Goal: Task Accomplishment & Management: Manage account settings

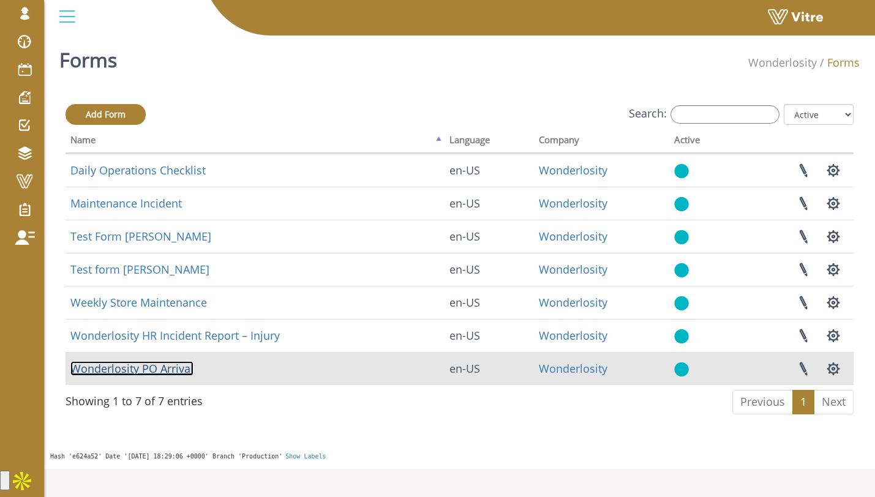
click at [174, 365] on link "Wonderlosity PO Arrival" at bounding box center [131, 368] width 123 height 15
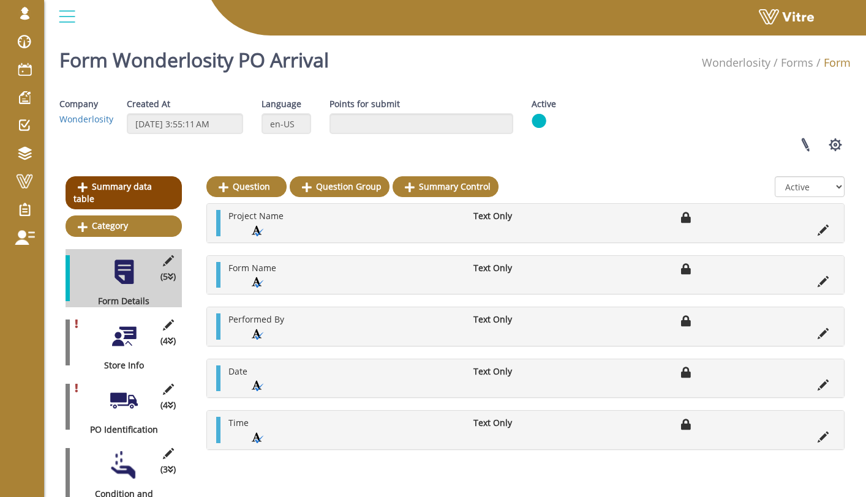
scroll to position [252, 0]
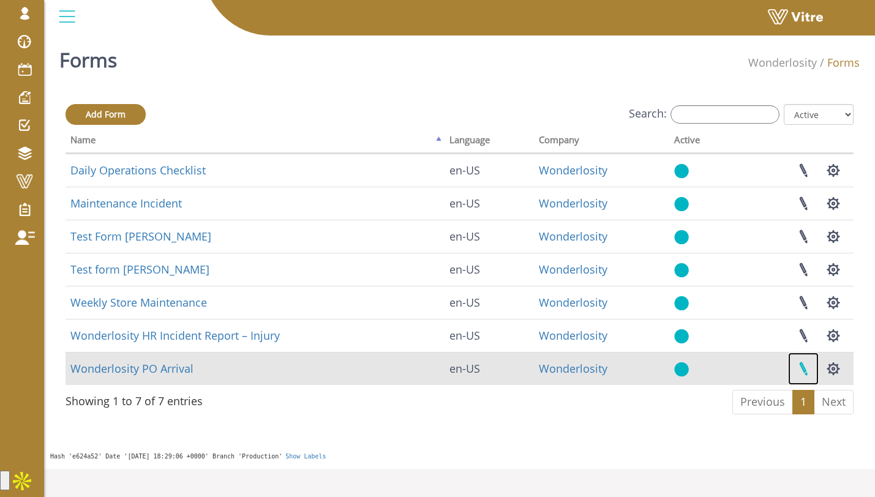
click at [808, 368] on link at bounding box center [803, 369] width 31 height 32
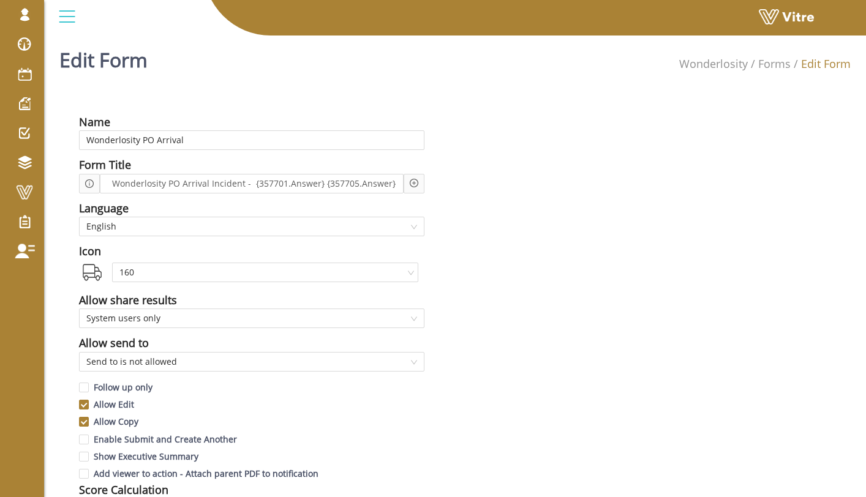
click at [411, 187] on icon "plus-circle" at bounding box center [414, 183] width 9 height 9
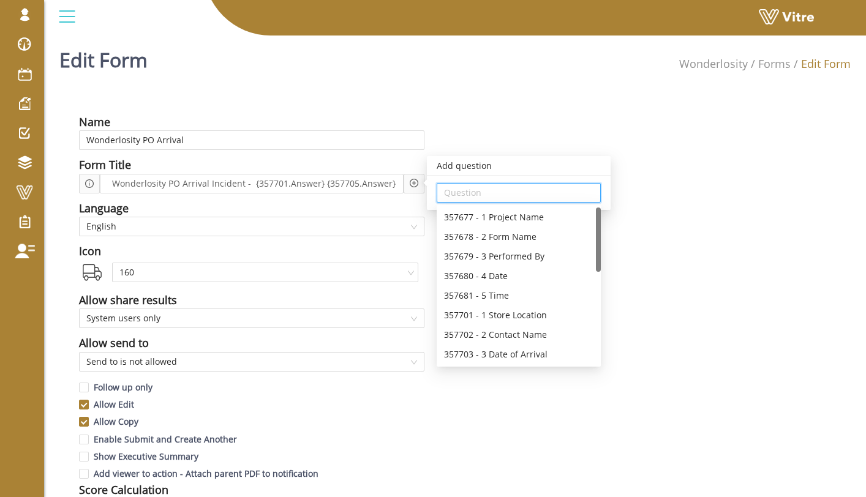
click at [458, 194] on input "search" at bounding box center [518, 193] width 149 height 18
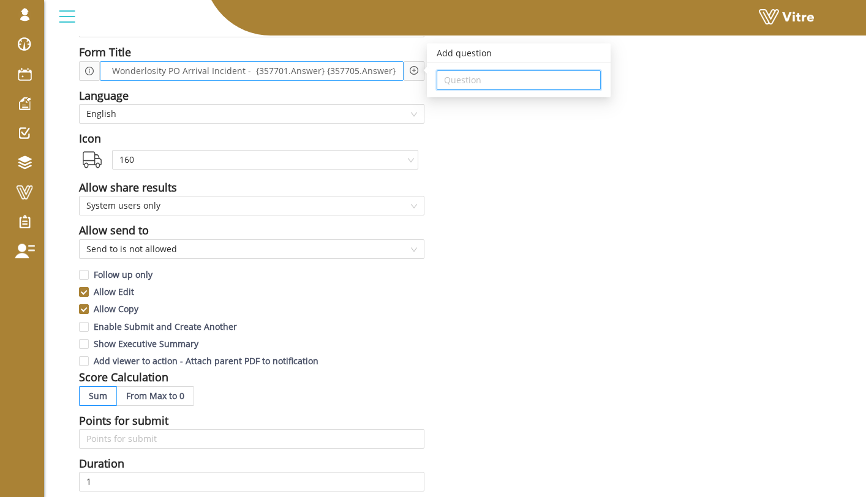
click at [394, 72] on div "Wonderlosity PO Arrival Incident - {357701.Answer} {357705.Answer}" at bounding box center [252, 71] width 304 height 20
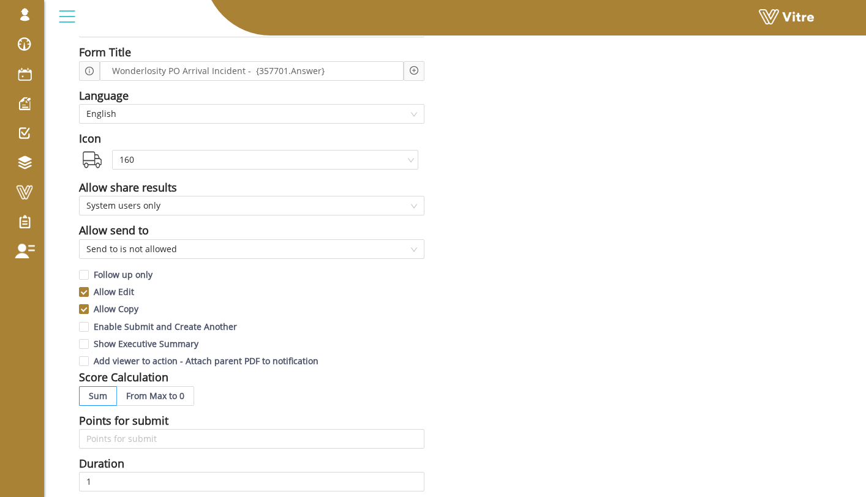
click at [420, 73] on div "Add question Question" at bounding box center [413, 71] width 21 height 20
click at [427, 92] on div "Name Wonderlosity PO Arrival Form Title Wonderlosity PO Arrival Incident - {357…" at bounding box center [257, 426] width 377 height 882
click at [414, 72] on icon "plus-circle" at bounding box center [414, 70] width 9 height 9
click at [477, 91] on div "Question" at bounding box center [519, 80] width 184 height 34
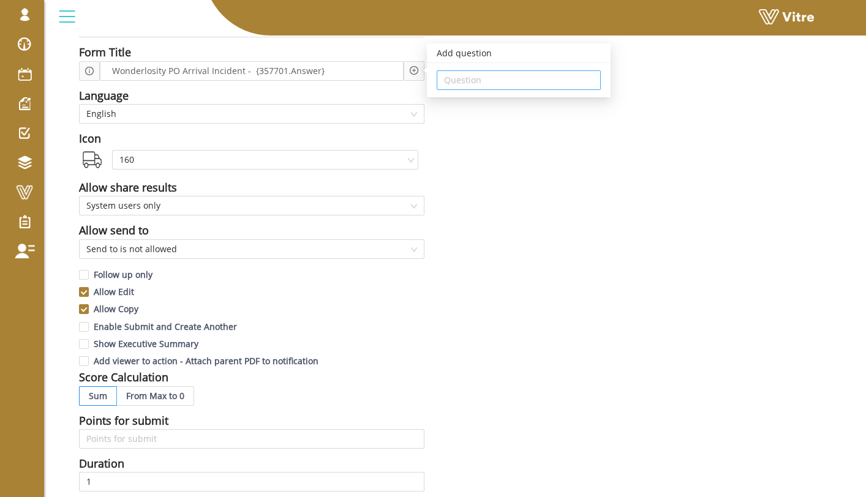
click at [481, 79] on input "search" at bounding box center [518, 80] width 149 height 18
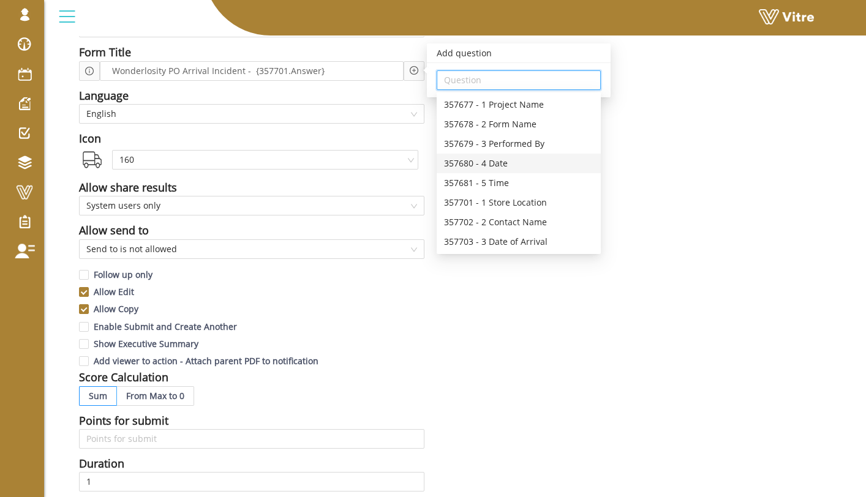
click at [515, 165] on div "357680 - 4 Date" at bounding box center [518, 163] width 149 height 13
type input "357680 - 4 Date"
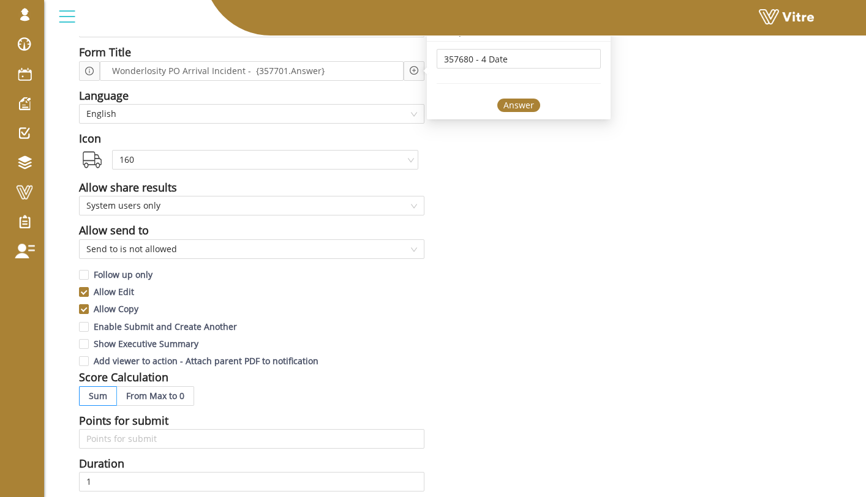
click at [526, 107] on div "Answer" at bounding box center [518, 105] width 43 height 13
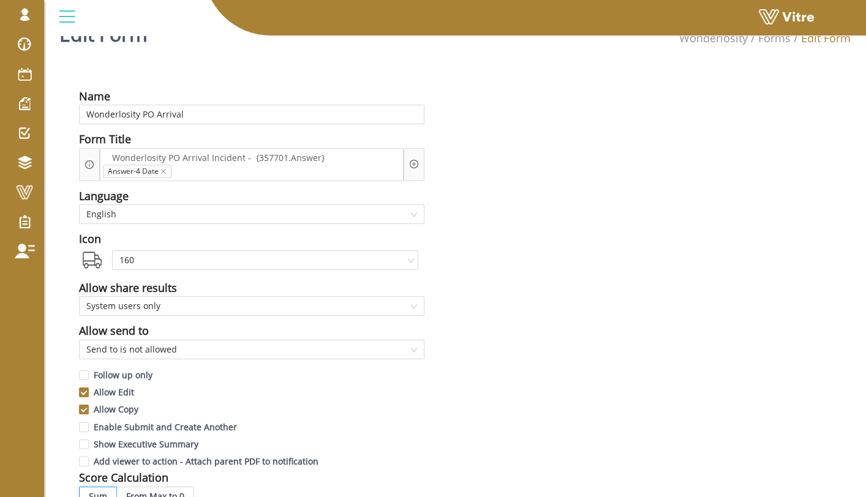
scroll to position [39, 0]
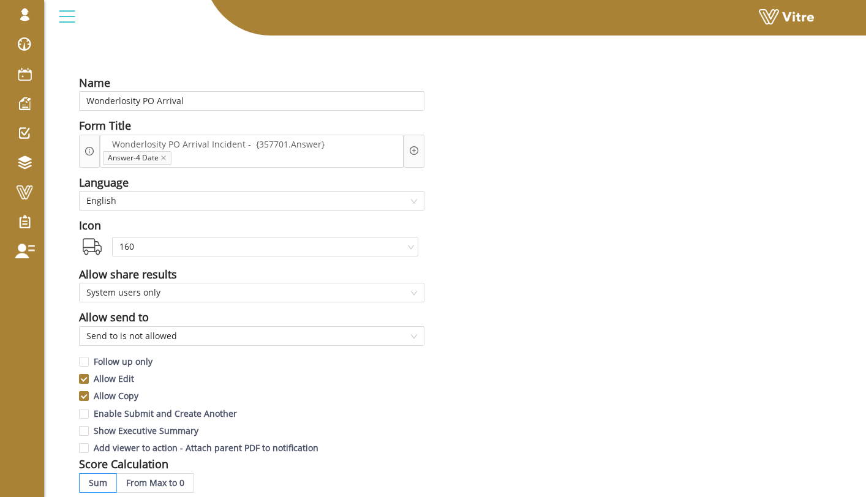
click at [417, 151] on icon "plus-circle" at bounding box center [414, 150] width 9 height 9
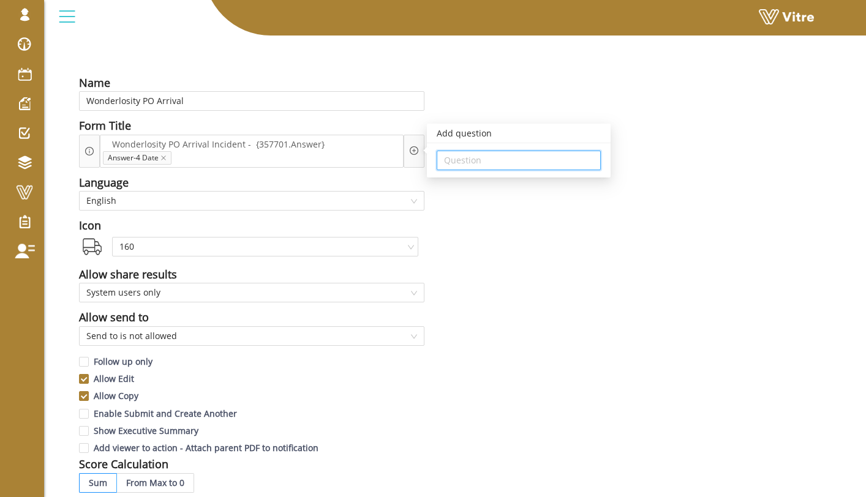
click at [465, 166] on input "search" at bounding box center [518, 160] width 149 height 18
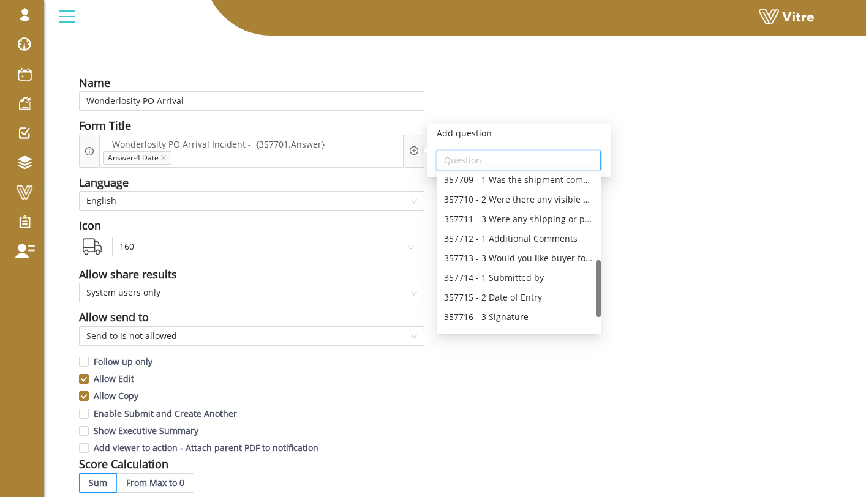
scroll to position [274, 0]
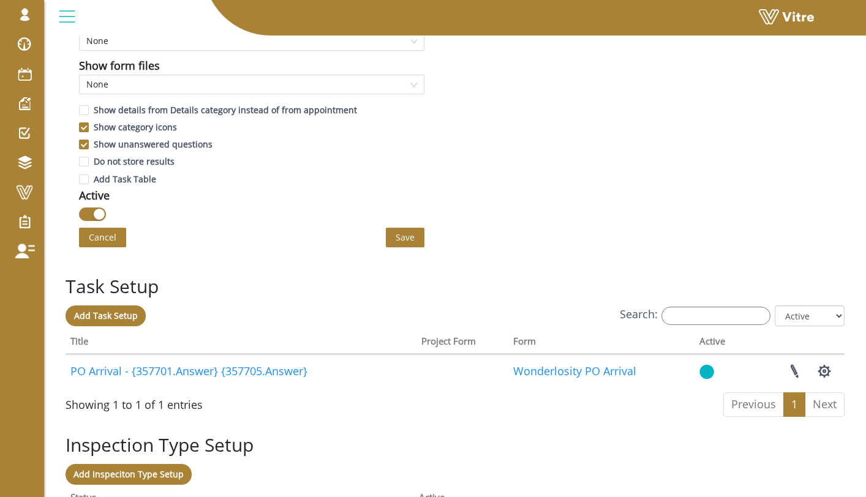
scroll to position [722, 0]
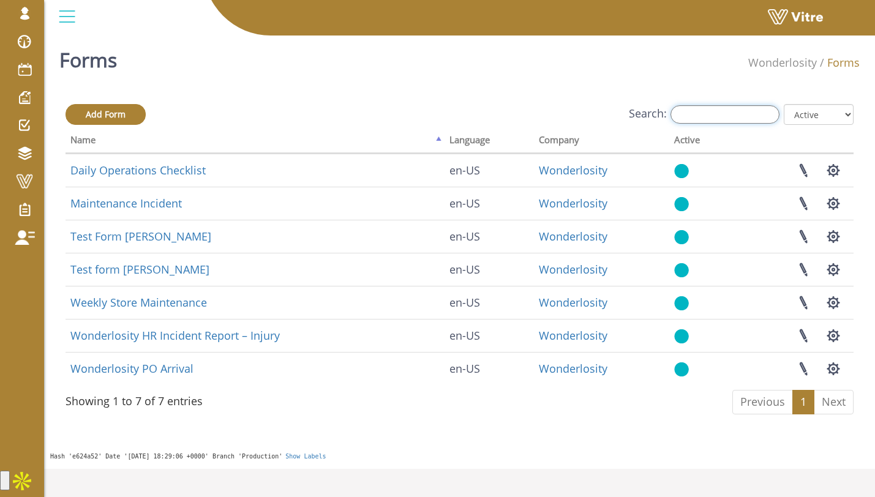
click at [747, 120] on input "Search:" at bounding box center [724, 114] width 109 height 18
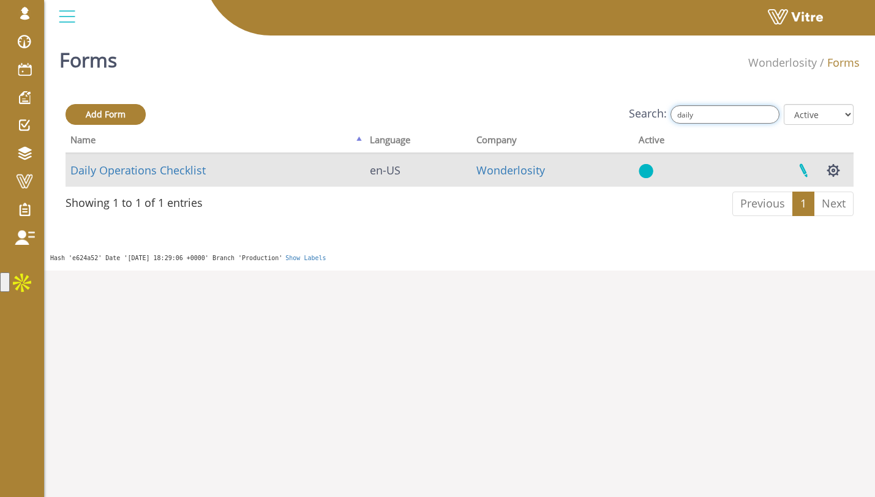
type input "daily"
click at [798, 171] on link at bounding box center [803, 170] width 31 height 32
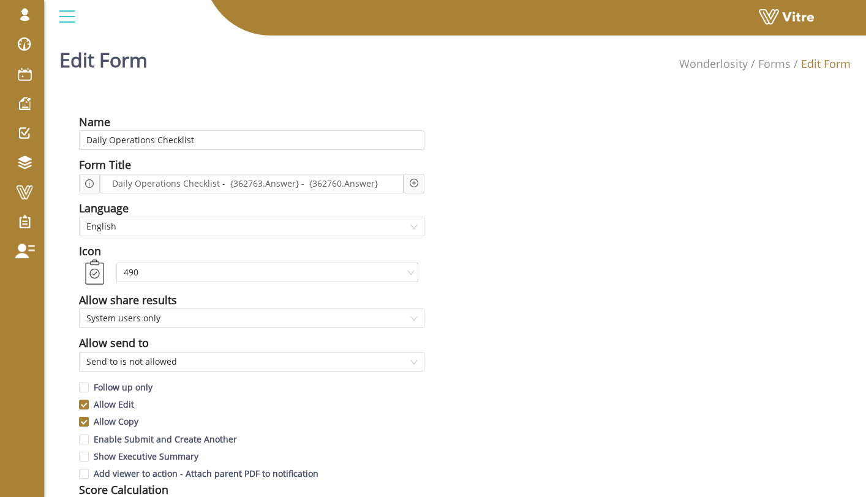
click at [413, 182] on icon "plus-circle" at bounding box center [414, 183] width 9 height 9
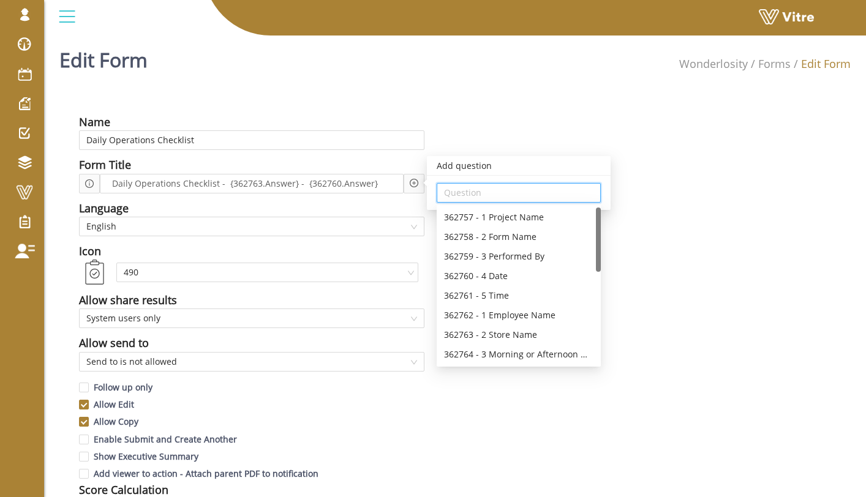
click at [484, 198] on input "search" at bounding box center [518, 193] width 149 height 18
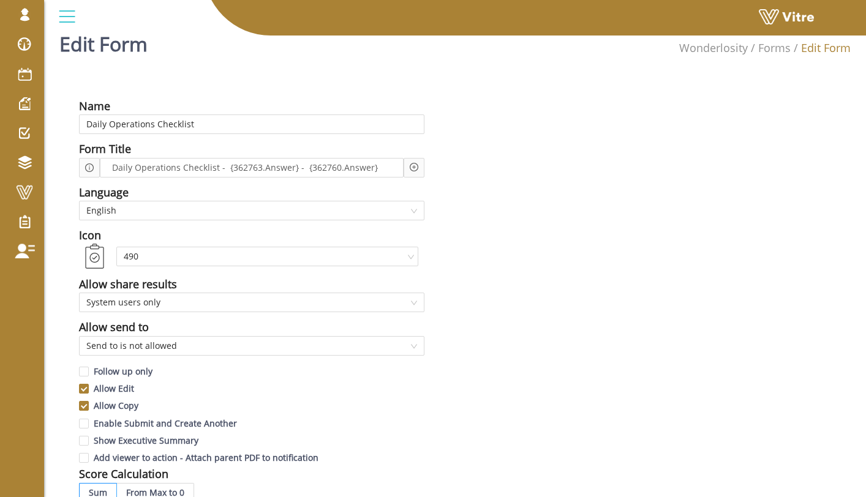
click at [386, 176] on div "Daily Operations Checklist - {362763.Answer} - {362760.Answer}" at bounding box center [252, 168] width 304 height 20
click at [411, 175] on div "Add question Question" at bounding box center [413, 168] width 21 height 20
click at [411, 170] on icon "plus-circle" at bounding box center [414, 167] width 9 height 9
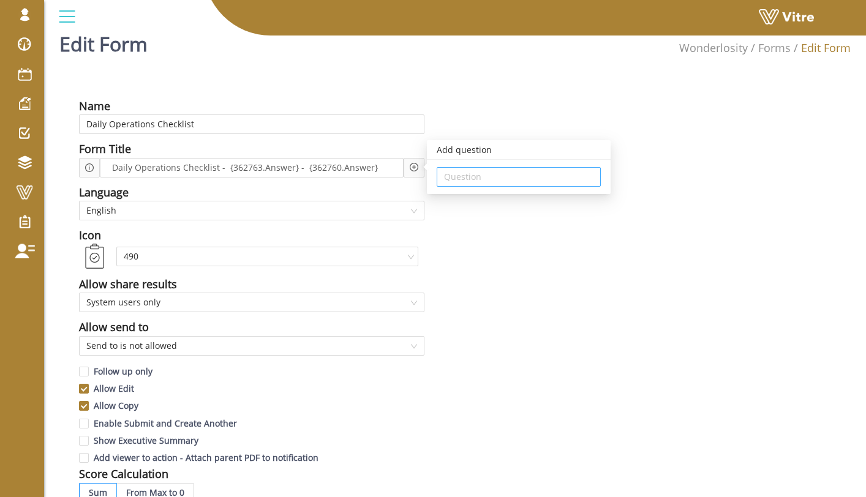
click at [458, 178] on input "search" at bounding box center [518, 177] width 149 height 18
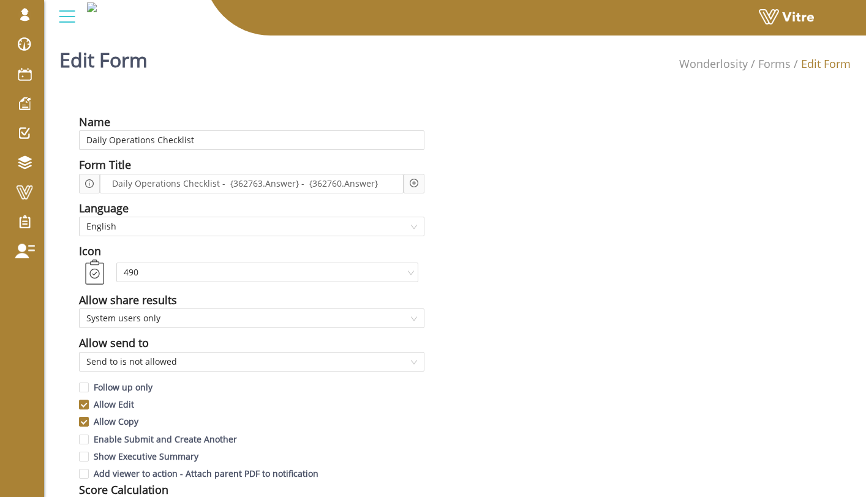
click at [414, 187] on icon "plus-circle" at bounding box center [414, 183] width 9 height 9
click at [456, 181] on div "Question" at bounding box center [519, 193] width 184 height 34
click at [456, 182] on div "Question" at bounding box center [519, 193] width 184 height 34
click at [456, 185] on input "search" at bounding box center [518, 193] width 149 height 18
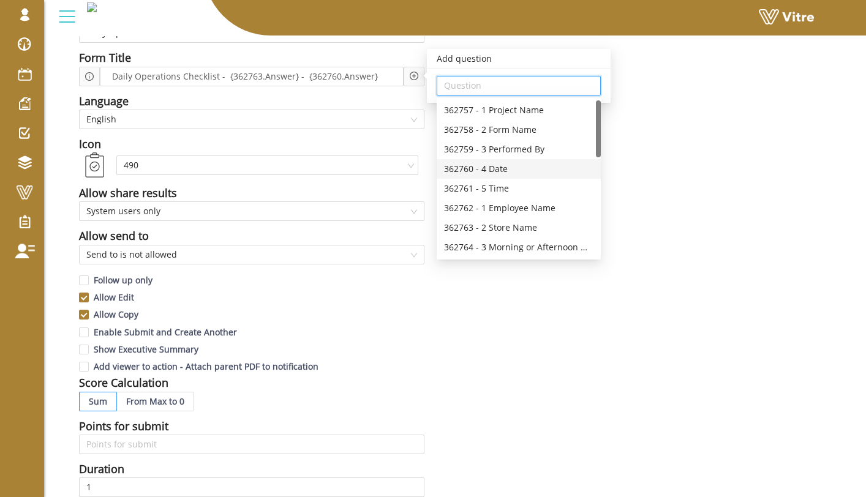
click at [698, 208] on div "Name Daily Operations Checklist Form Title Daily Operations Checklist - {362763…" at bounding box center [454, 432] width 791 height 882
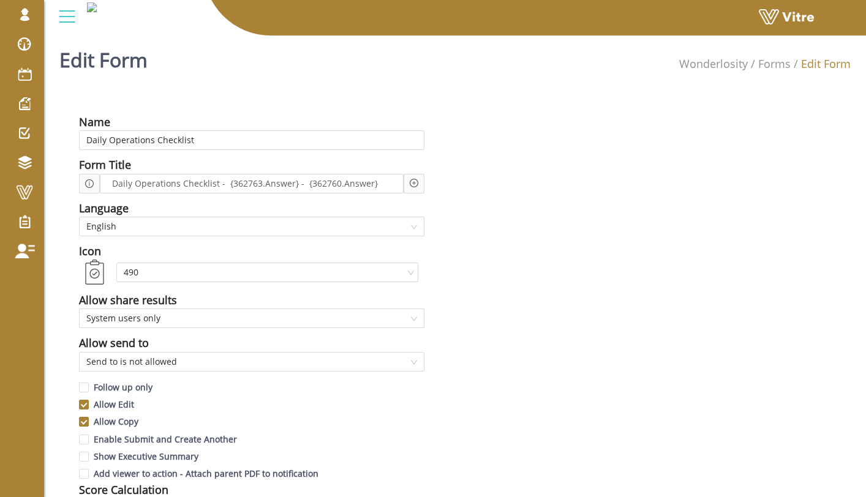
click at [418, 187] on div "Add question Question" at bounding box center [413, 184] width 21 height 20
click at [415, 187] on icon "plus-circle" at bounding box center [414, 183] width 9 height 9
click at [469, 190] on input "search" at bounding box center [518, 193] width 149 height 18
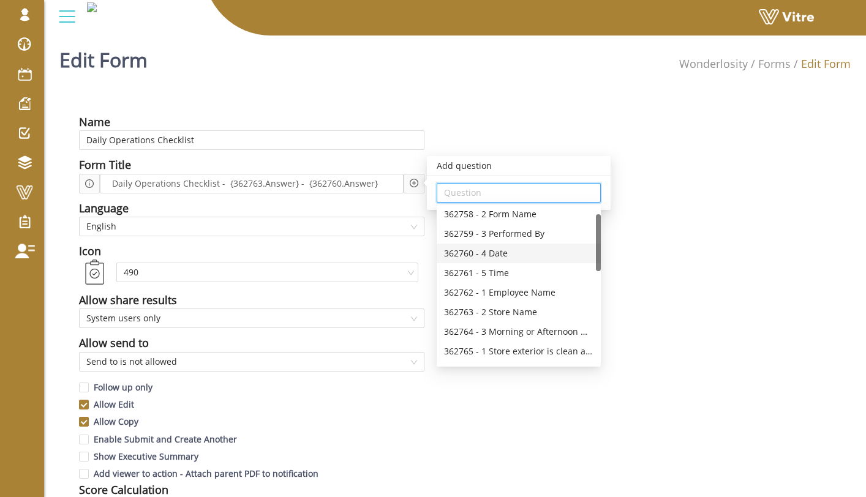
scroll to position [25, 0]
click at [526, 274] on div "362761 - 5 Time" at bounding box center [518, 270] width 149 height 13
type input "362761 - 5 Time"
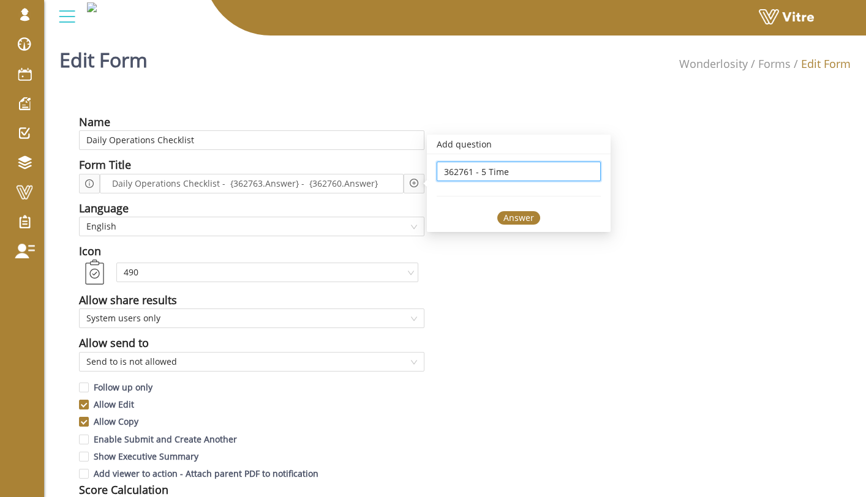
scroll to position [0, 0]
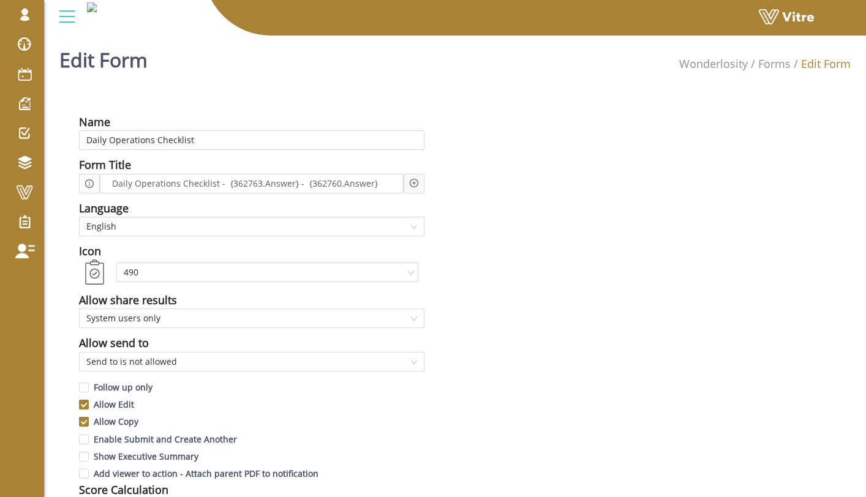
scroll to position [14, 0]
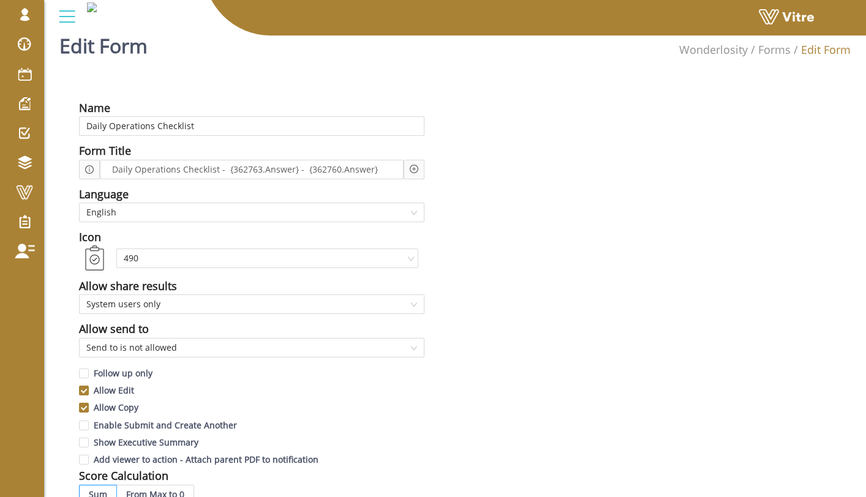
click at [417, 168] on icon "plus-circle" at bounding box center [414, 169] width 9 height 9
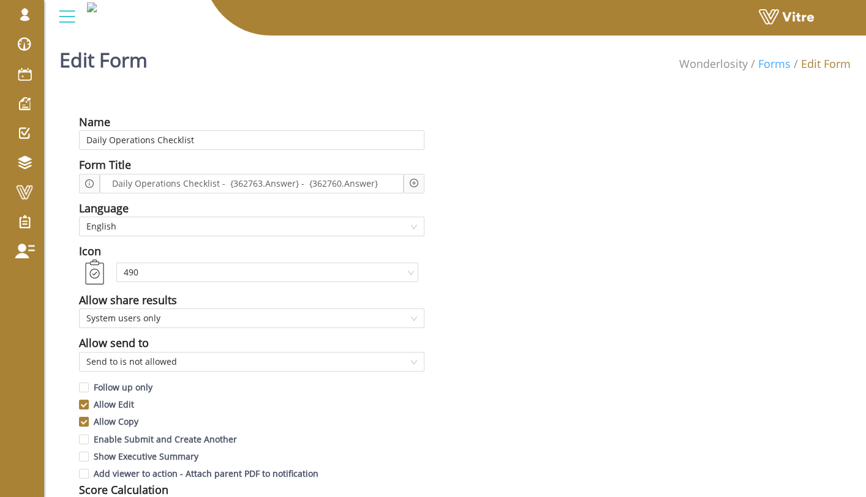
click at [772, 66] on link "Forms" at bounding box center [774, 63] width 32 height 15
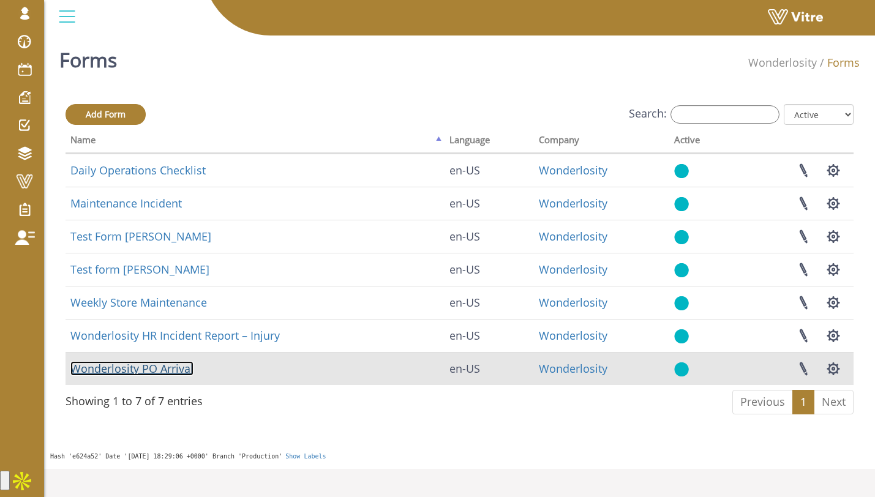
click at [186, 373] on link "Wonderlosity PO Arrival" at bounding box center [131, 368] width 123 height 15
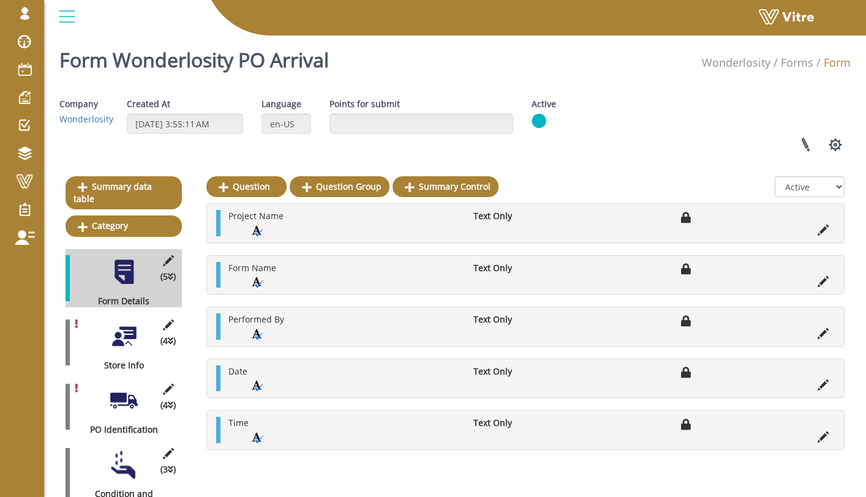
scroll to position [252, 0]
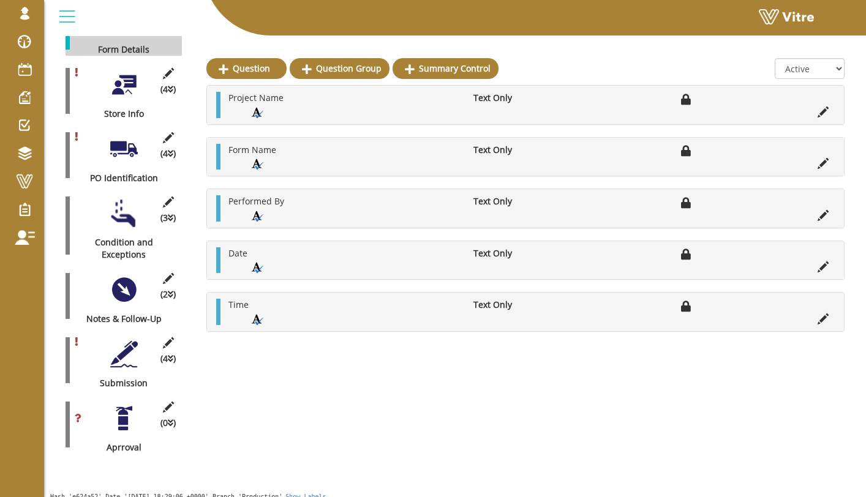
click at [123, 344] on div at bounding box center [124, 354] width 28 height 28
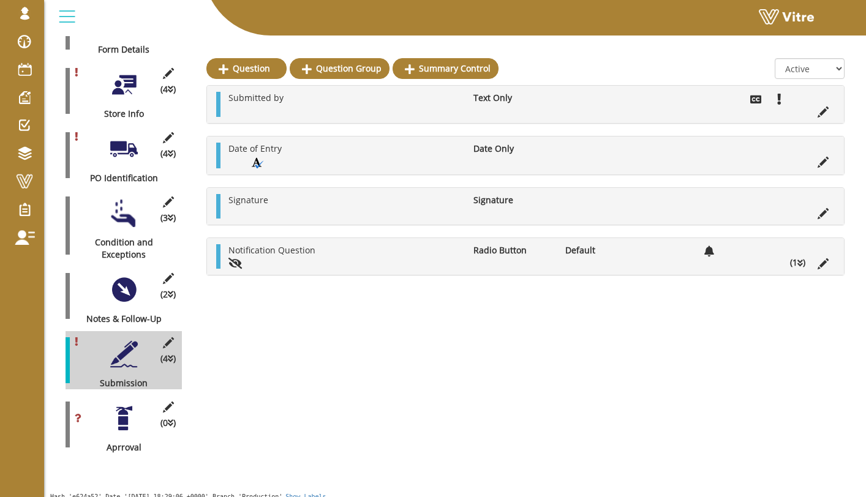
click at [129, 405] on div at bounding box center [124, 419] width 28 height 28
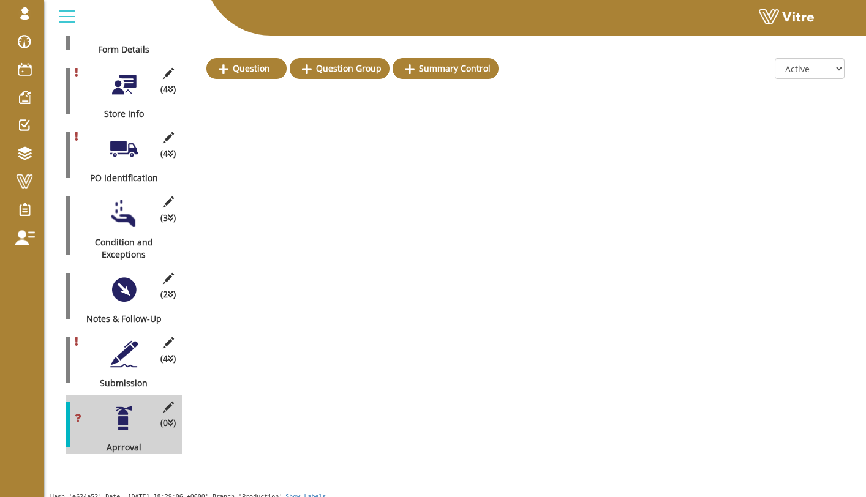
click at [124, 345] on div at bounding box center [124, 354] width 28 height 28
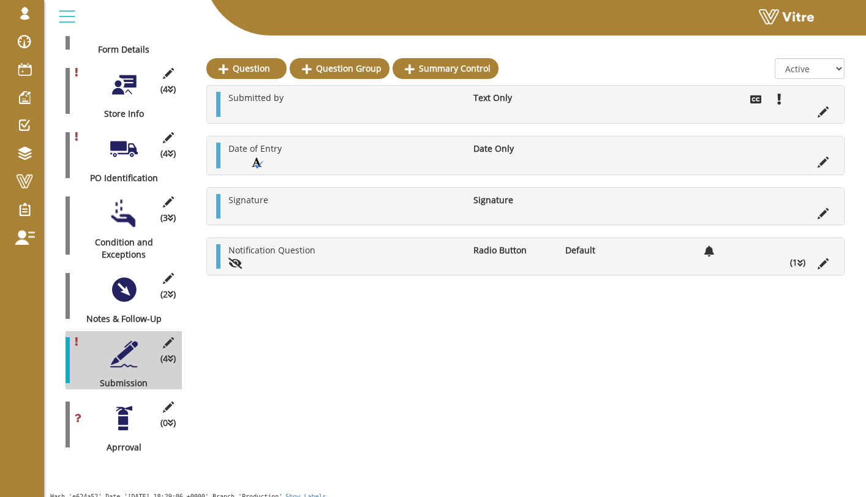
click at [799, 266] on icon at bounding box center [800, 263] width 6 height 9
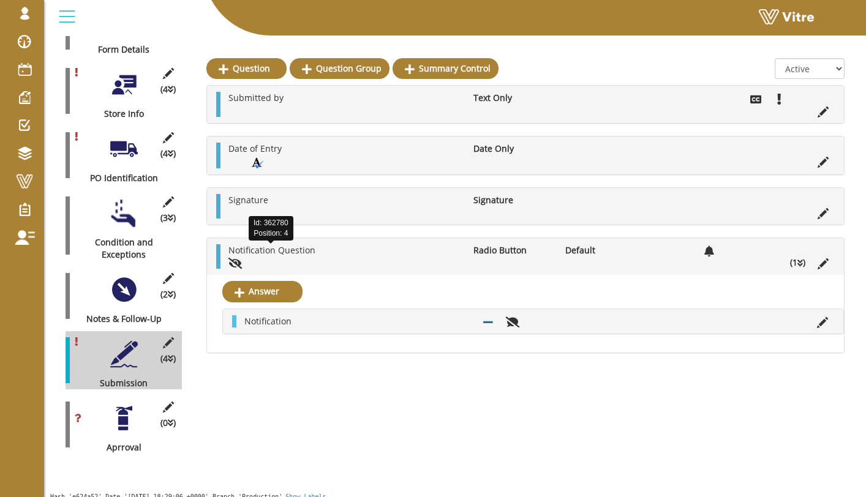
click at [294, 252] on span "Notification Question" at bounding box center [271, 250] width 87 height 12
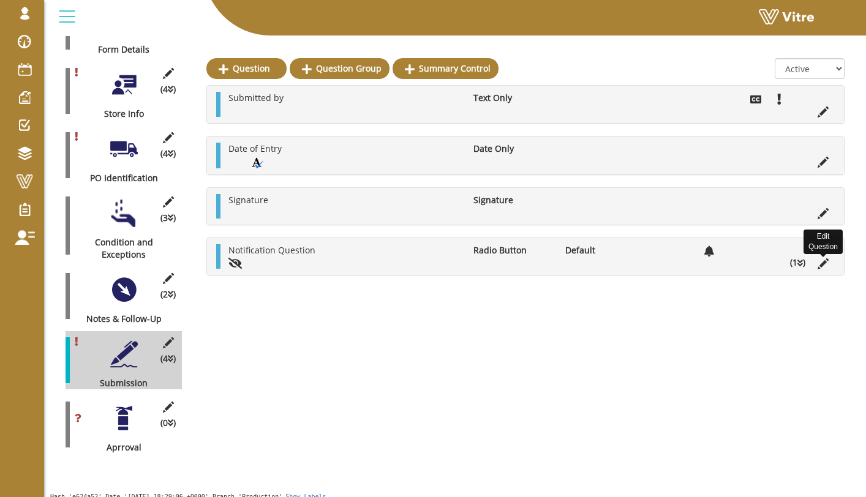
click at [822, 264] on icon at bounding box center [822, 263] width 11 height 11
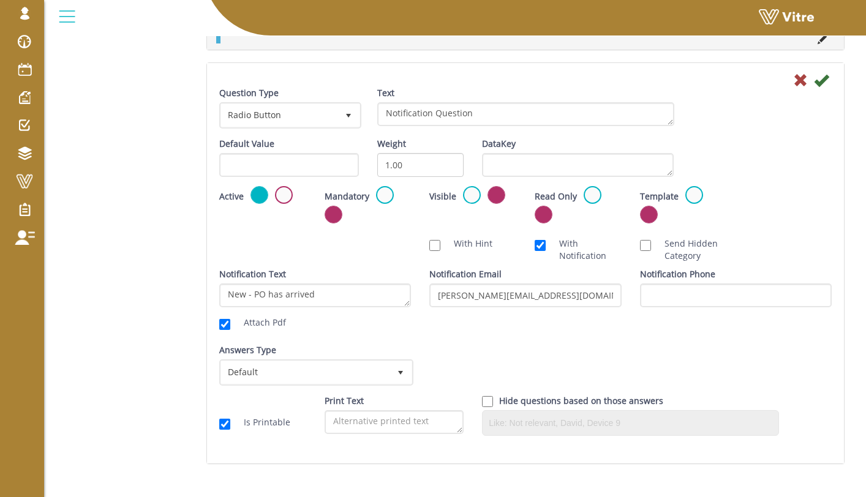
scroll to position [738, 0]
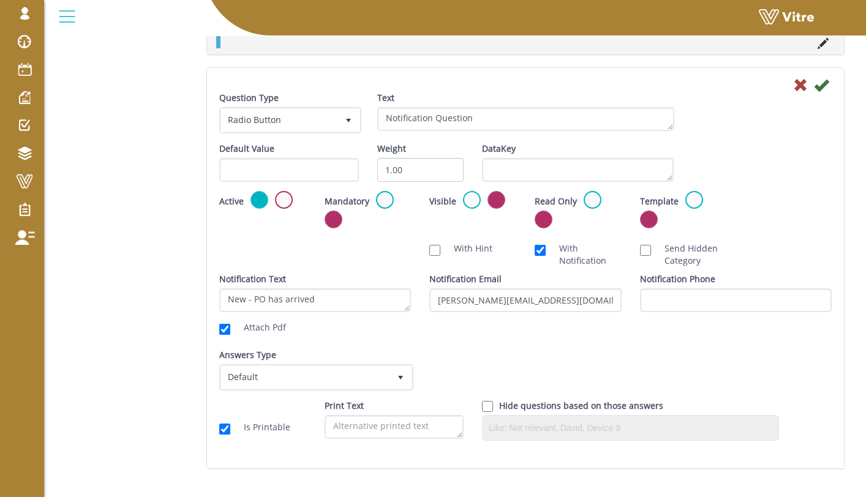
click at [647, 324] on div "Notification Text New - PO has arrived Attach Pdf Notification Email ellie@wond…" at bounding box center [525, 306] width 630 height 67
click at [390, 378] on span "select" at bounding box center [400, 377] width 22 height 22
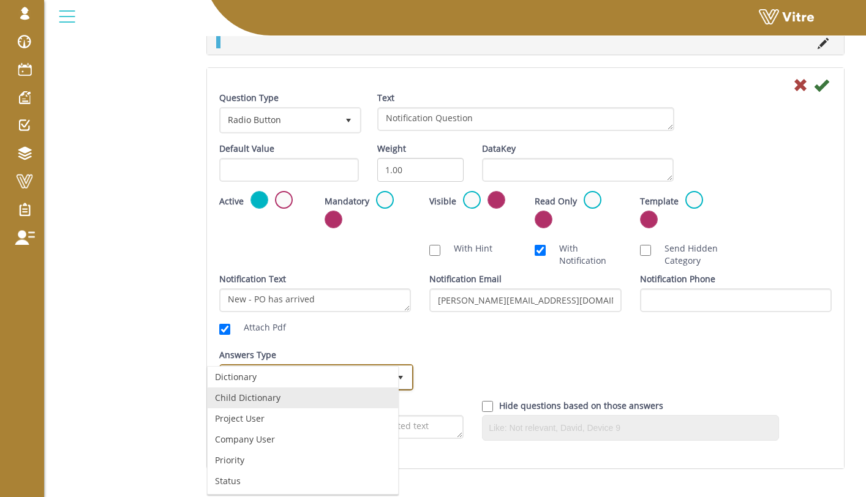
scroll to position [0, 0]
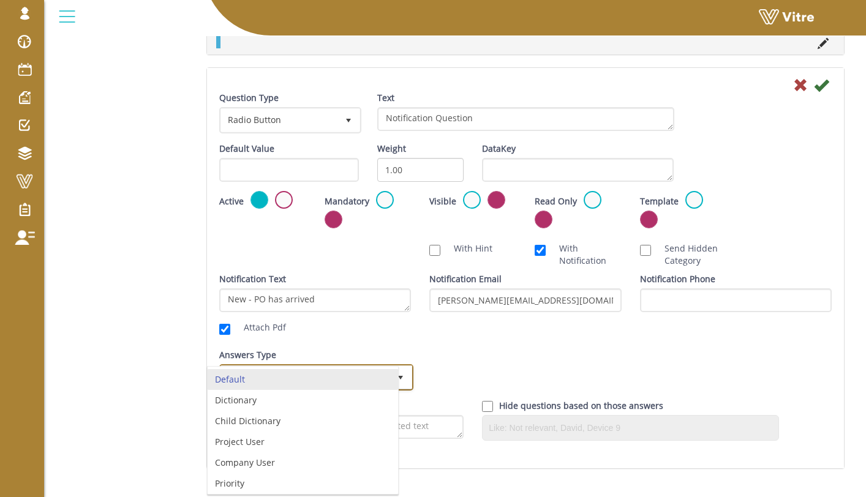
click at [375, 375] on li "Default" at bounding box center [303, 379] width 190 height 21
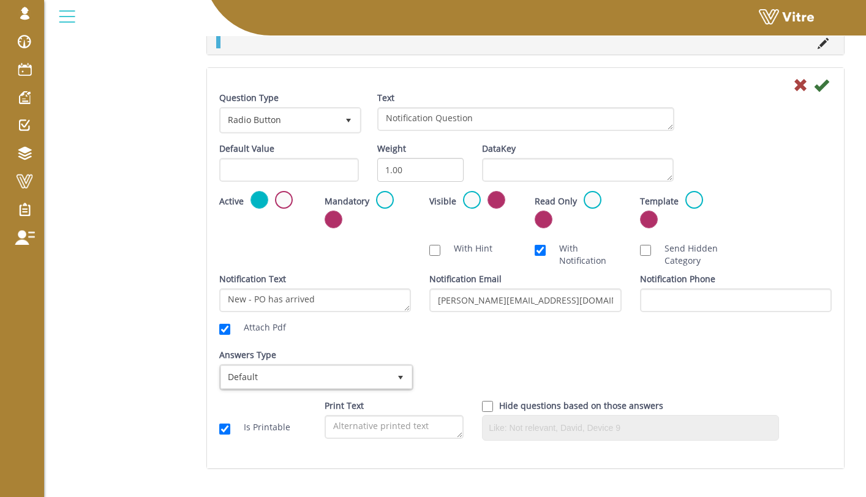
click at [424, 339] on div "Notification Text New - PO has arrived Attach Pdf Notification Email ellie@wond…" at bounding box center [525, 306] width 630 height 67
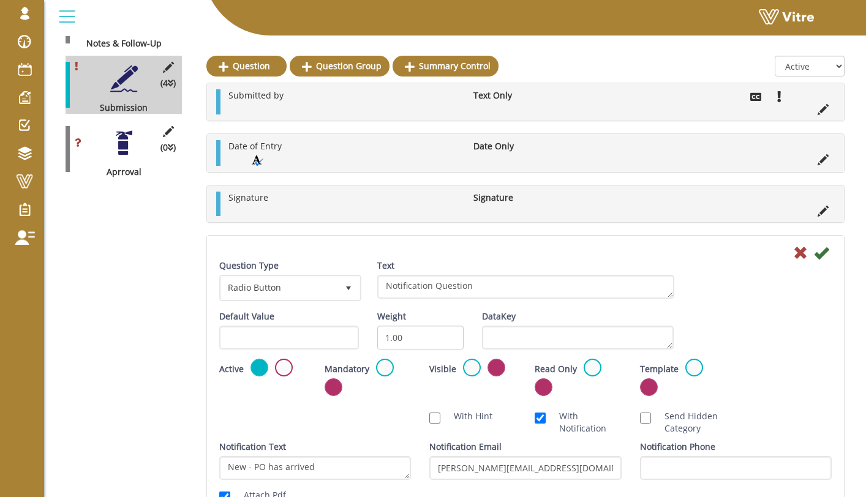
scroll to position [525, 0]
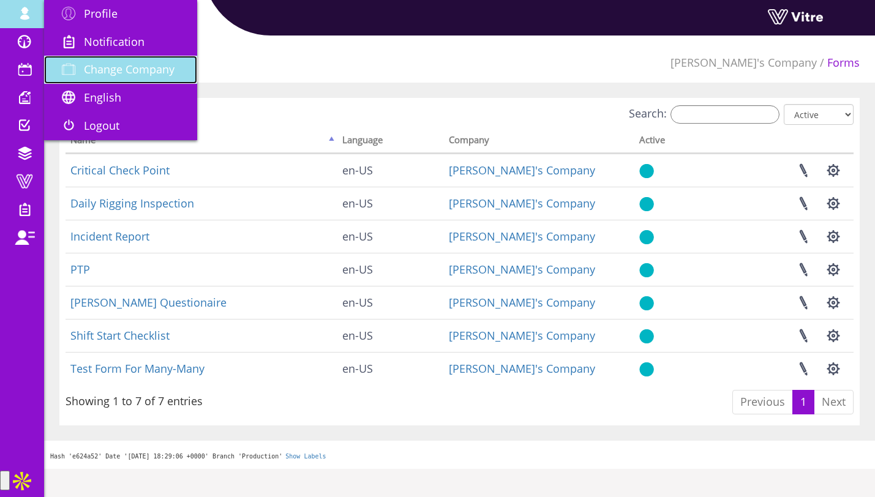
click at [114, 70] on span "Change Company" at bounding box center [129, 69] width 91 height 15
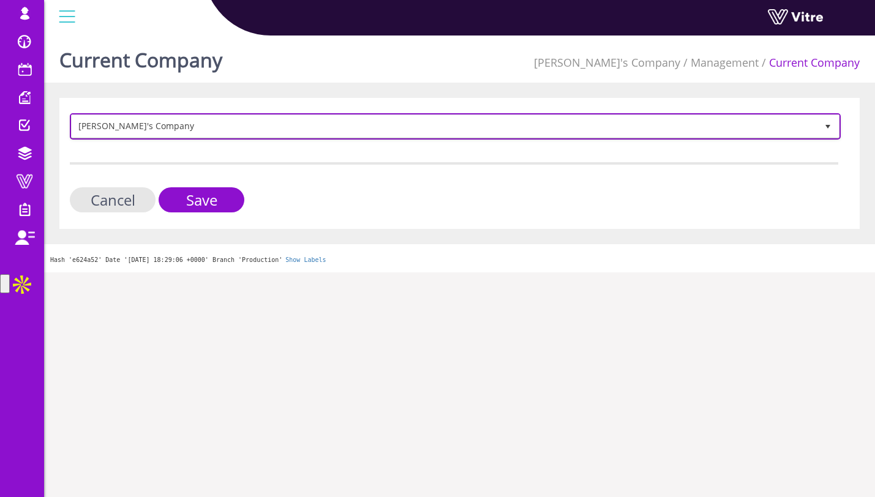
click at [278, 129] on span "[PERSON_NAME]'s Company" at bounding box center [444, 126] width 745 height 22
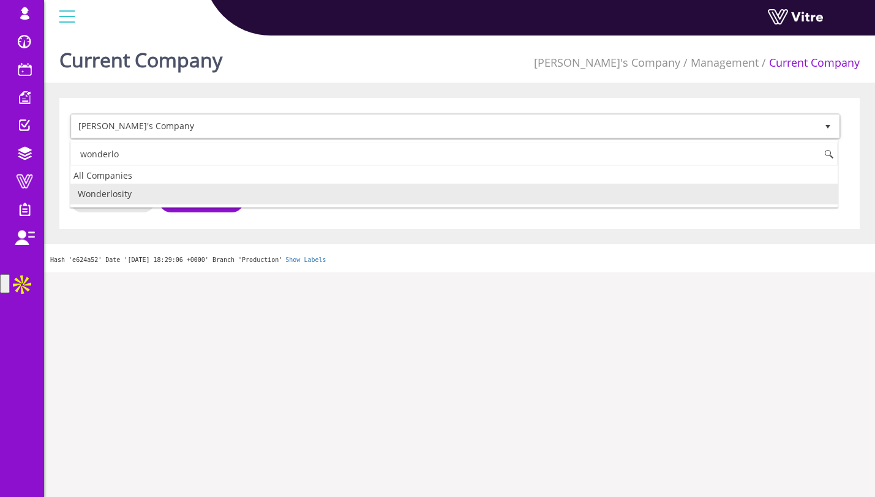
click at [253, 201] on li "Wonderlosity" at bounding box center [453, 194] width 767 height 21
type input "wonderlo"
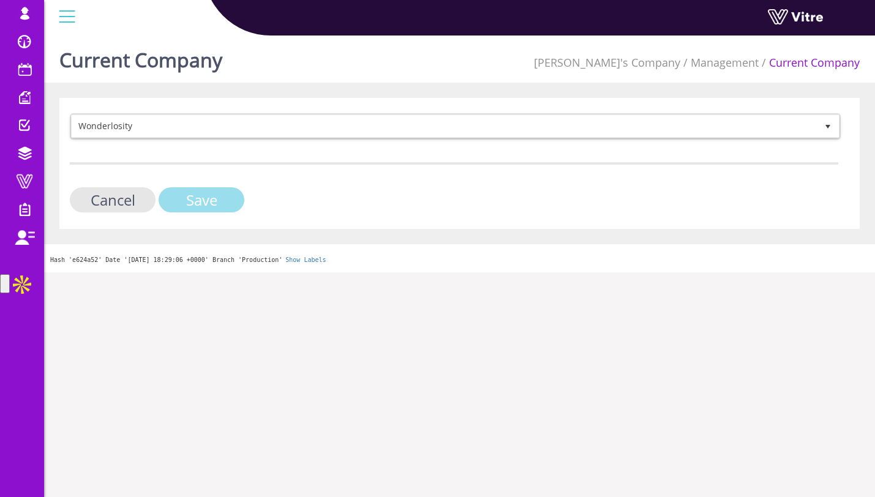
click at [216, 204] on input "Save" at bounding box center [202, 199] width 86 height 25
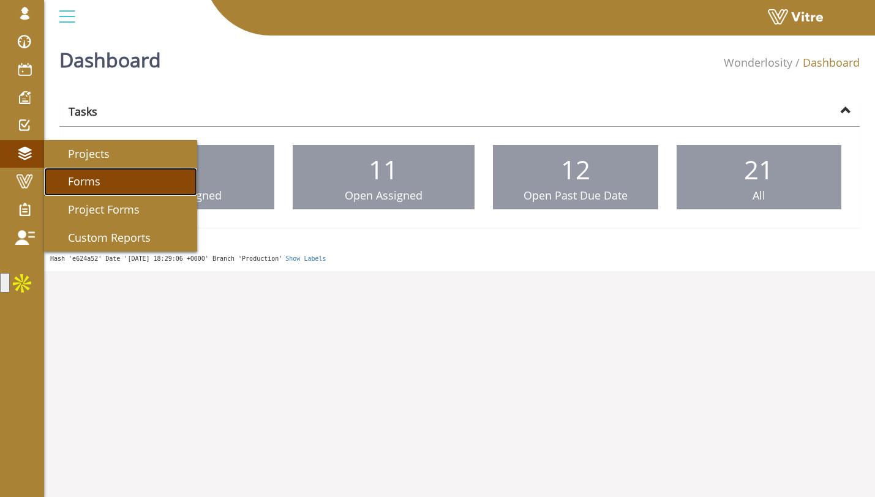
click at [119, 190] on link "Forms" at bounding box center [120, 182] width 153 height 28
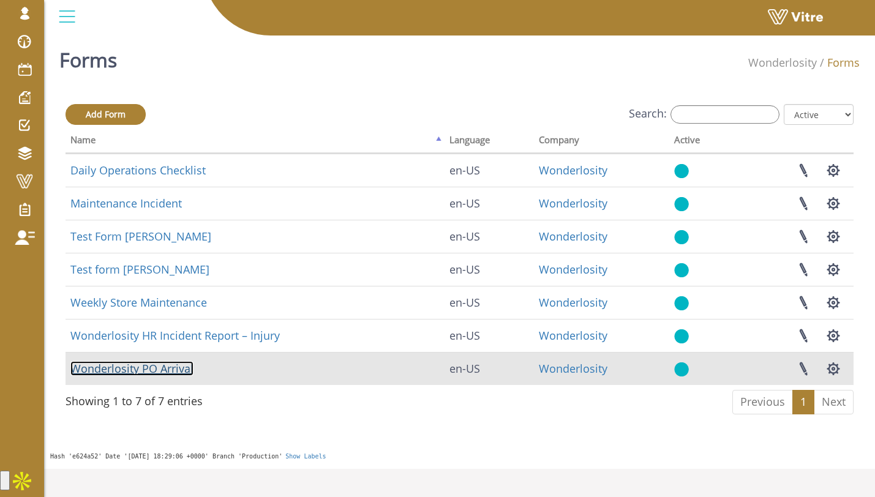
click at [122, 365] on link "Wonderlosity PO Arrival" at bounding box center [131, 368] width 123 height 15
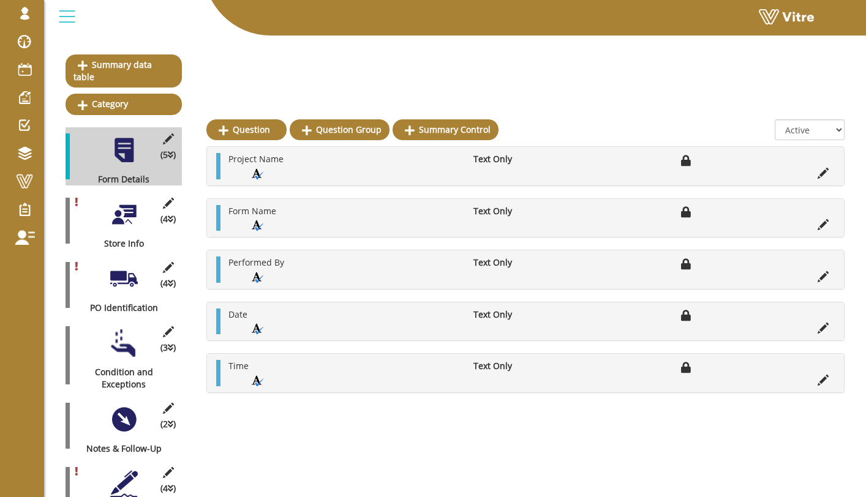
scroll to position [252, 0]
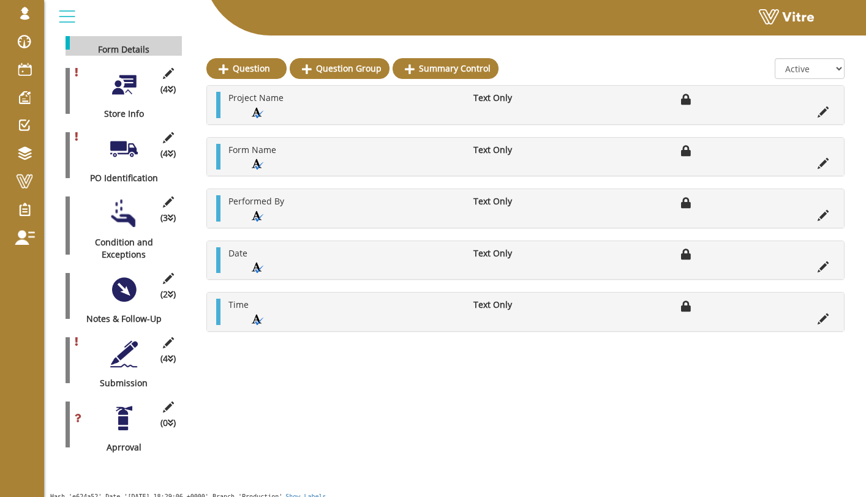
click at [127, 351] on div at bounding box center [124, 354] width 28 height 28
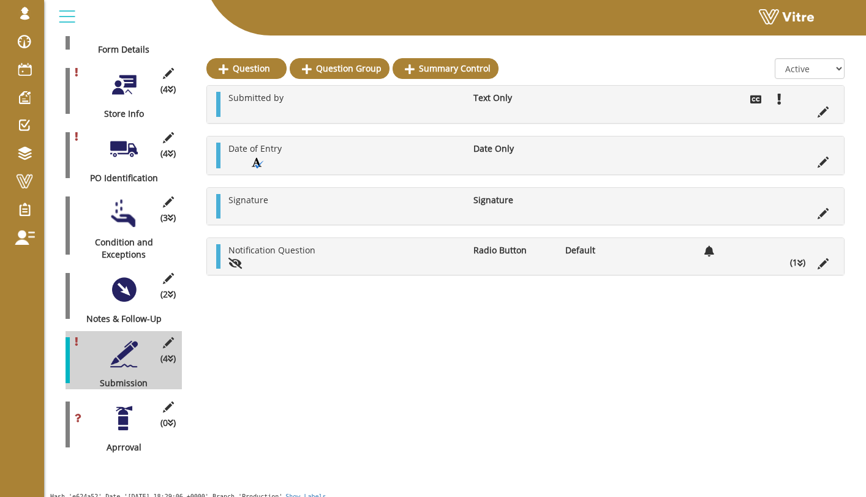
click at [128, 408] on div at bounding box center [124, 419] width 28 height 28
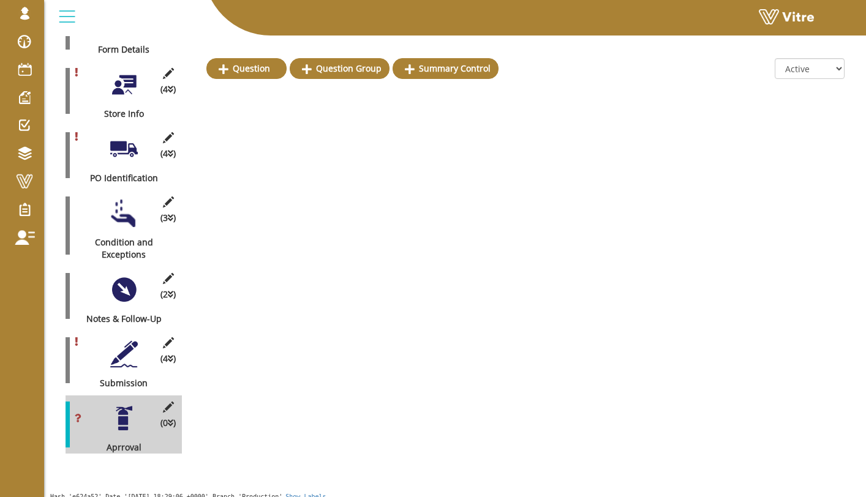
click at [118, 344] on div at bounding box center [124, 354] width 28 height 28
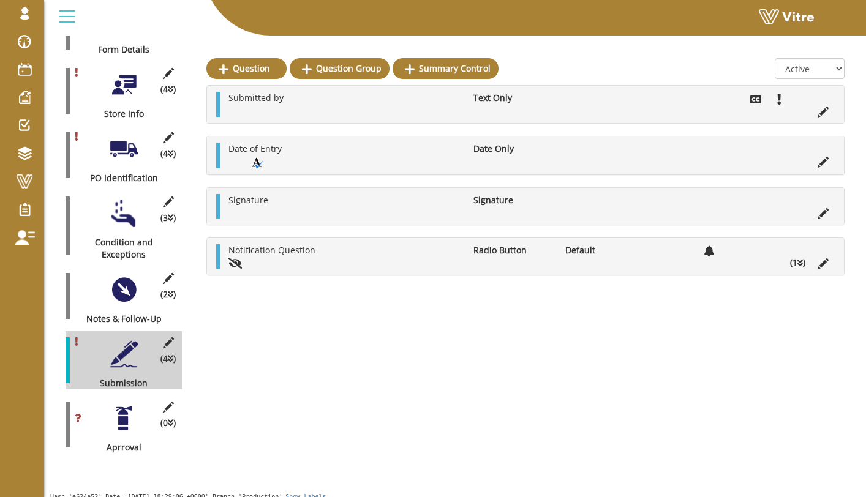
click at [138, 272] on div "(2 ) Notes & Follow-Up" at bounding box center [123, 296] width 116 height 58
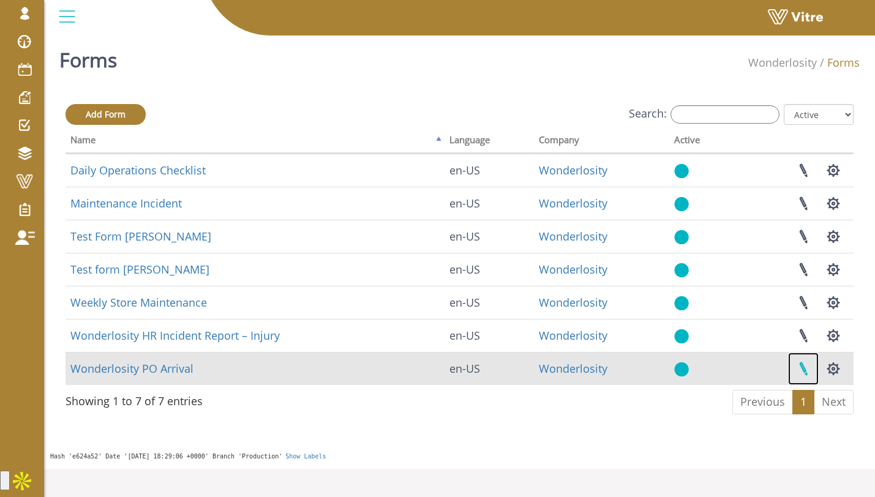
click at [801, 370] on link at bounding box center [803, 369] width 31 height 32
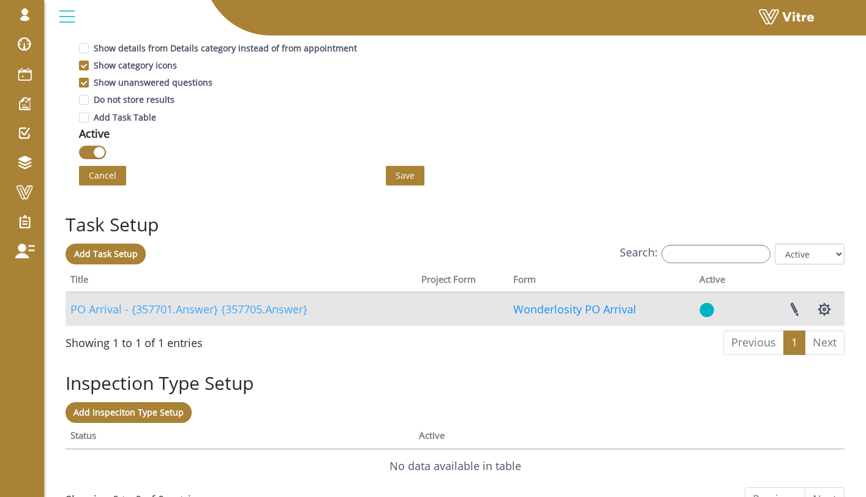
scroll to position [809, 0]
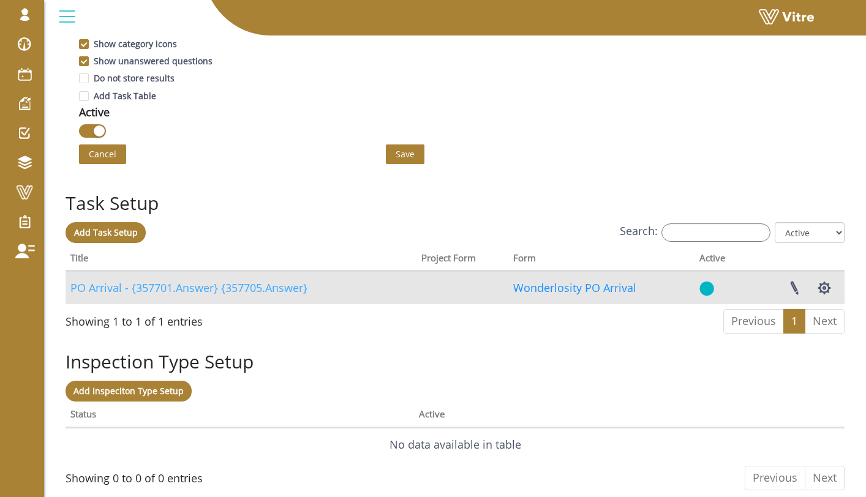
click at [288, 286] on link "PO Arrival - {357701.Answer} {357705.Answer}" at bounding box center [188, 287] width 237 height 15
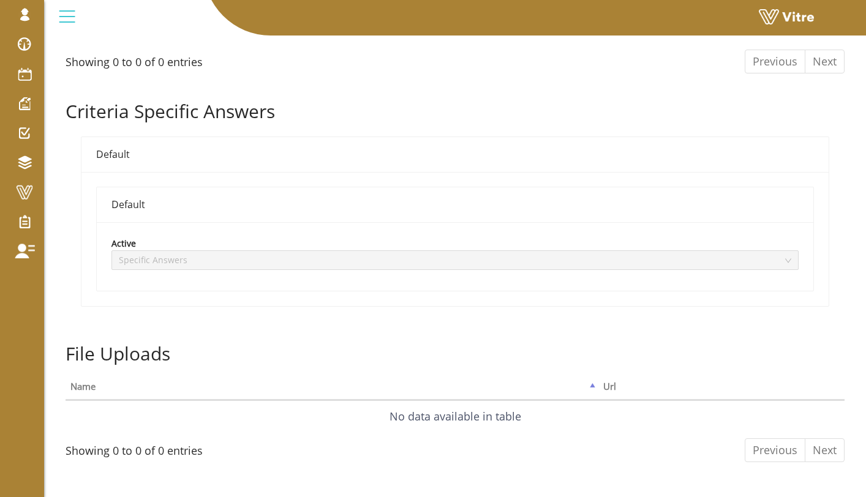
scroll to position [876, 0]
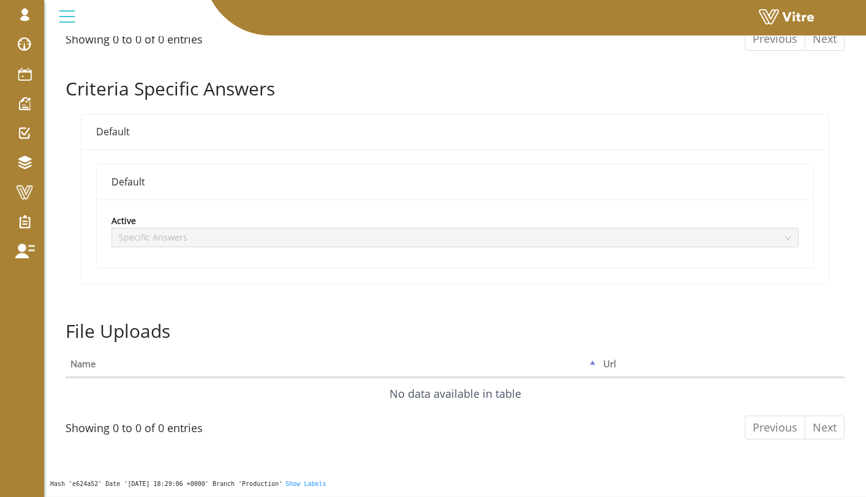
click at [433, 229] on span "Specific Answers" at bounding box center [455, 237] width 672 height 18
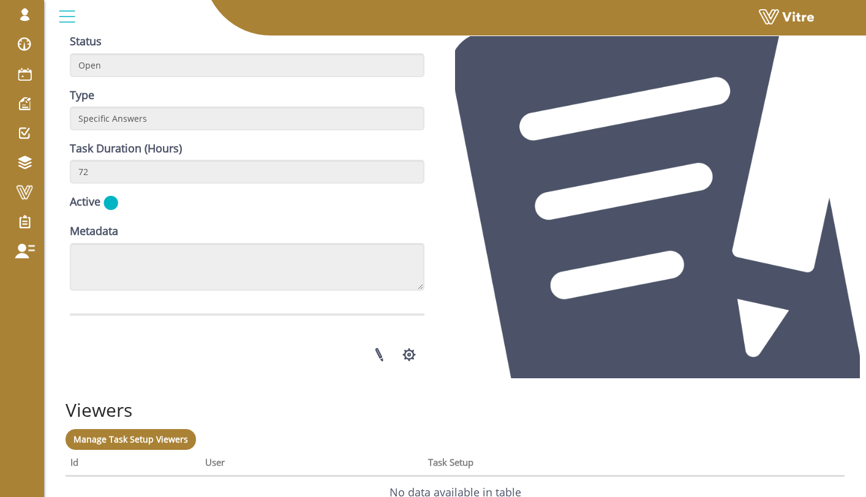
scroll to position [379, 0]
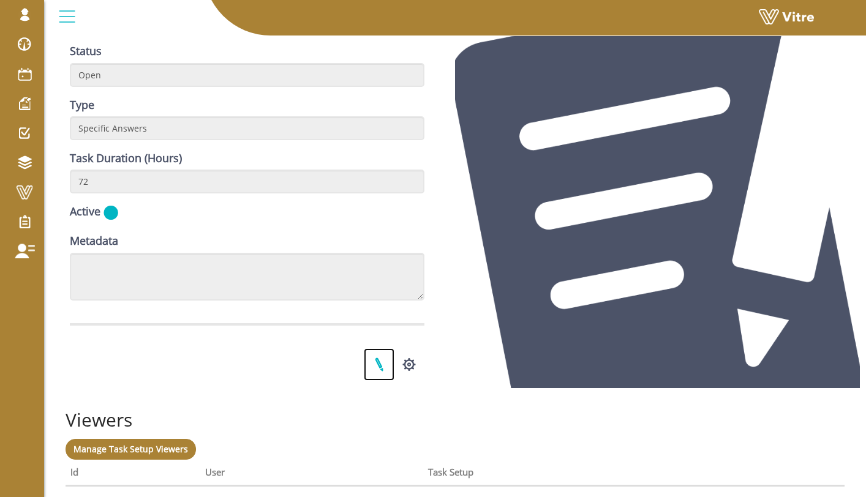
click at [383, 363] on link at bounding box center [379, 364] width 31 height 32
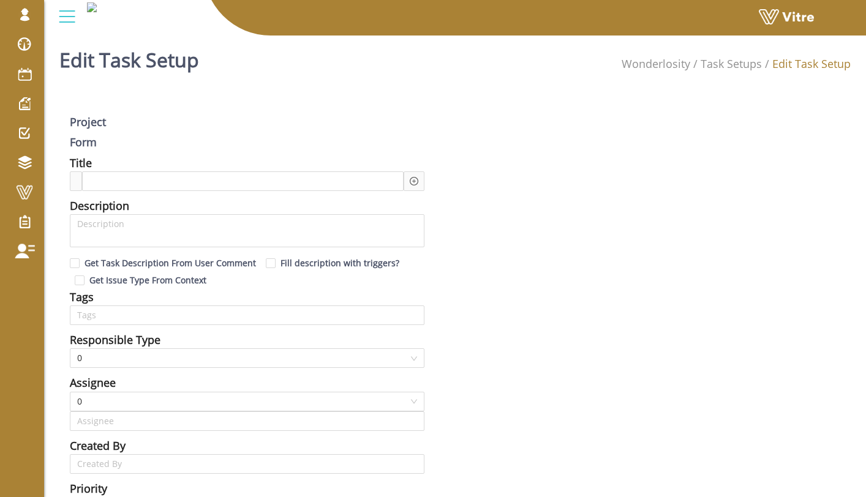
type input "[PERSON_NAME] SU"
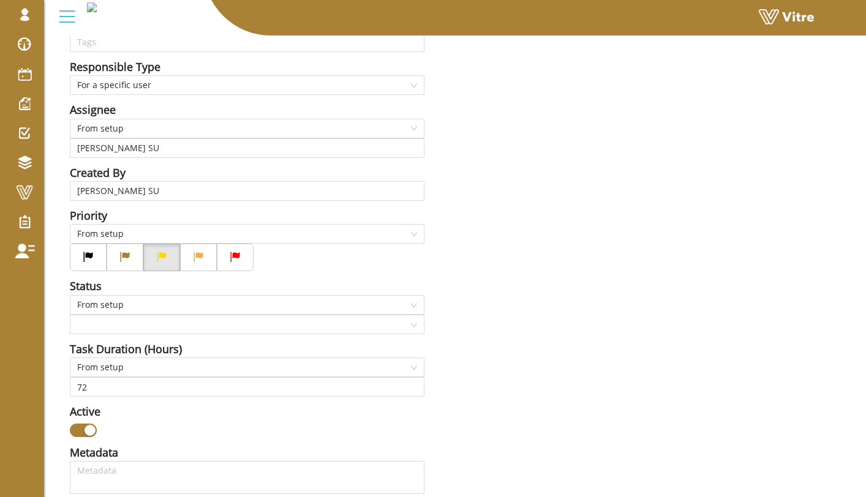
type input "[PERSON_NAME]"
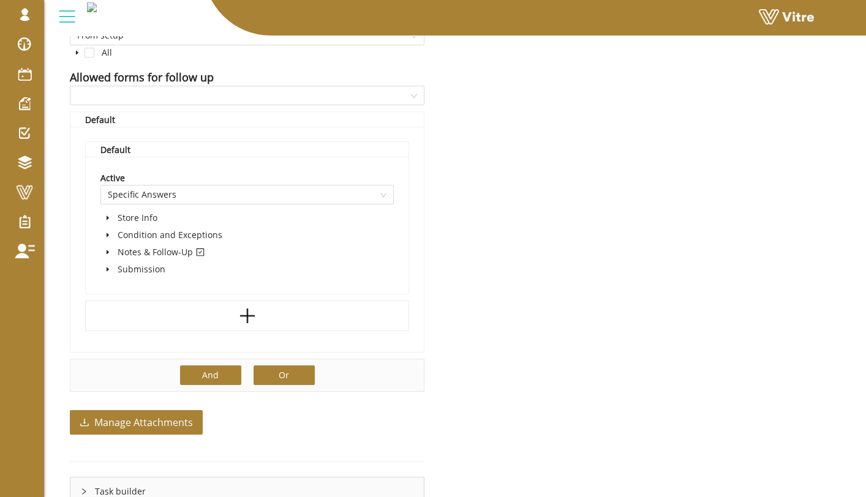
scroll to position [743, 0]
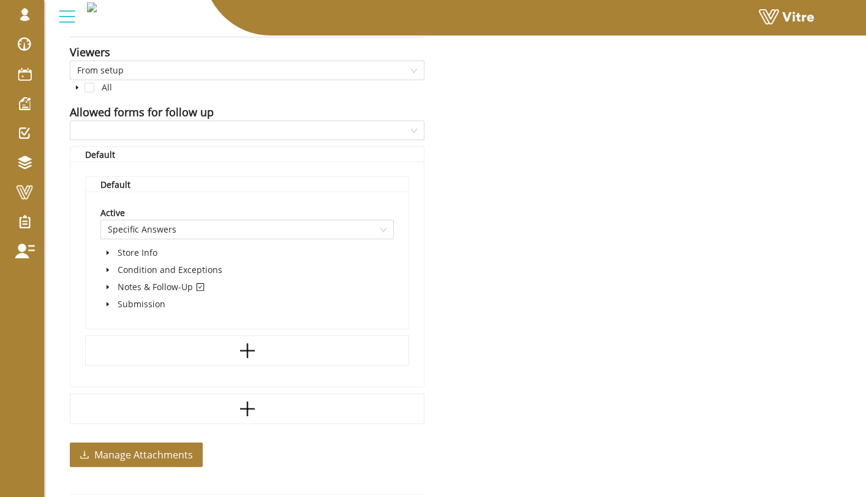
click at [110, 288] on icon "caret-down" at bounding box center [108, 287] width 6 height 6
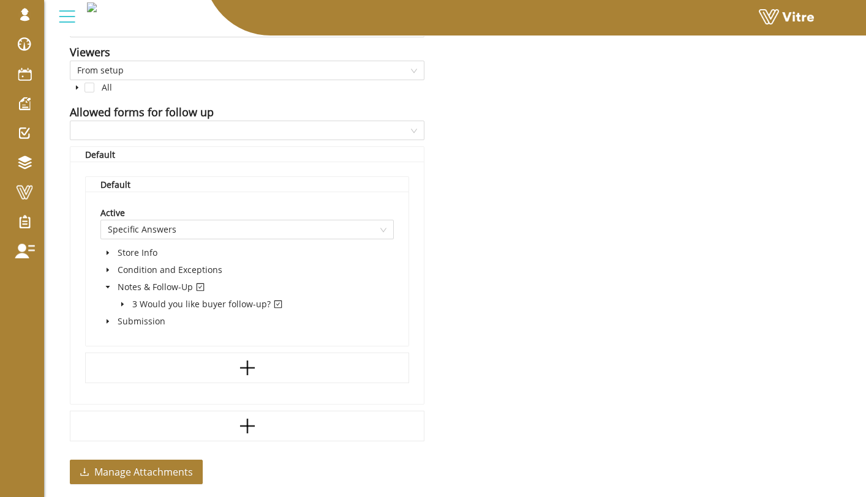
click at [126, 307] on span at bounding box center [122, 304] width 15 height 15
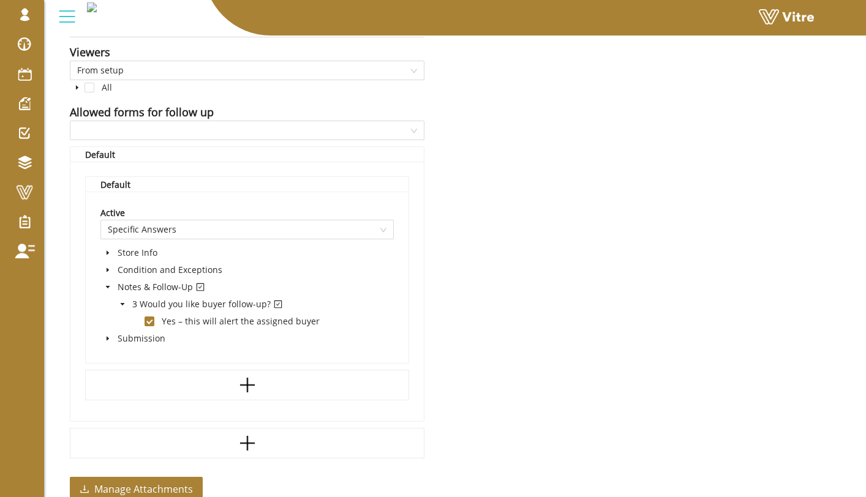
click at [113, 336] on span at bounding box center [107, 338] width 15 height 15
click at [108, 275] on span at bounding box center [107, 270] width 15 height 15
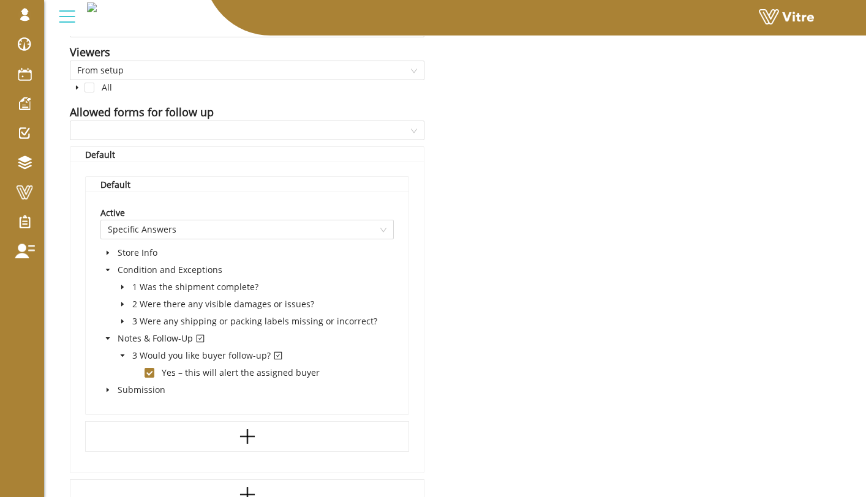
click at [112, 257] on span at bounding box center [107, 252] width 15 height 15
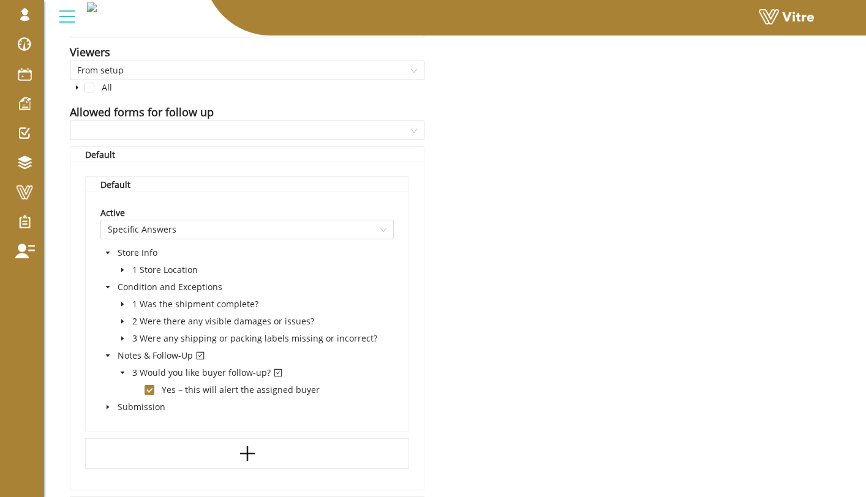
click at [122, 269] on icon "caret-down" at bounding box center [122, 270] width 2 height 4
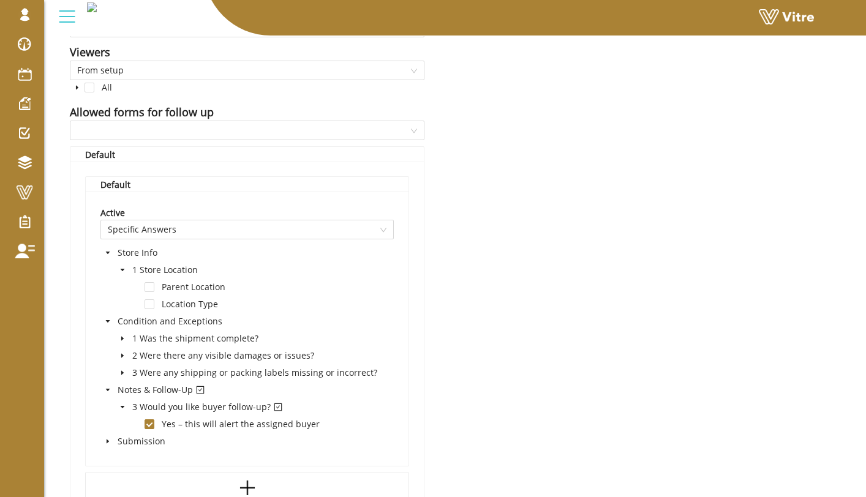
click at [111, 318] on span at bounding box center [107, 321] width 15 height 15
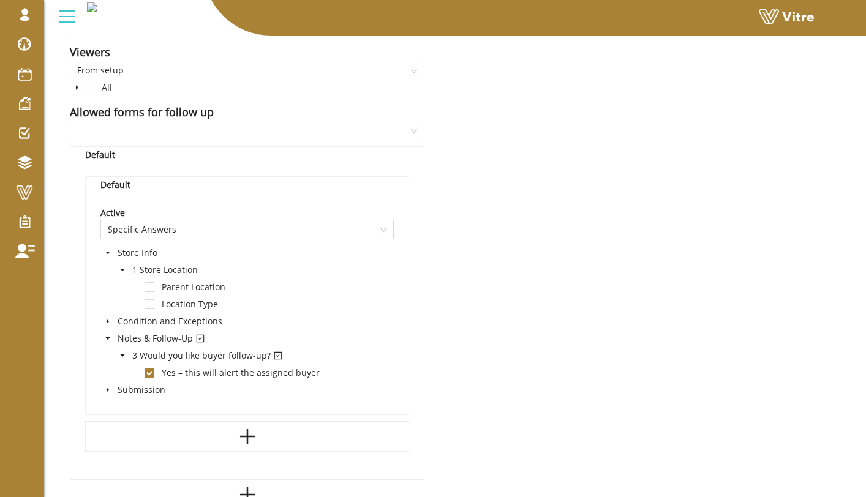
click at [111, 318] on span at bounding box center [107, 321] width 15 height 15
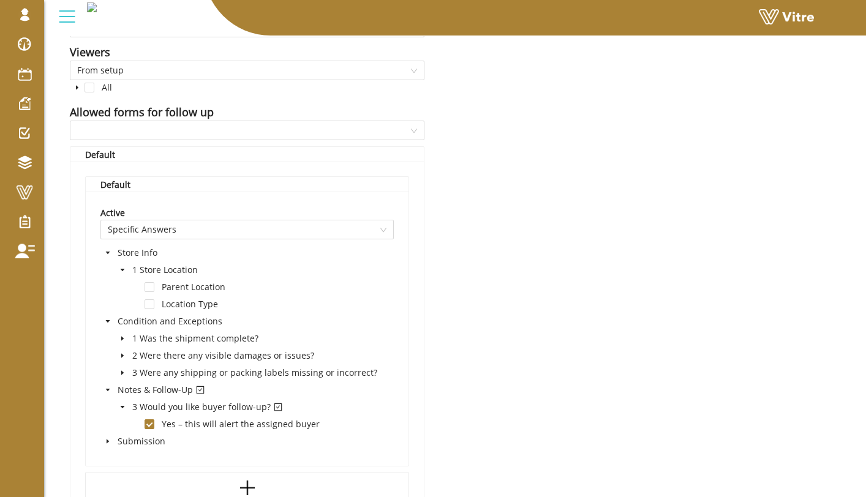
click at [124, 335] on icon "caret-down" at bounding box center [122, 338] width 6 height 6
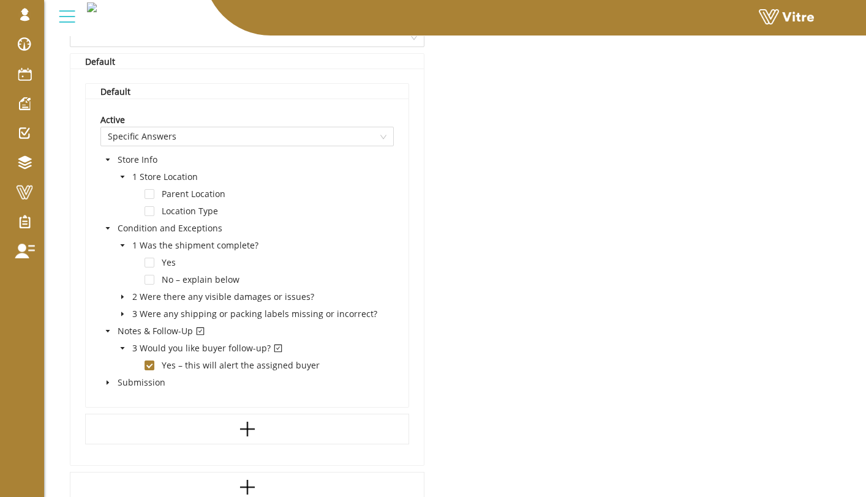
scroll to position [843, 0]
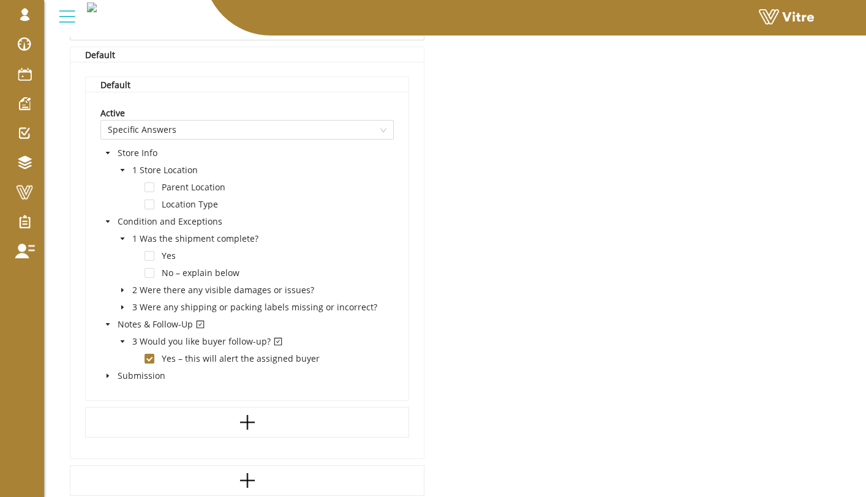
click at [125, 290] on span at bounding box center [122, 290] width 15 height 15
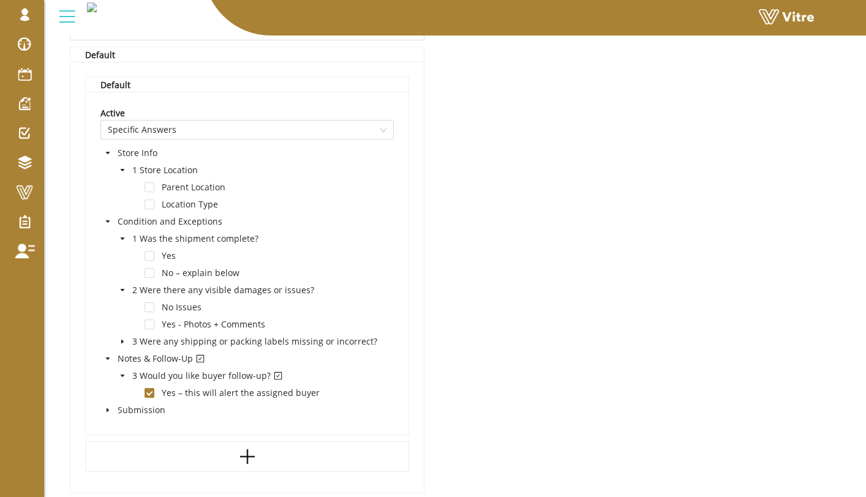
click at [126, 338] on span at bounding box center [122, 341] width 15 height 15
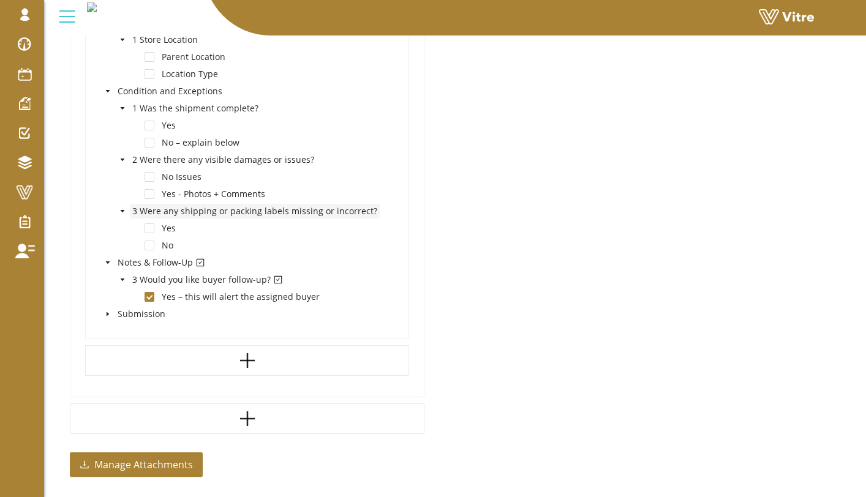
scroll to position [978, 0]
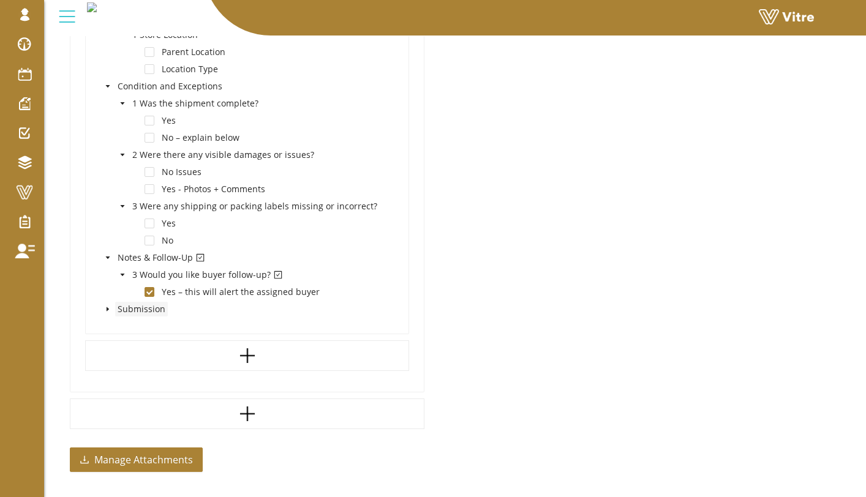
click at [115, 303] on span "Submission" at bounding box center [141, 309] width 53 height 15
click at [111, 308] on span at bounding box center [107, 309] width 15 height 15
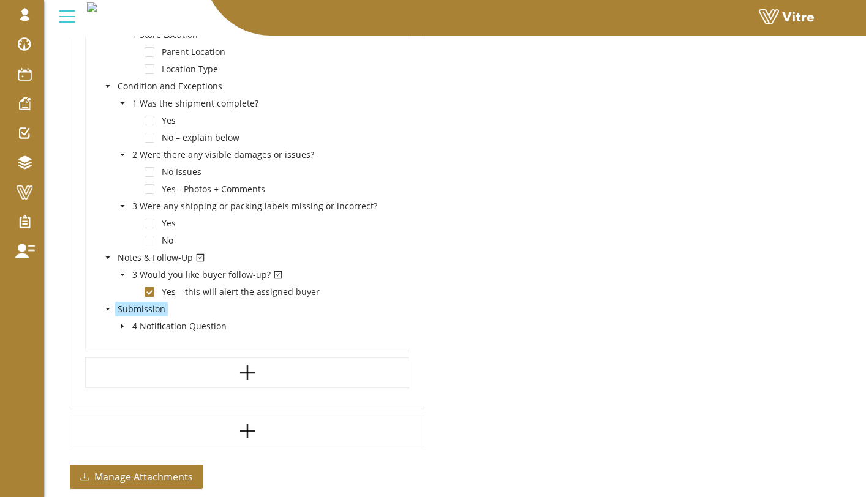
click at [125, 324] on icon "caret-down" at bounding box center [122, 326] width 6 height 6
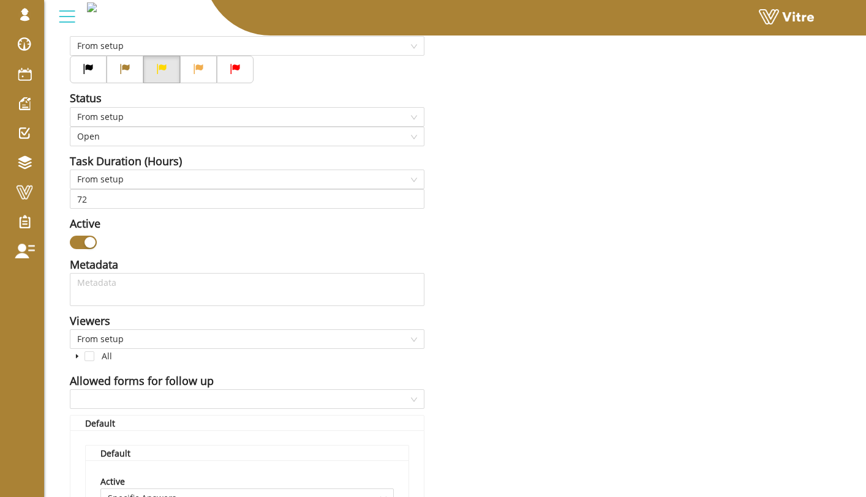
scroll to position [481, 0]
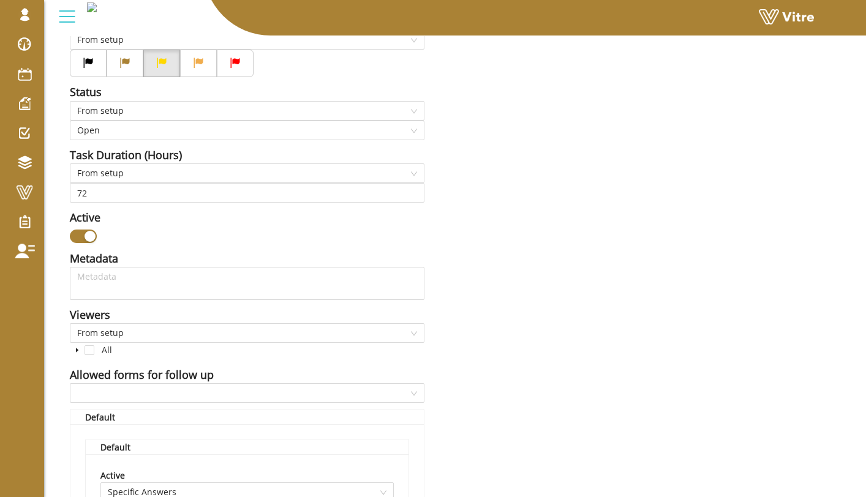
click at [78, 348] on icon "caret-down" at bounding box center [77, 350] width 6 height 6
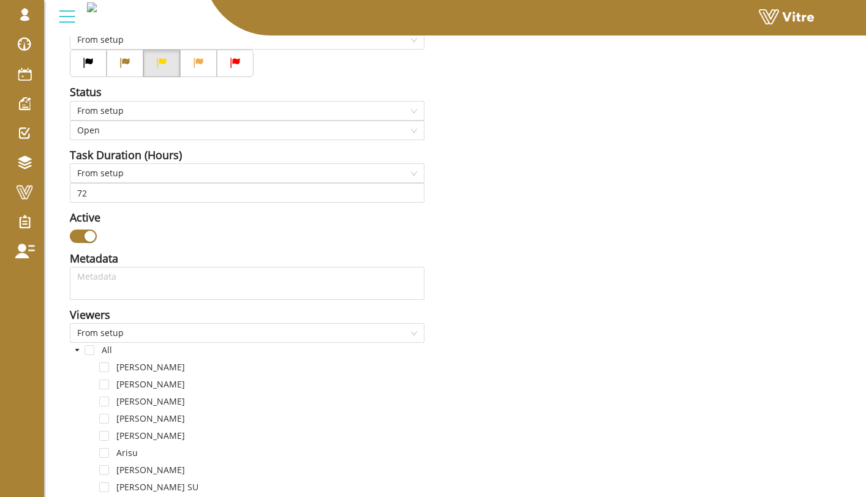
click at [78, 348] on icon "caret-down" at bounding box center [77, 350] width 6 height 6
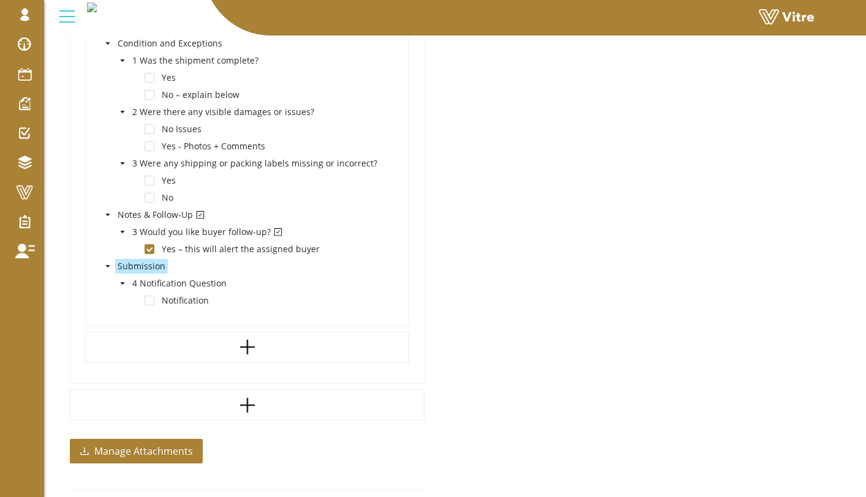
scroll to position [1022, 0]
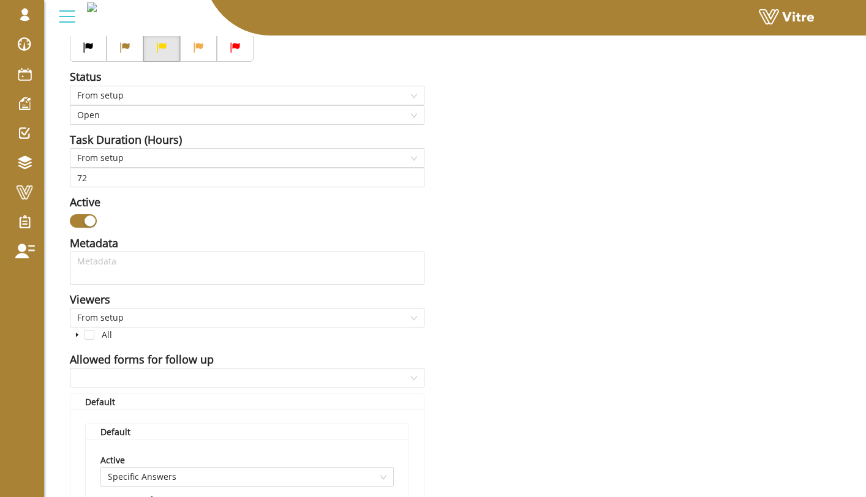
scroll to position [0, 0]
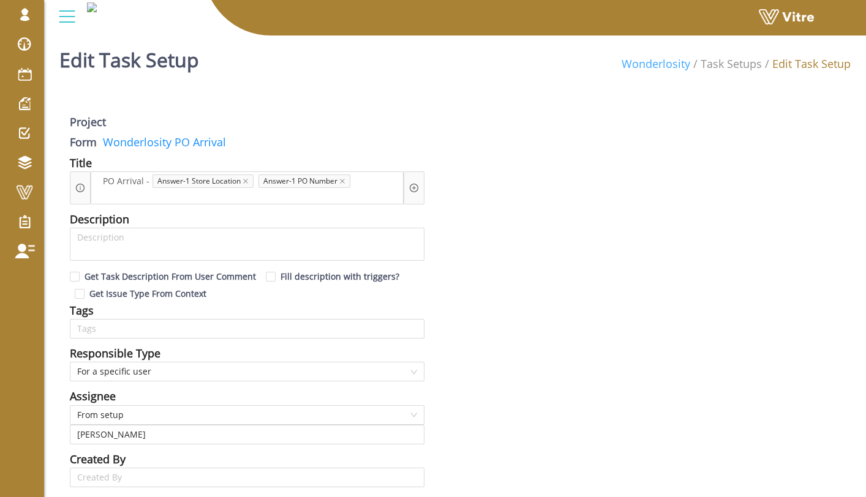
click at [669, 63] on link "Wonderlosity" at bounding box center [655, 63] width 69 height 15
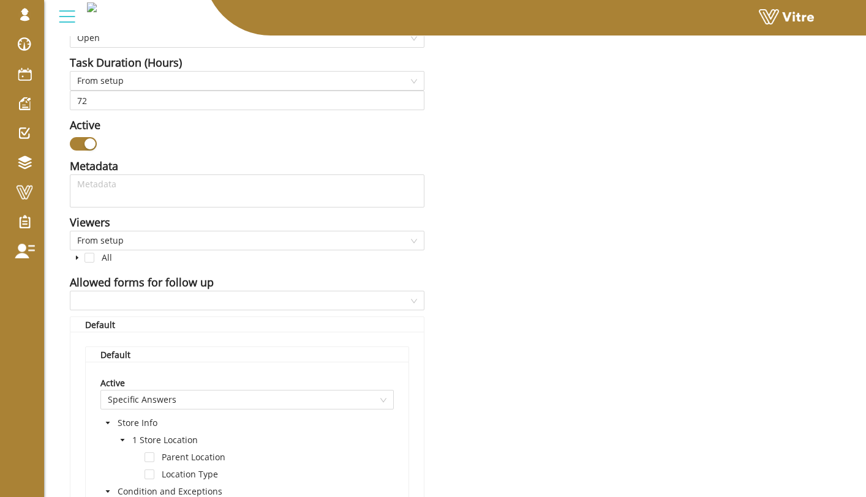
scroll to position [594, 0]
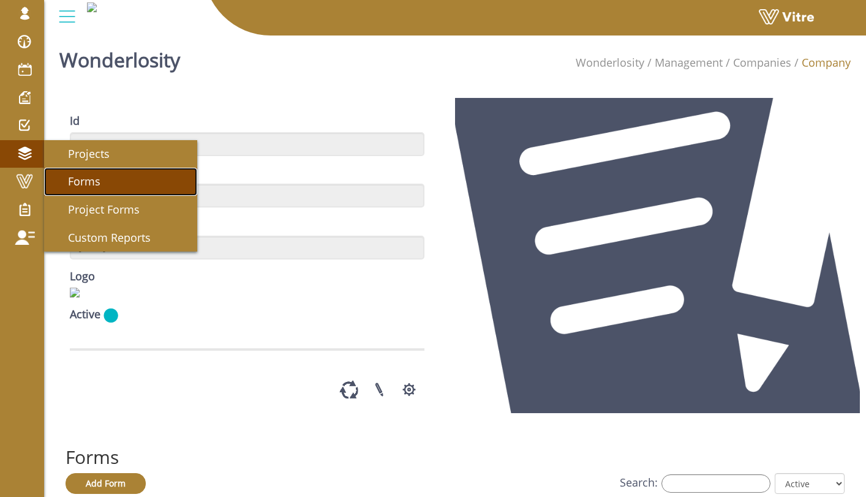
click at [127, 186] on link "Forms" at bounding box center [120, 182] width 153 height 28
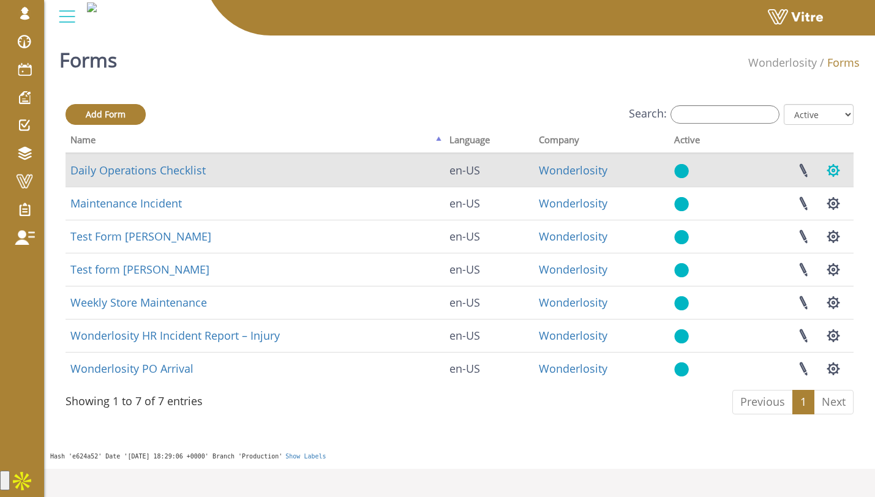
click at [830, 166] on button "button" at bounding box center [833, 170] width 31 height 32
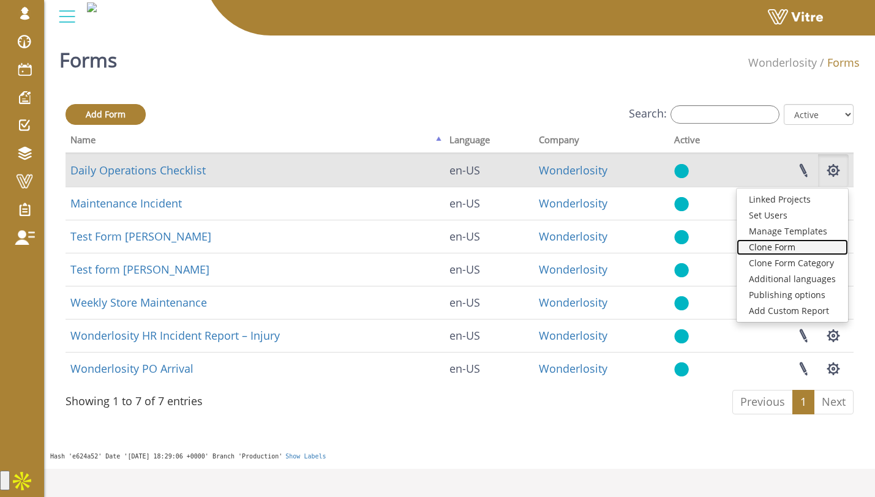
click at [814, 244] on link "Clone Form" at bounding box center [791, 247] width 111 height 16
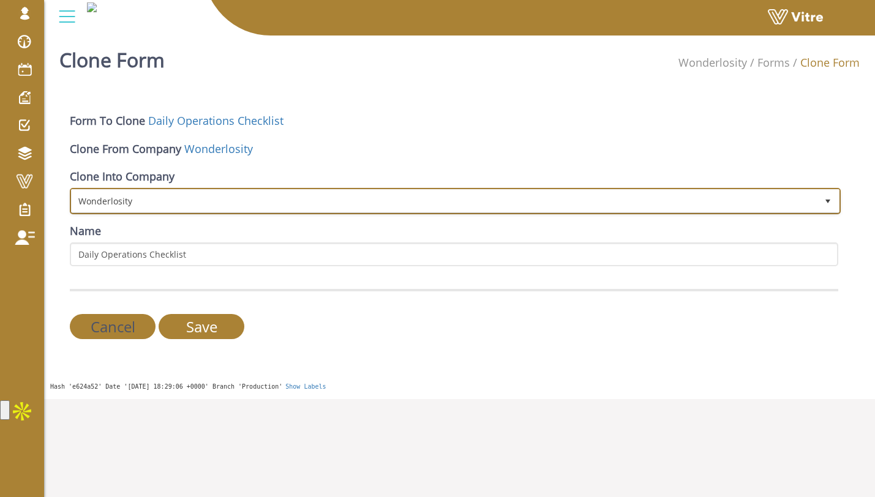
click at [256, 193] on span "Wonderlosity" at bounding box center [444, 201] width 745 height 22
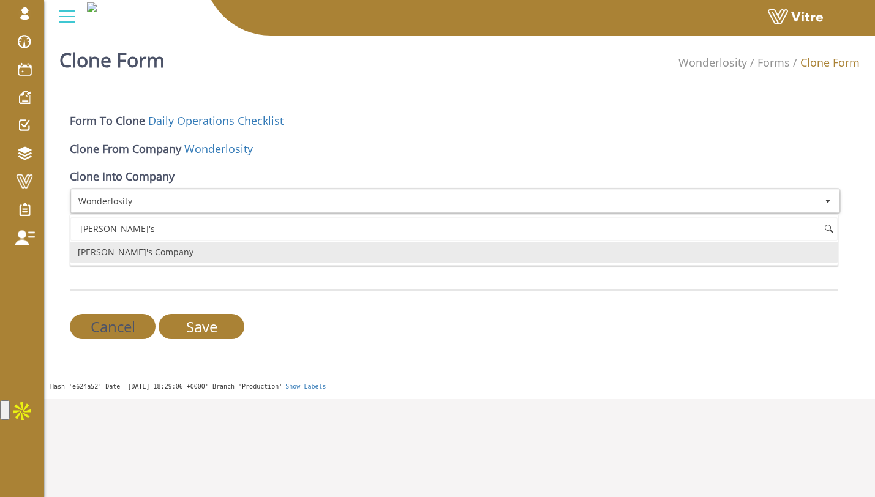
click at [215, 255] on li "Sam's Company" at bounding box center [453, 252] width 767 height 21
type input "sam's"
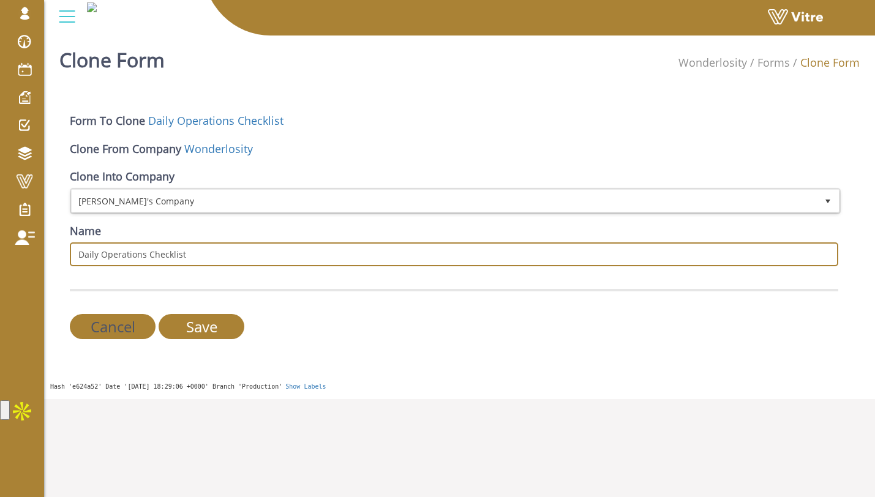
click at [215, 256] on input "Daily Operations Checklist" at bounding box center [454, 254] width 768 height 24
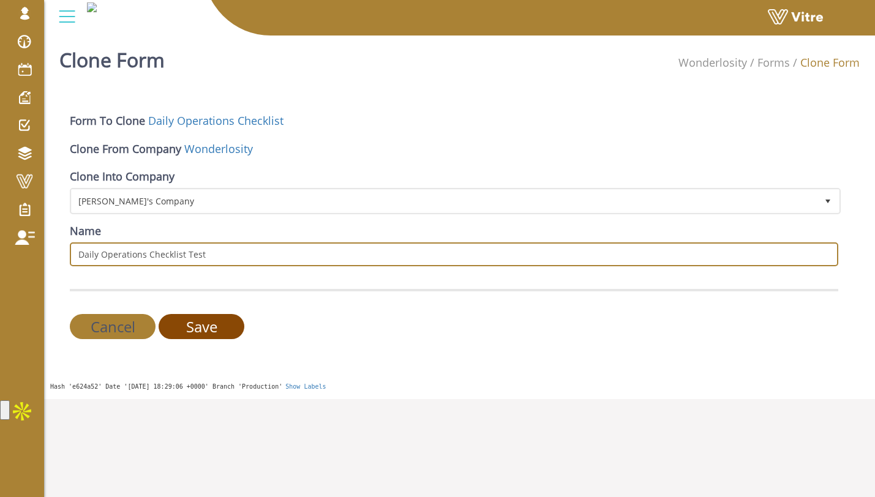
type input "Daily Operations Checklist Test"
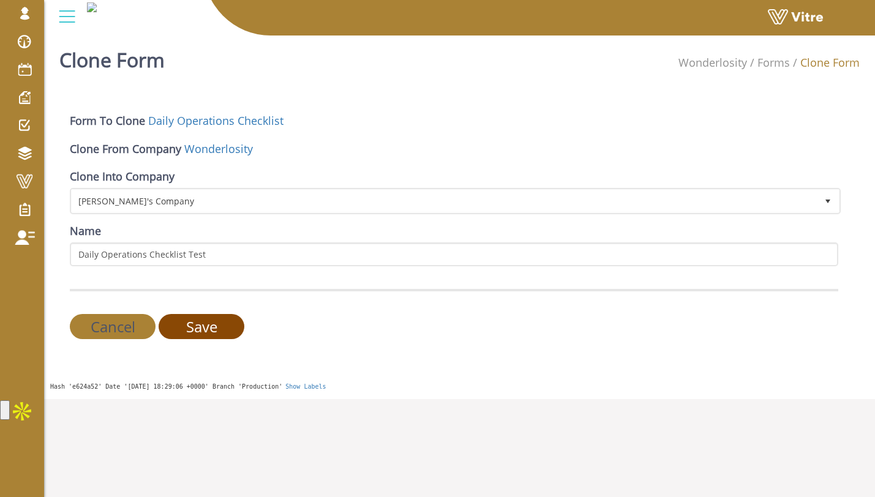
click at [208, 315] on input "Save" at bounding box center [202, 326] width 86 height 25
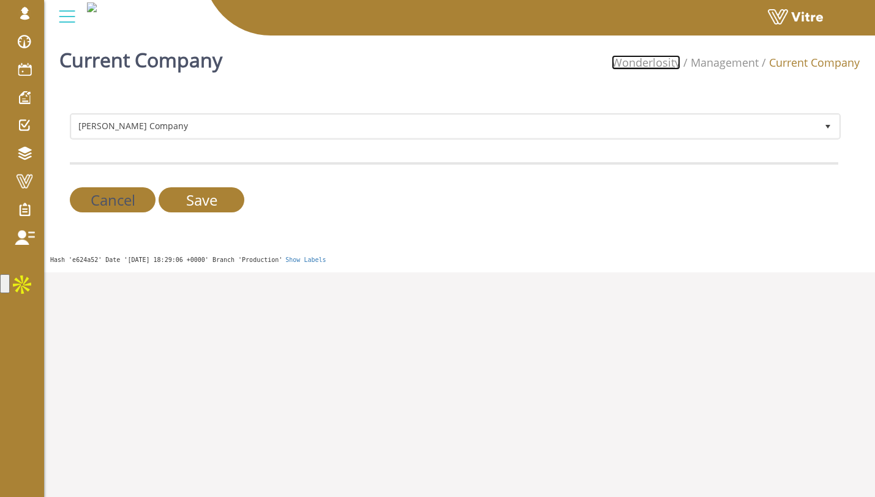
click at [637, 62] on link "Wonderlosity" at bounding box center [645, 62] width 69 height 15
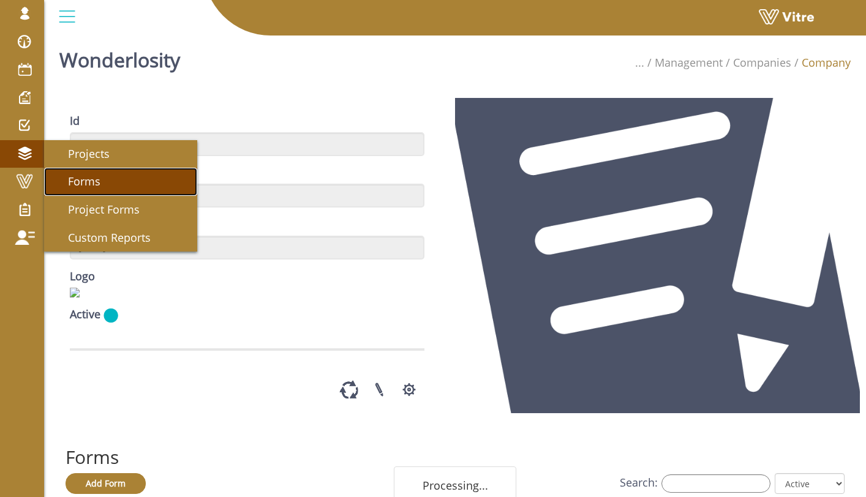
click at [67, 171] on link "Forms" at bounding box center [120, 182] width 153 height 28
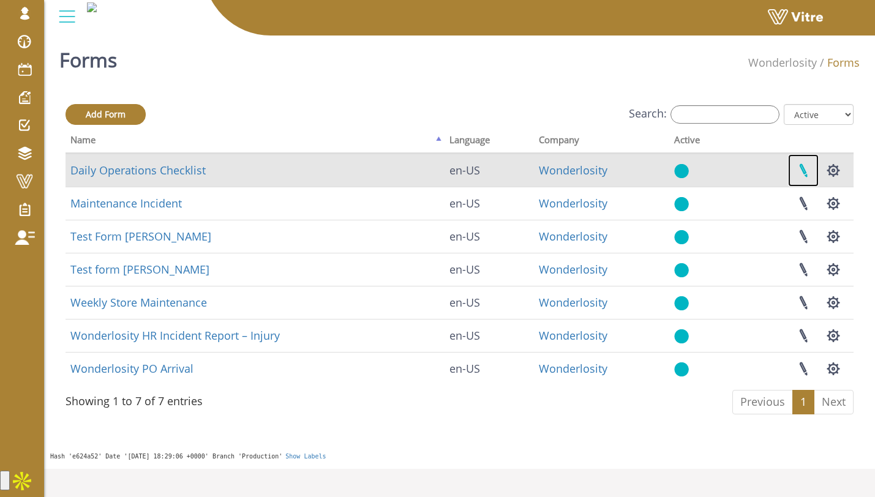
click at [806, 166] on link at bounding box center [803, 170] width 31 height 32
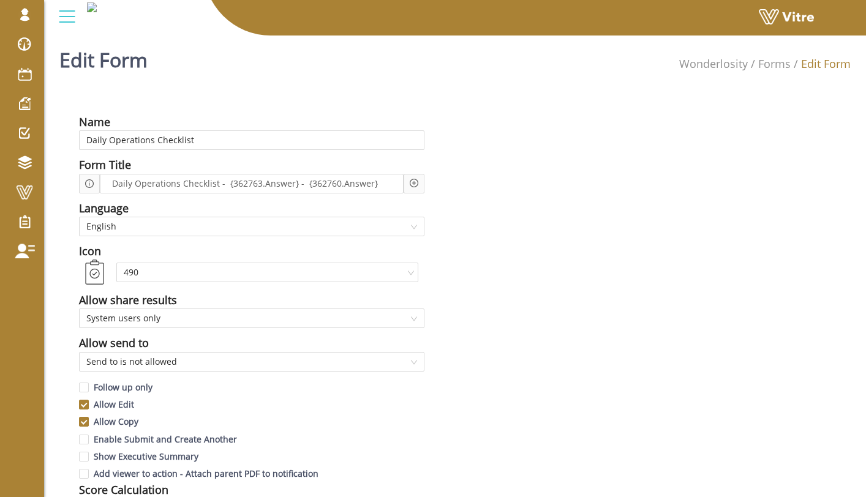
click at [416, 180] on icon "plus-circle" at bounding box center [414, 183] width 9 height 9
click at [454, 189] on input "search" at bounding box center [518, 193] width 149 height 18
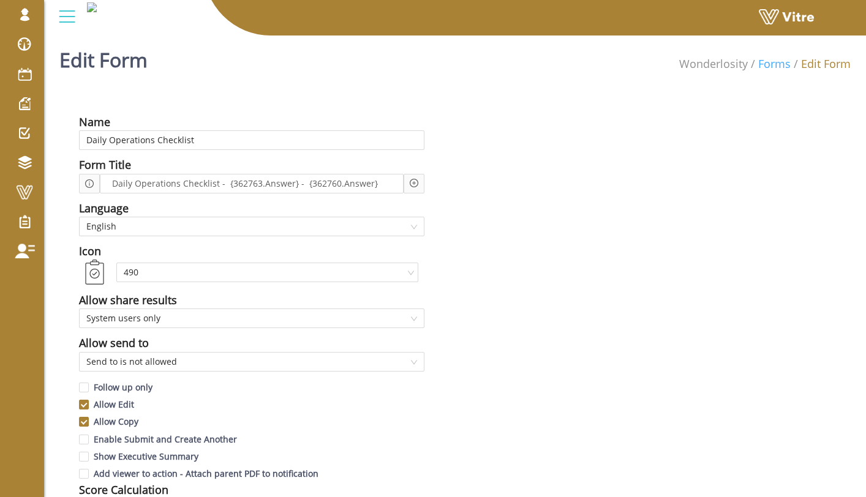
click at [782, 66] on link "Forms" at bounding box center [774, 63] width 32 height 15
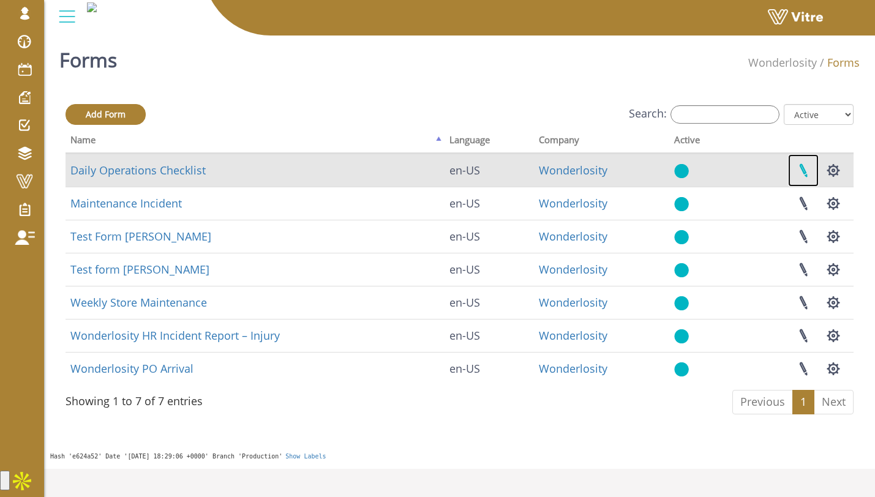
click at [804, 160] on link at bounding box center [803, 170] width 31 height 32
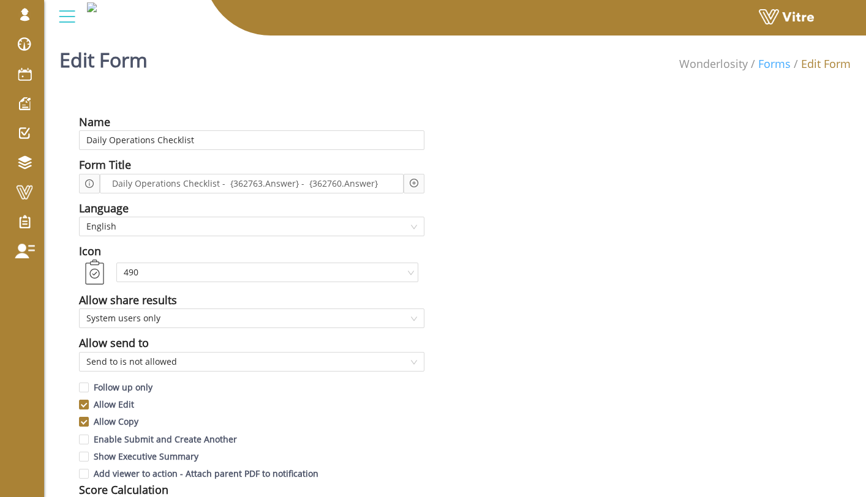
click at [765, 59] on link "Forms" at bounding box center [774, 63] width 32 height 15
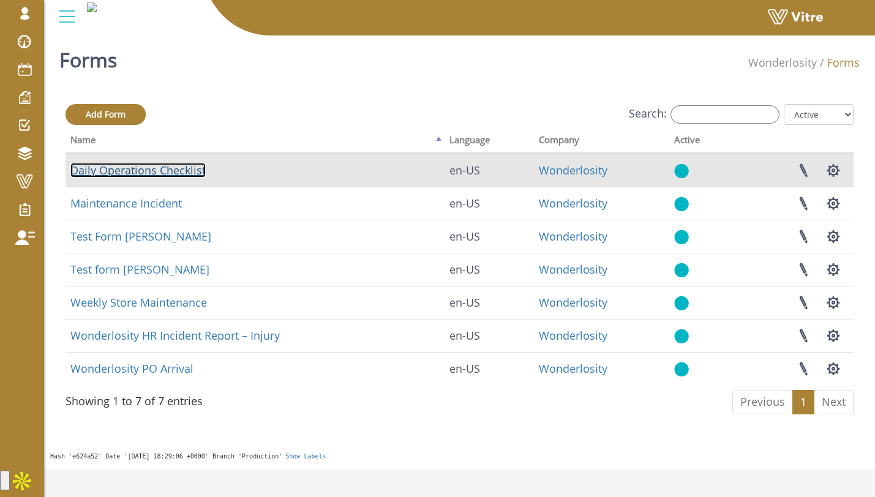
click at [163, 171] on link "Daily Operations Checklist" at bounding box center [137, 170] width 135 height 15
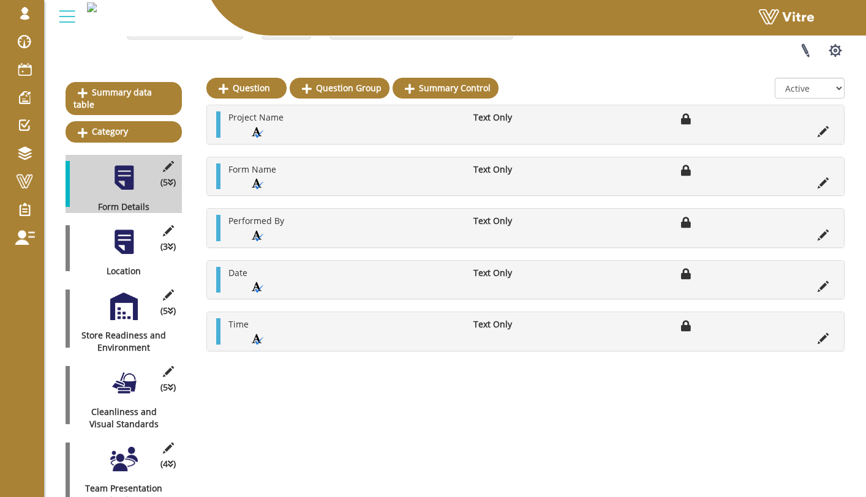
scroll to position [116, 0]
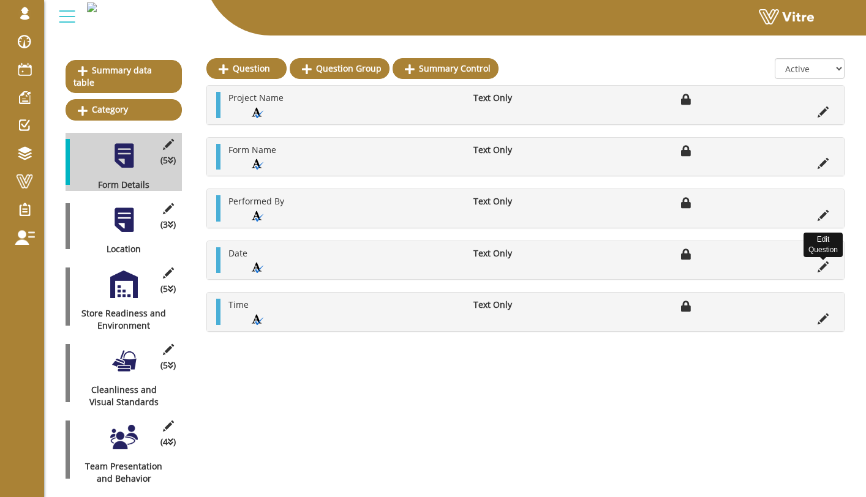
click at [823, 265] on icon at bounding box center [822, 266] width 11 height 11
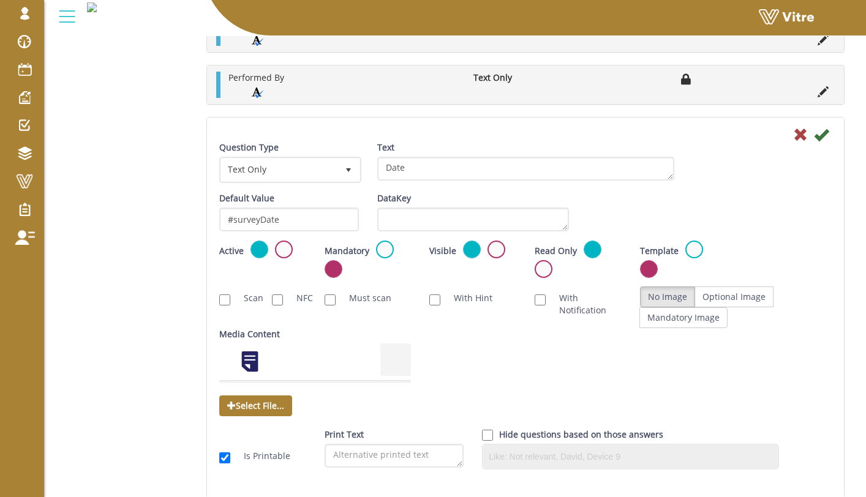
scroll to position [579, 0]
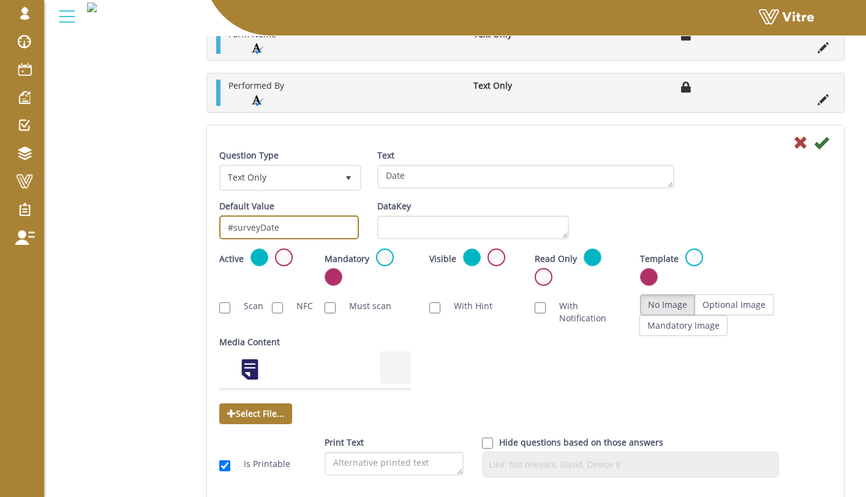
click at [291, 226] on input "#surveyDate" at bounding box center [289, 227] width 140 height 24
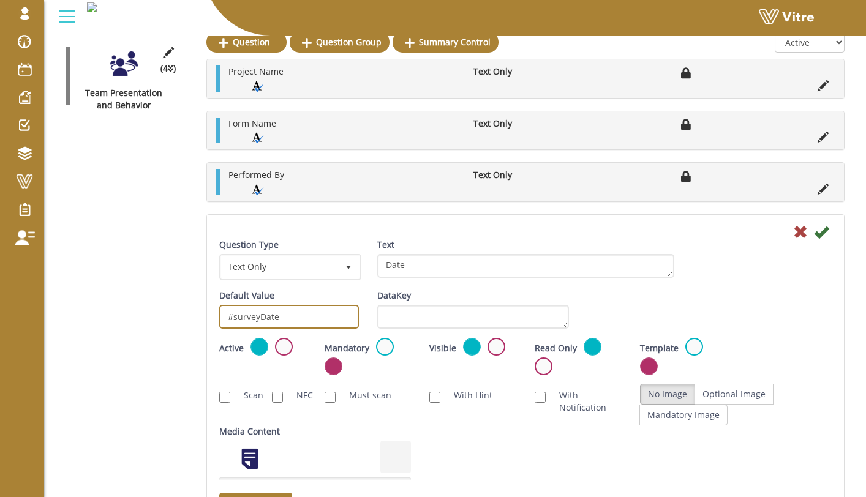
scroll to position [486, 0]
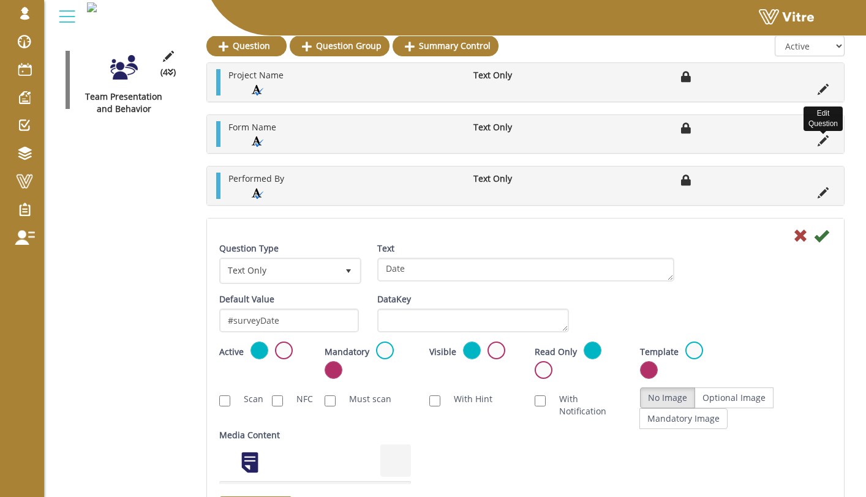
click at [826, 141] on icon at bounding box center [822, 140] width 11 height 11
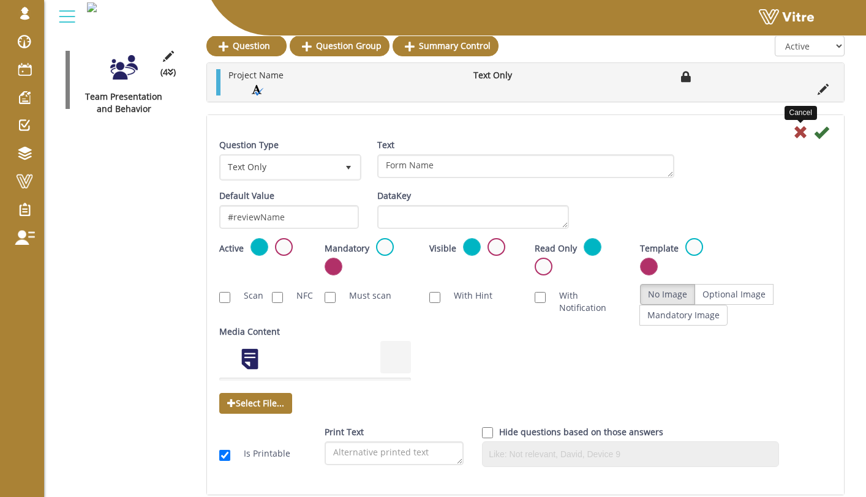
click at [799, 132] on icon at bounding box center [800, 132] width 15 height 15
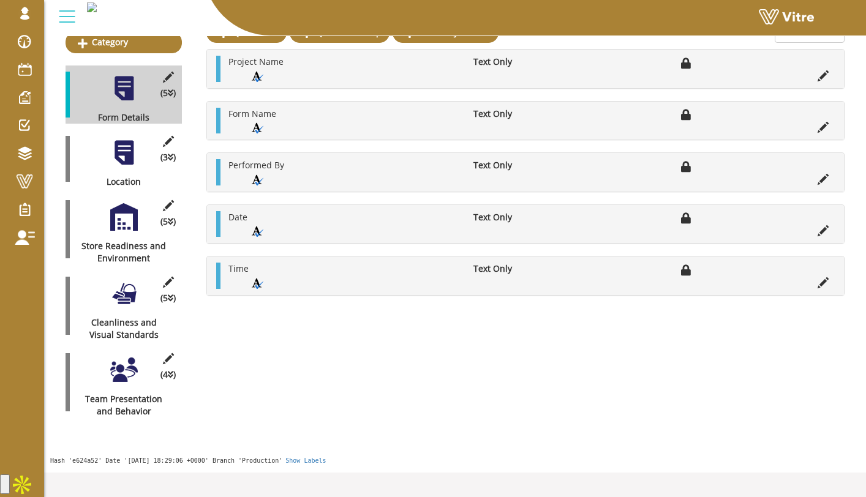
scroll to position [148, 0]
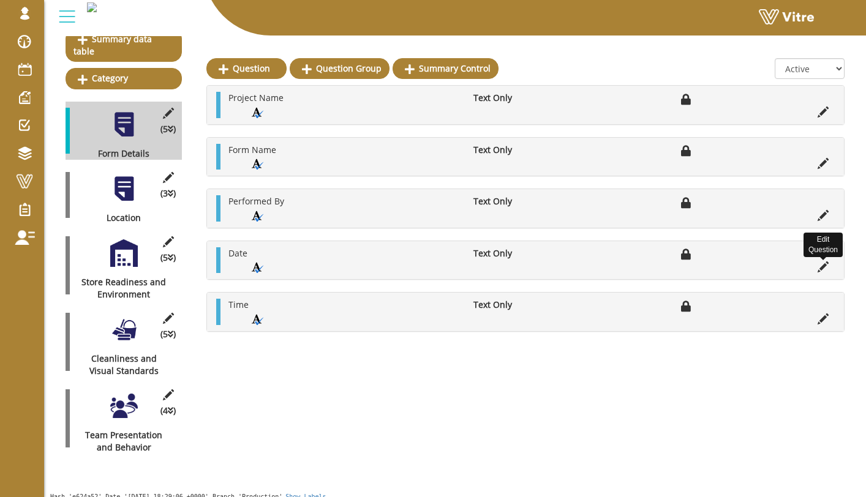
click at [828, 264] on icon at bounding box center [822, 266] width 11 height 11
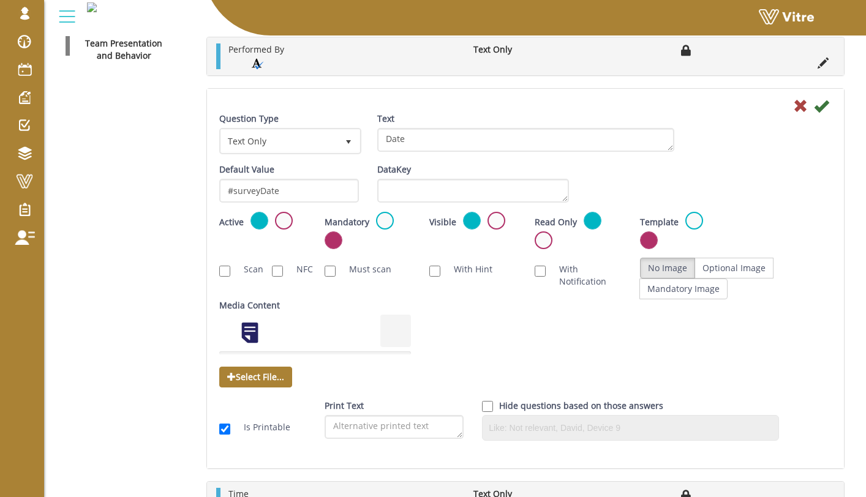
scroll to position [482, 0]
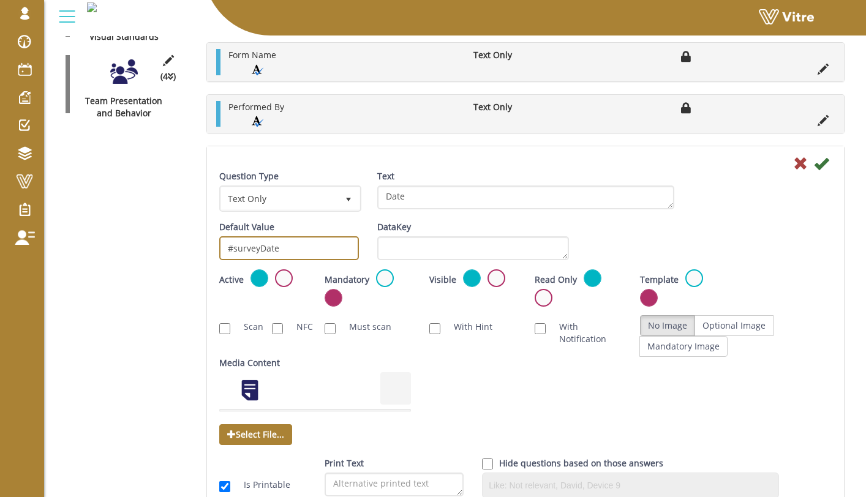
drag, startPoint x: 319, startPoint y: 247, endPoint x: 233, endPoint y: 250, distance: 85.7
click at [233, 250] on input "#surveyDate" at bounding box center [289, 248] width 140 height 24
type input "#createDate"
click at [346, 228] on div "Default Value #createDate" at bounding box center [289, 240] width 140 height 39
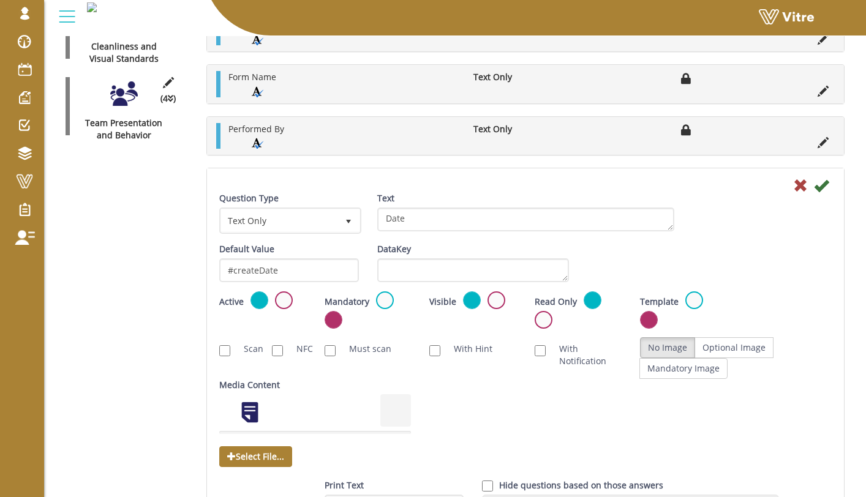
scroll to position [458, 0]
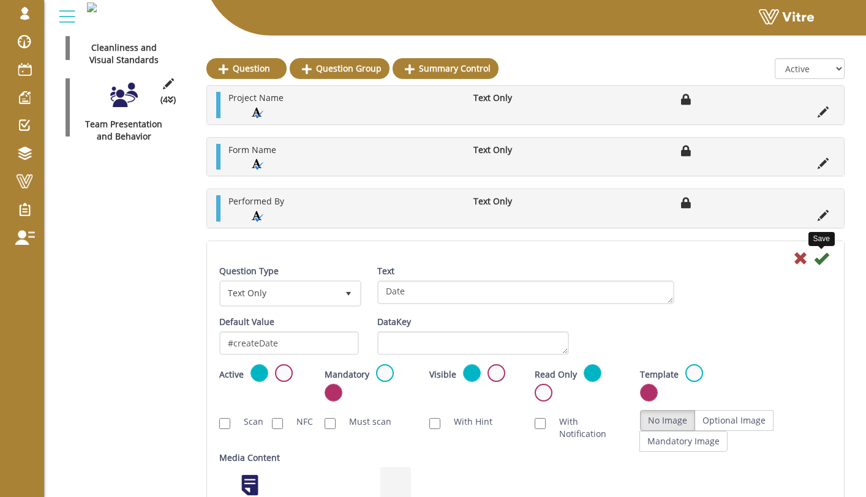
click at [820, 259] on icon at bounding box center [820, 258] width 15 height 15
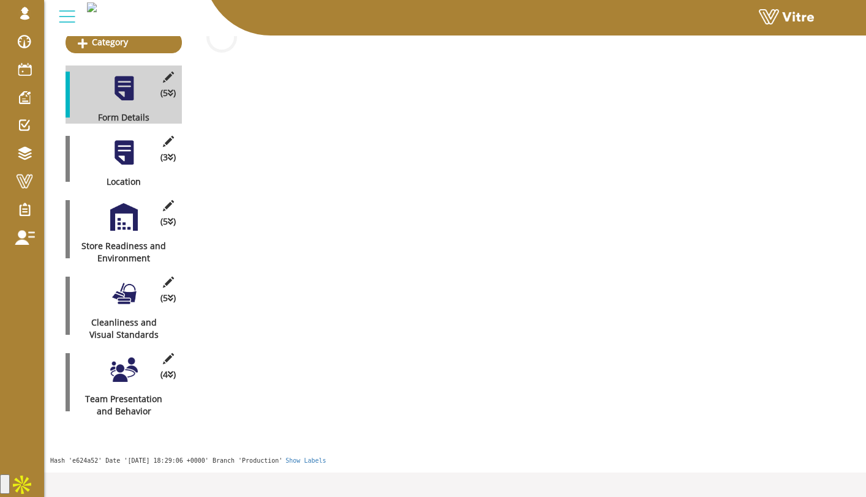
scroll to position [148, 0]
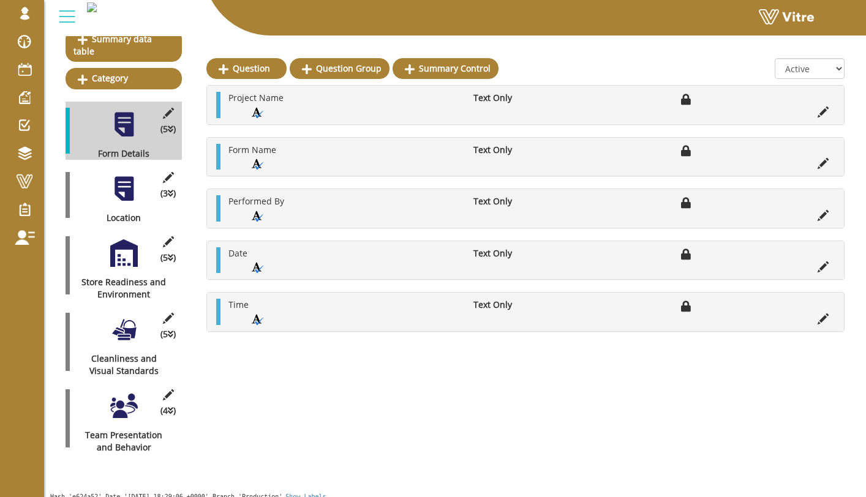
click at [124, 180] on div at bounding box center [124, 189] width 28 height 28
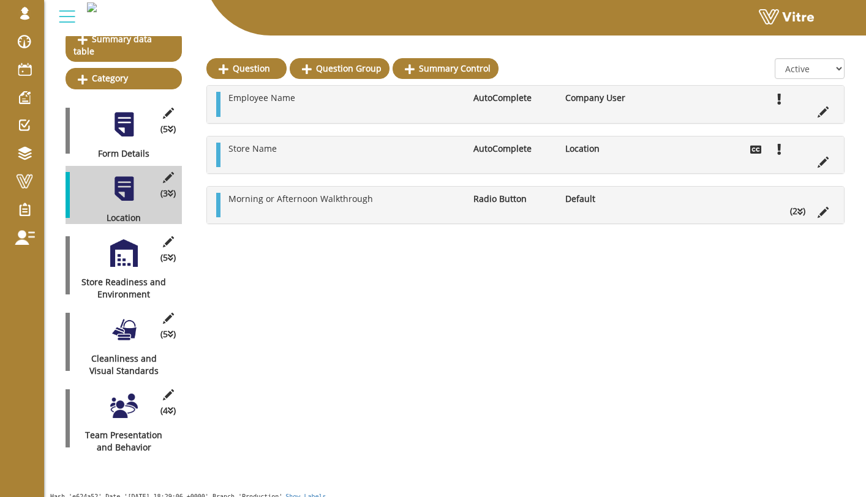
click at [131, 252] on div at bounding box center [124, 253] width 28 height 28
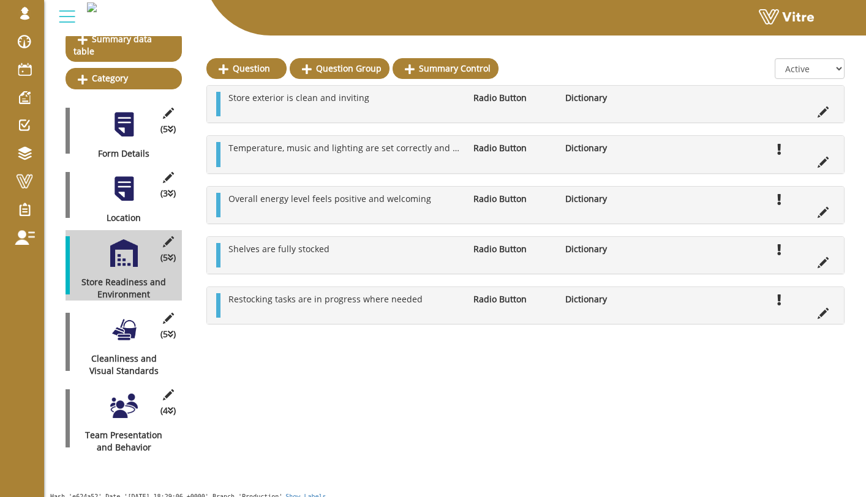
click at [116, 307] on div "(5 ) Cleanliness and Visual Standards" at bounding box center [123, 342] width 116 height 70
click at [119, 327] on div at bounding box center [124, 330] width 28 height 28
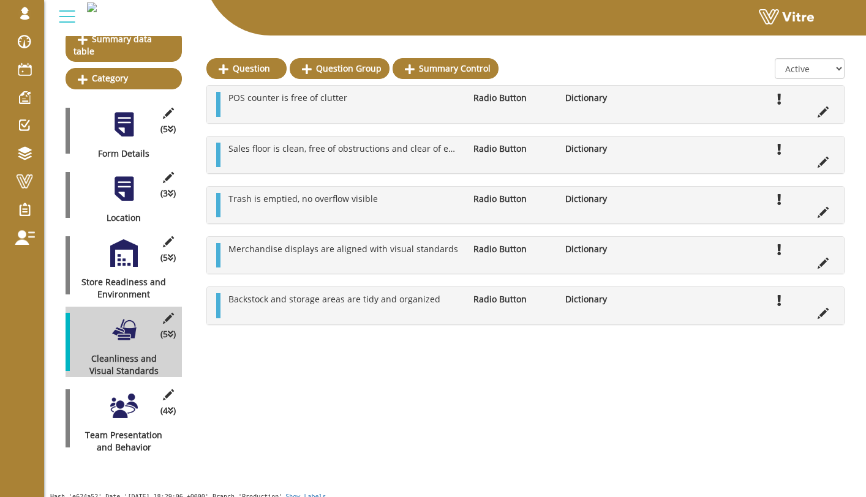
click at [118, 395] on div at bounding box center [124, 406] width 28 height 28
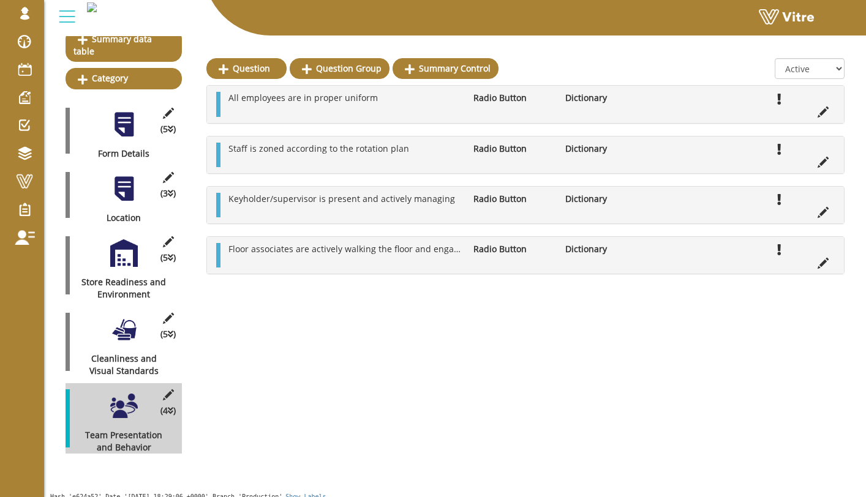
click at [133, 116] on div at bounding box center [124, 125] width 28 height 28
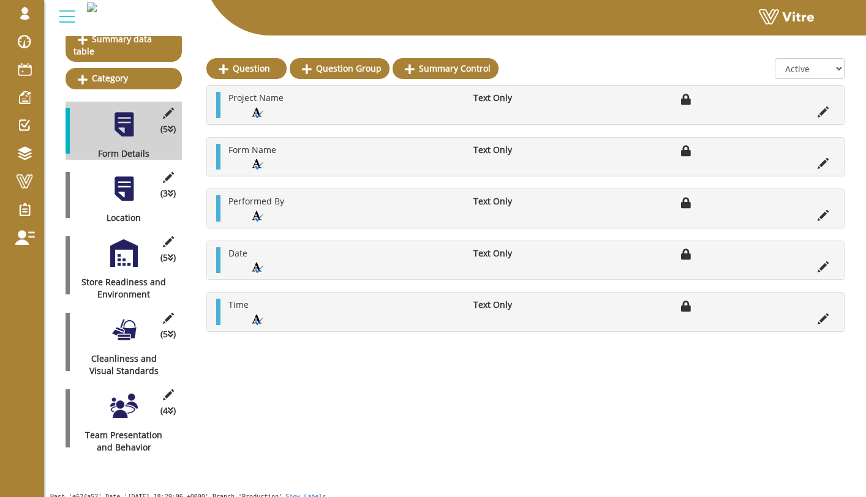
click at [99, 167] on div "(3 ) Location" at bounding box center [123, 195] width 116 height 58
click at [136, 187] on div at bounding box center [124, 189] width 28 height 28
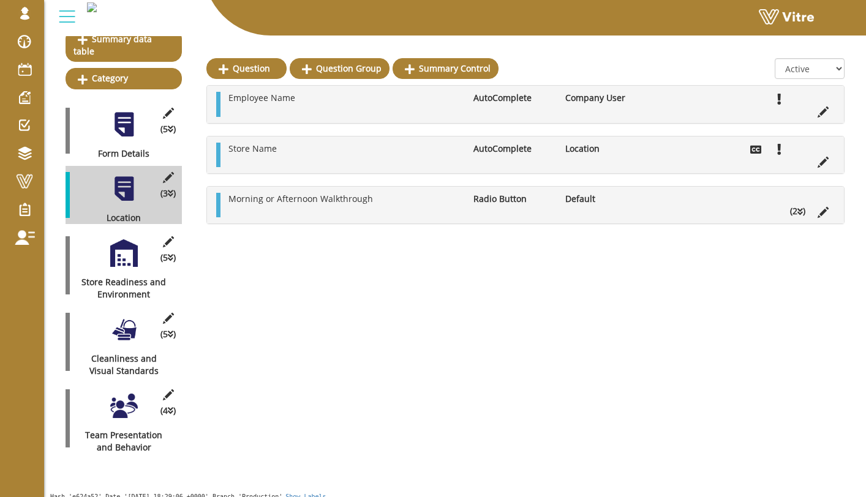
click at [135, 249] on div at bounding box center [124, 253] width 28 height 28
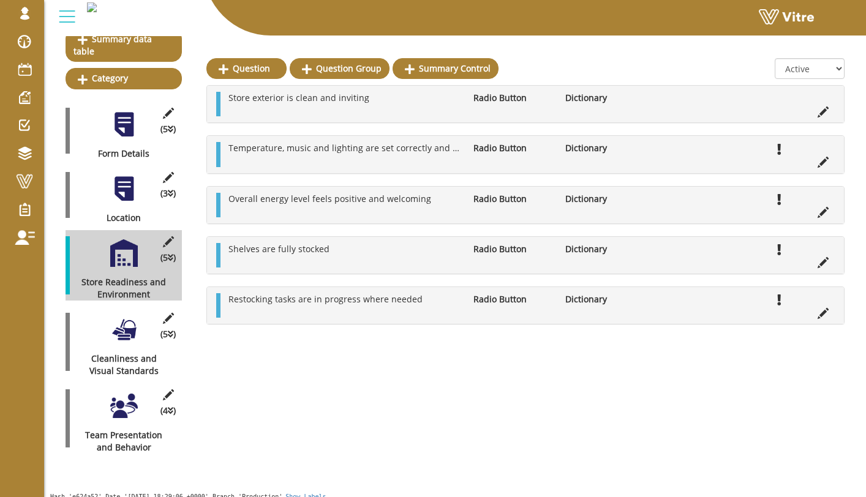
click at [131, 316] on div at bounding box center [124, 330] width 28 height 28
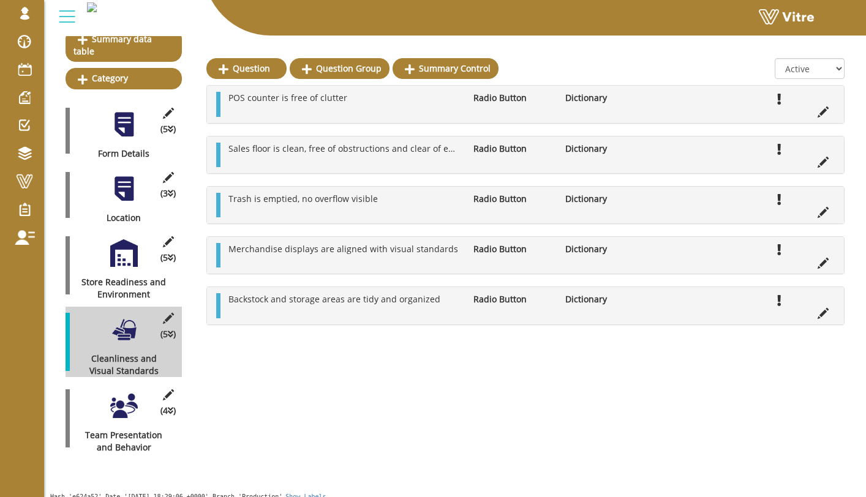
click at [118, 392] on div at bounding box center [124, 406] width 28 height 28
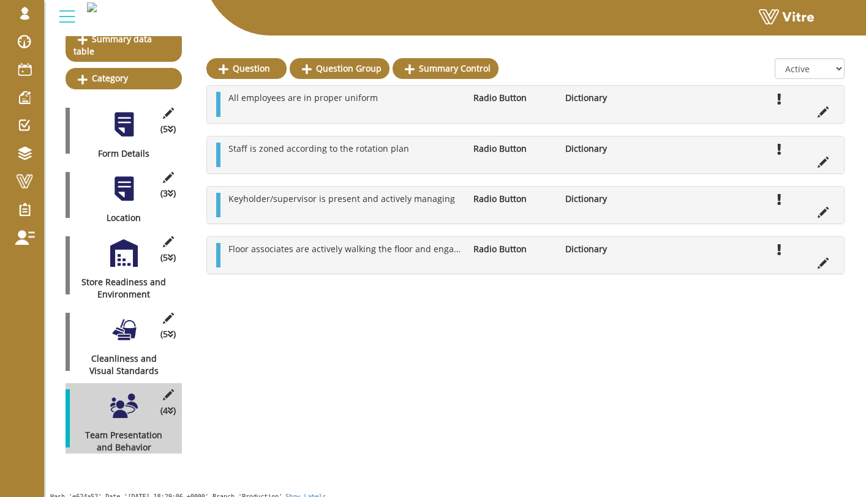
click at [126, 125] on div at bounding box center [124, 125] width 28 height 28
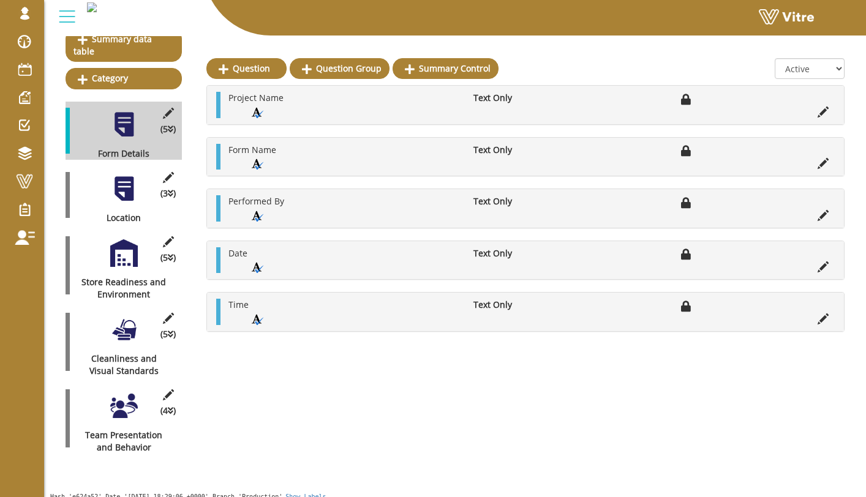
click at [127, 175] on div at bounding box center [124, 189] width 28 height 28
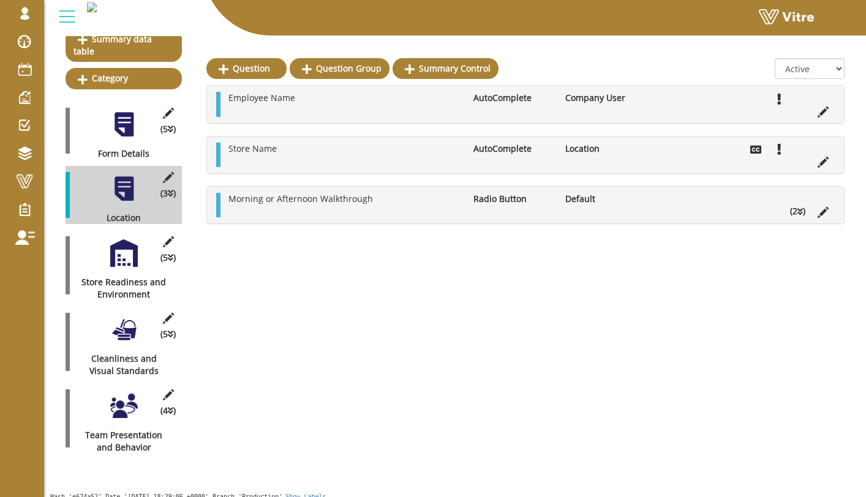
click at [101, 252] on div "(5 ) Store Readiness and Environment" at bounding box center [123, 265] width 116 height 70
click at [115, 244] on div at bounding box center [124, 253] width 28 height 28
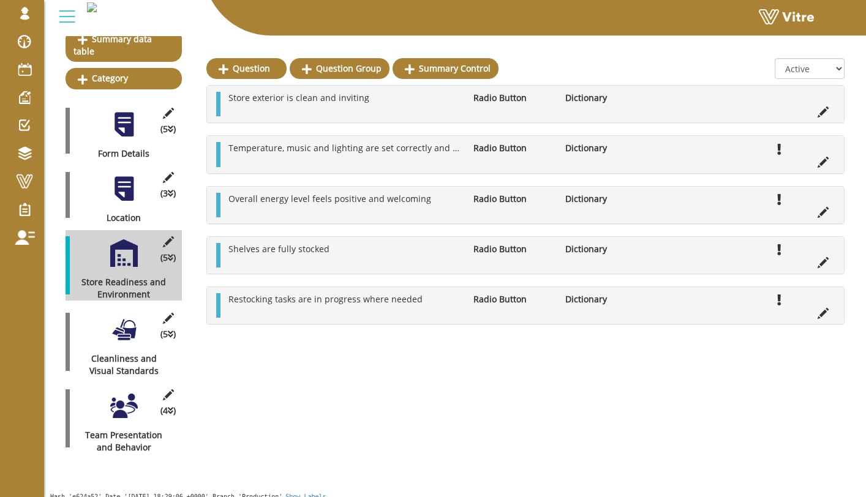
click at [114, 111] on div at bounding box center [124, 125] width 28 height 28
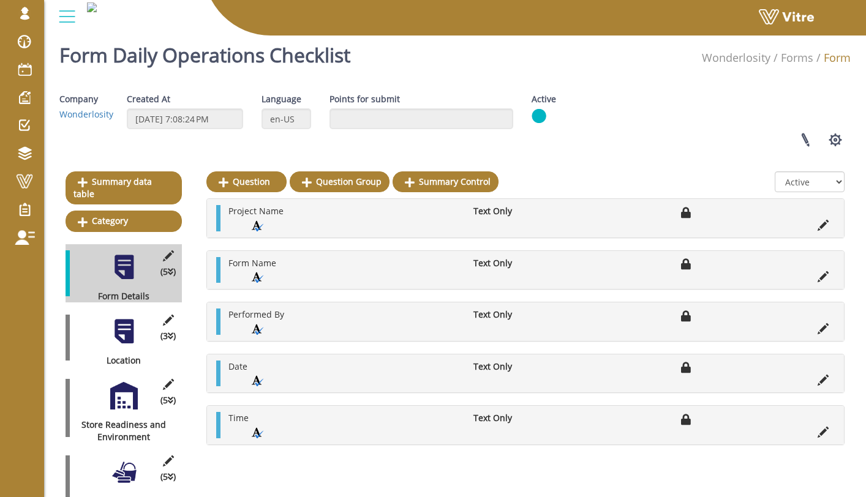
scroll to position [0, 0]
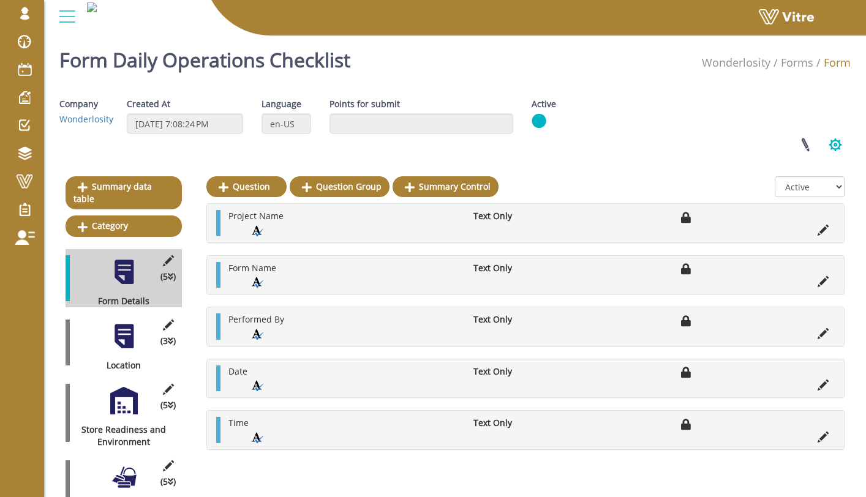
click at [831, 153] on button "button" at bounding box center [835, 145] width 31 height 32
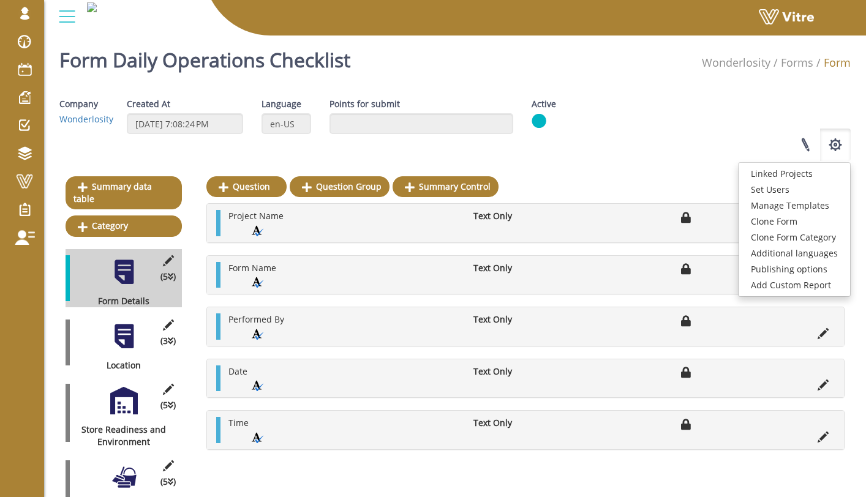
click at [682, 152] on div "Linked Projects Set Users Manage Templates Clone Form Clone Form Category Addit…" at bounding box center [690, 145] width 337 height 32
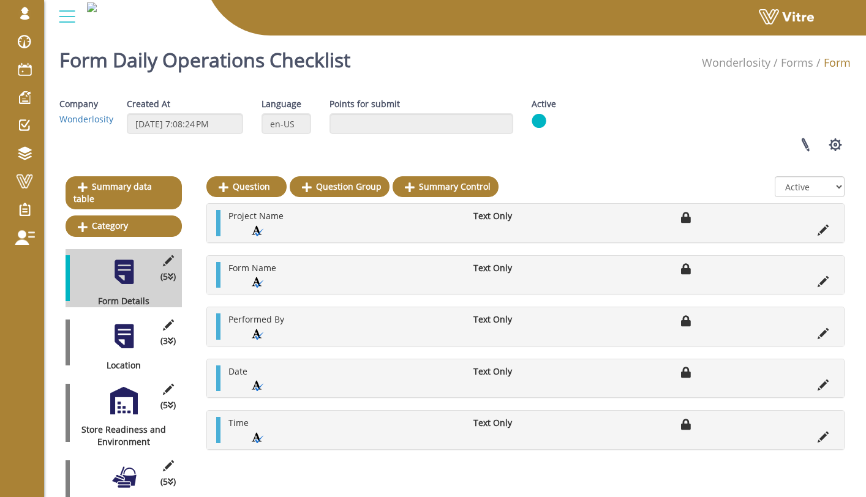
drag, startPoint x: 682, startPoint y: 151, endPoint x: 583, endPoint y: 122, distance: 103.3
click at [668, 137] on div "Linked Projects Set Users Manage Templates Clone Form Clone Form Category Addit…" at bounding box center [690, 145] width 337 height 32
click at [806, 59] on link "Forms" at bounding box center [796, 62] width 32 height 15
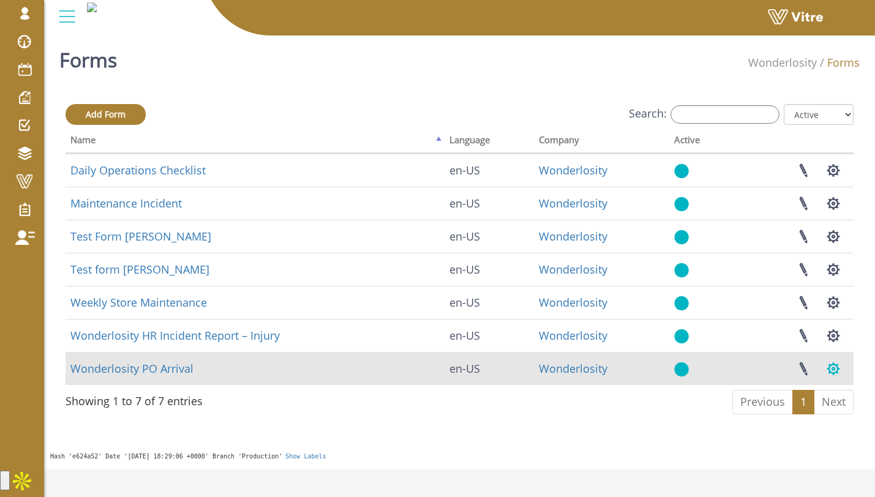
click at [831, 367] on button "button" at bounding box center [833, 369] width 31 height 32
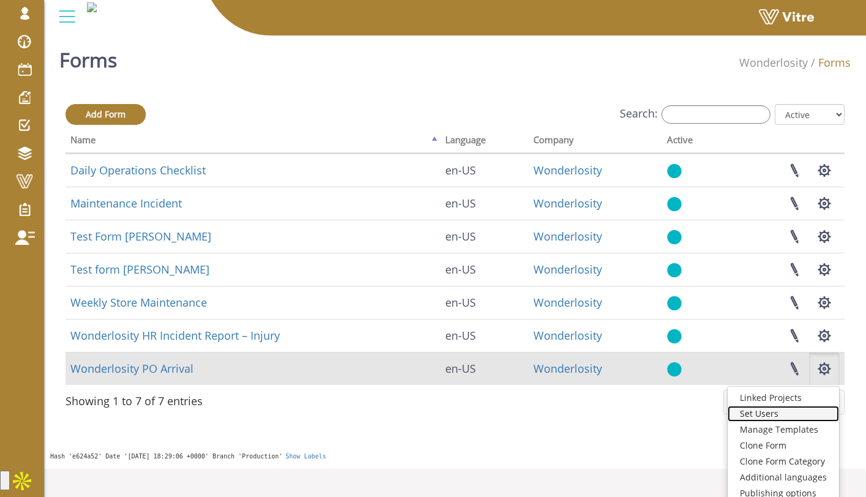
click at [809, 411] on link "Set Users" at bounding box center [782, 414] width 111 height 16
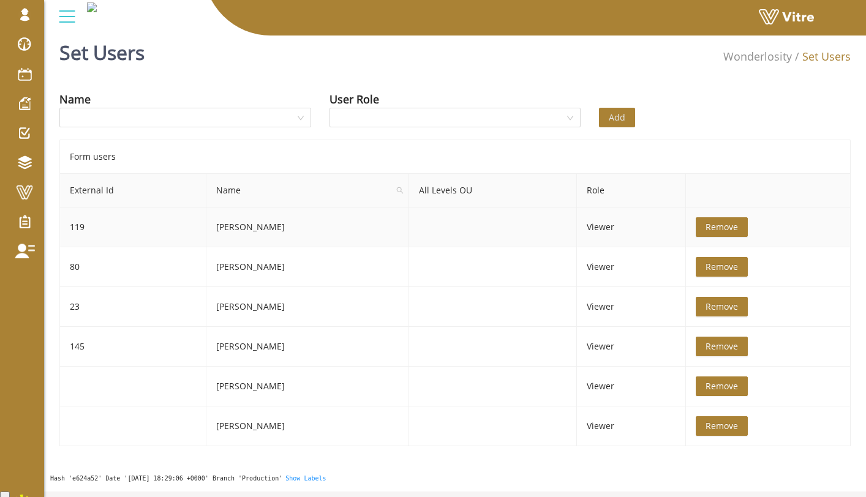
scroll to position [31, 0]
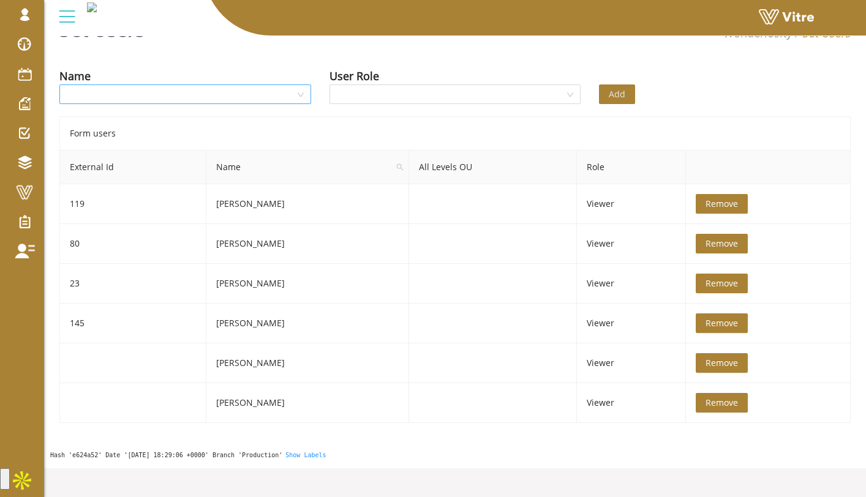
click at [283, 102] on input "search" at bounding box center [181, 94] width 228 height 18
click at [409, 235] on td "DiLorenzo Samantha D." at bounding box center [307, 244] width 203 height 40
click at [277, 99] on input "search" at bounding box center [181, 94] width 228 height 18
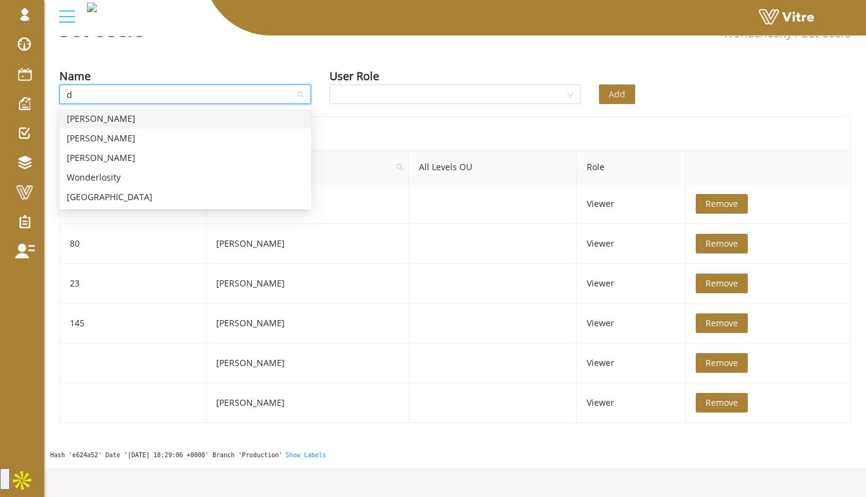
type input "da"
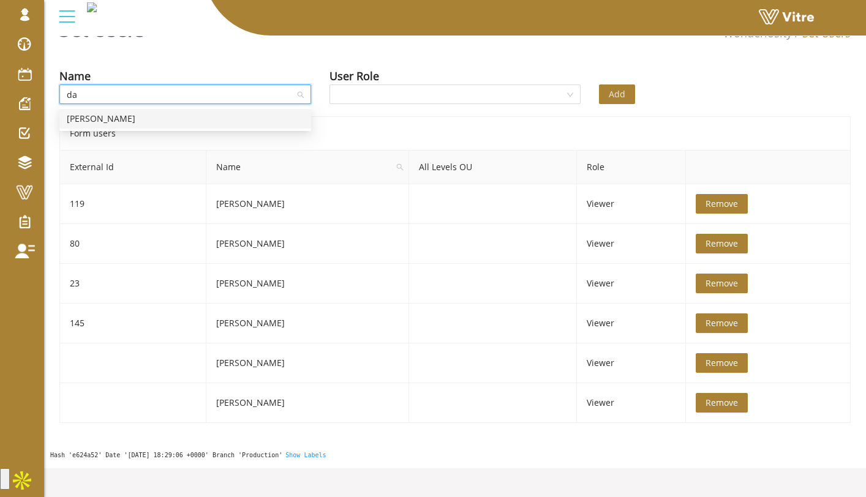
click at [254, 122] on div "[PERSON_NAME]" at bounding box center [185, 118] width 237 height 13
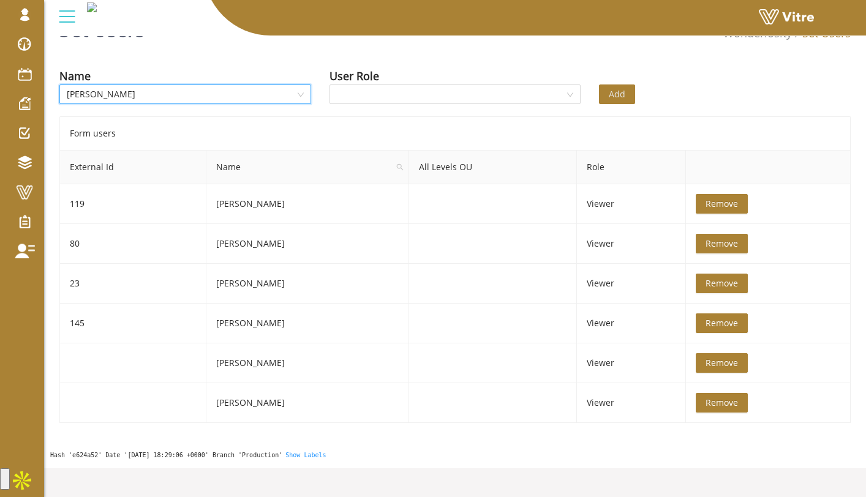
click at [383, 105] on div "User Role" at bounding box center [455, 88] width 270 height 43
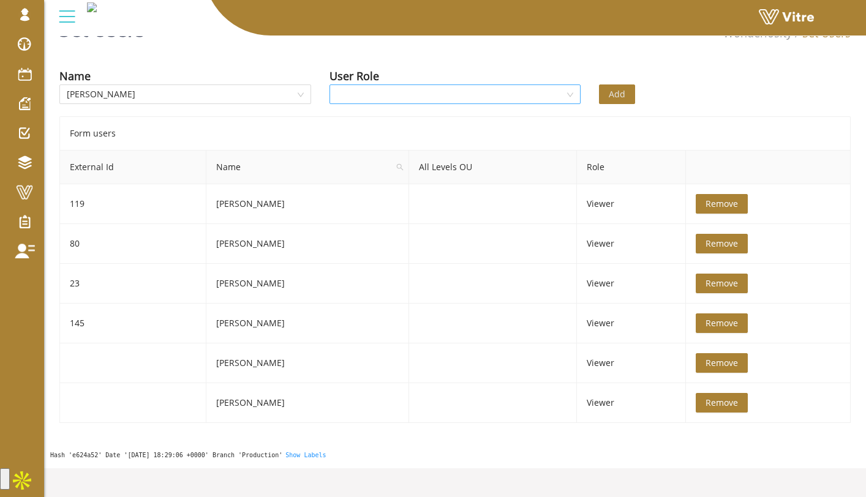
click at [386, 99] on input "search" at bounding box center [451, 94] width 228 height 18
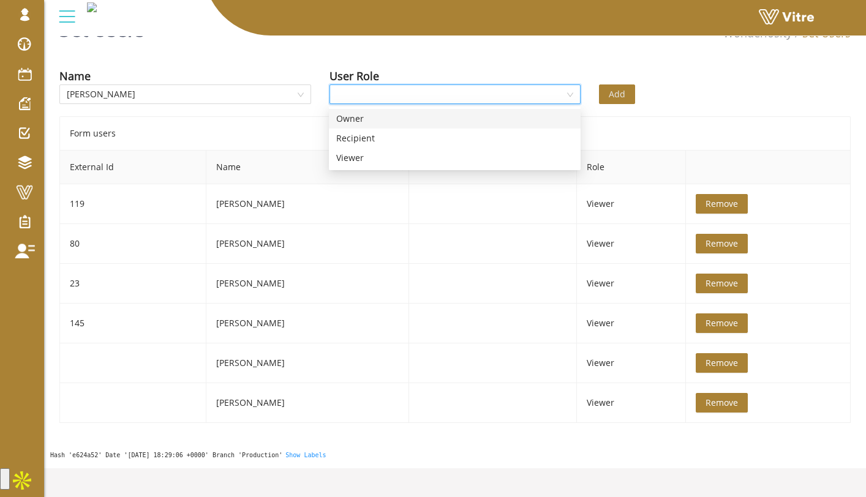
click at [382, 115] on div "Owner" at bounding box center [454, 118] width 237 height 13
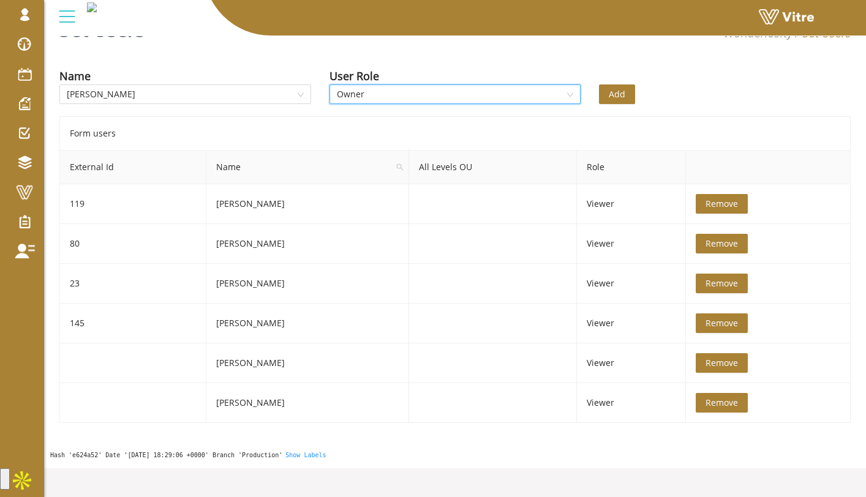
click at [614, 96] on span "Add" at bounding box center [616, 94] width 17 height 13
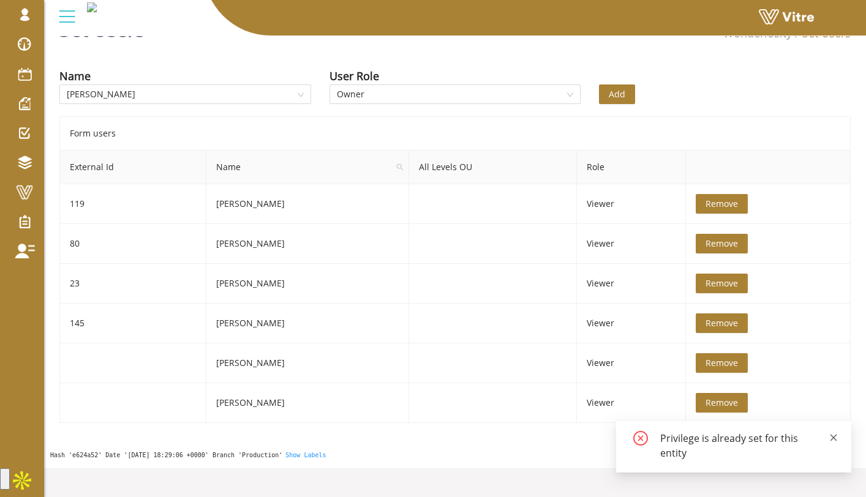
click at [831, 440] on icon "close" at bounding box center [833, 437] width 7 height 7
click at [718, 204] on span "Remove" at bounding box center [721, 203] width 32 height 13
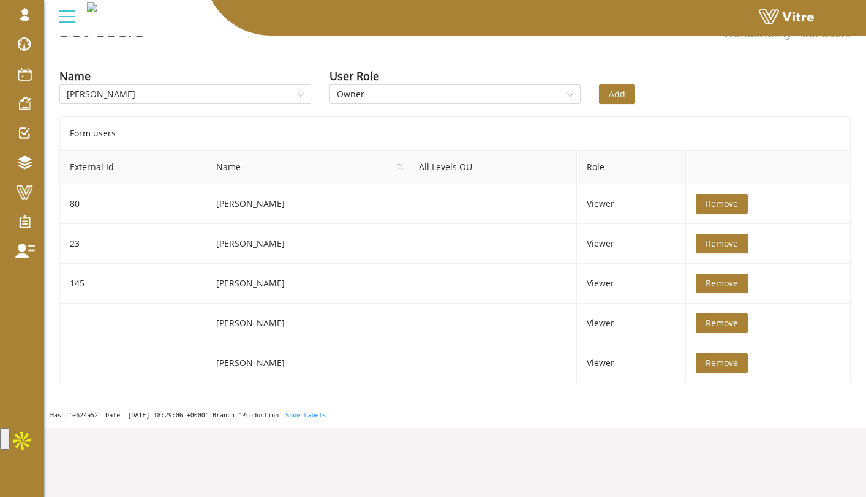
click at [610, 89] on span "Add" at bounding box center [616, 94] width 17 height 13
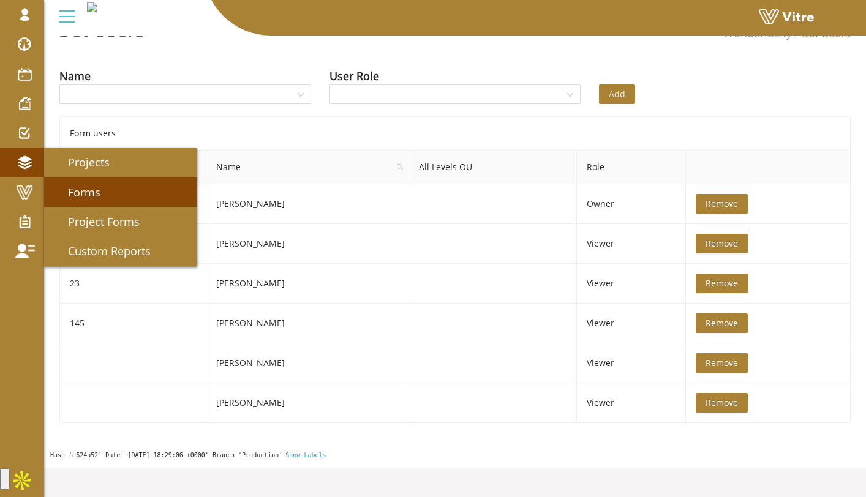
click at [103, 186] on link "Forms" at bounding box center [120, 192] width 153 height 29
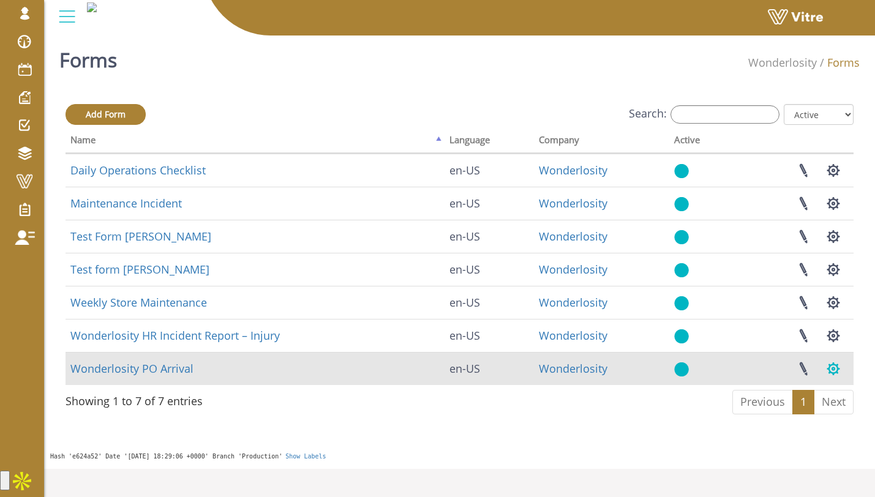
click at [828, 370] on button "button" at bounding box center [833, 369] width 31 height 32
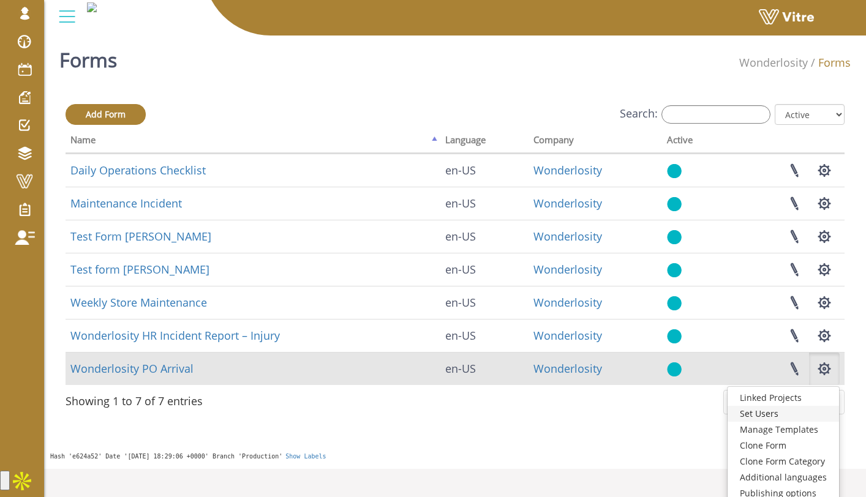
scroll to position [24, 0]
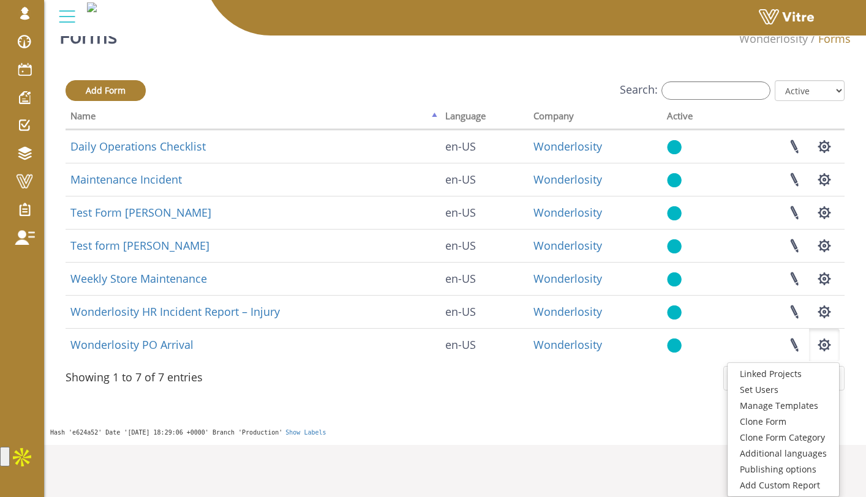
click at [673, 388] on div "Add Form Search: All Active Not Active Processing... Name Language Company Acti…" at bounding box center [454, 237] width 779 height 315
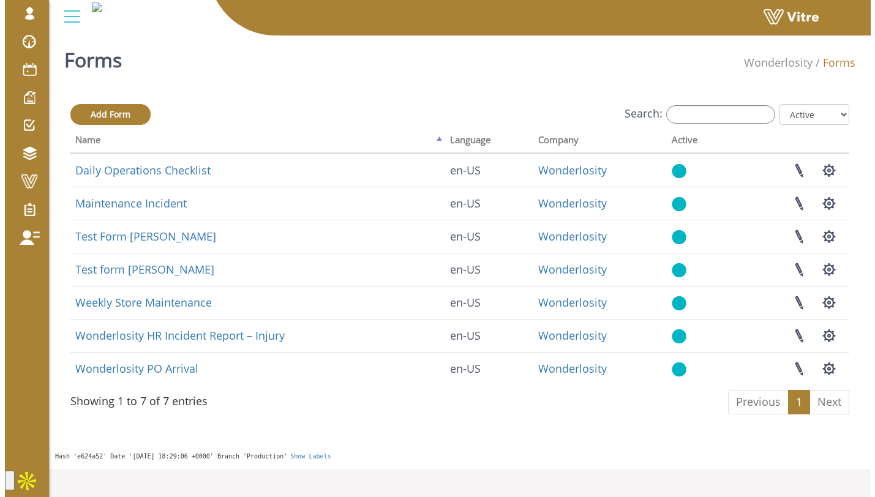
scroll to position [0, 0]
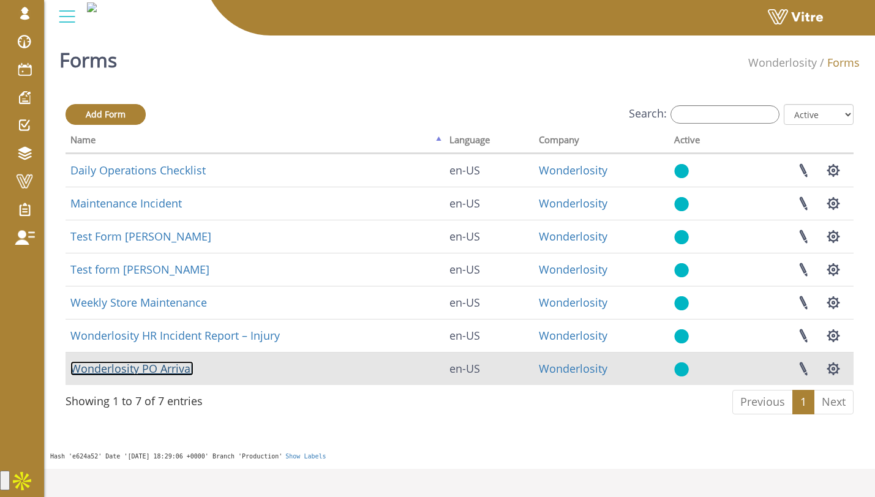
click at [170, 368] on link "Wonderlosity PO Arrival" at bounding box center [131, 368] width 123 height 15
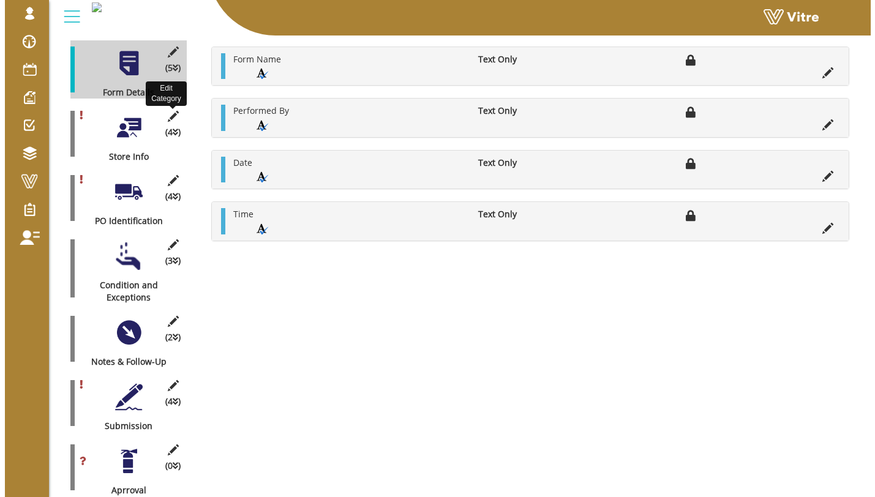
scroll to position [252, 0]
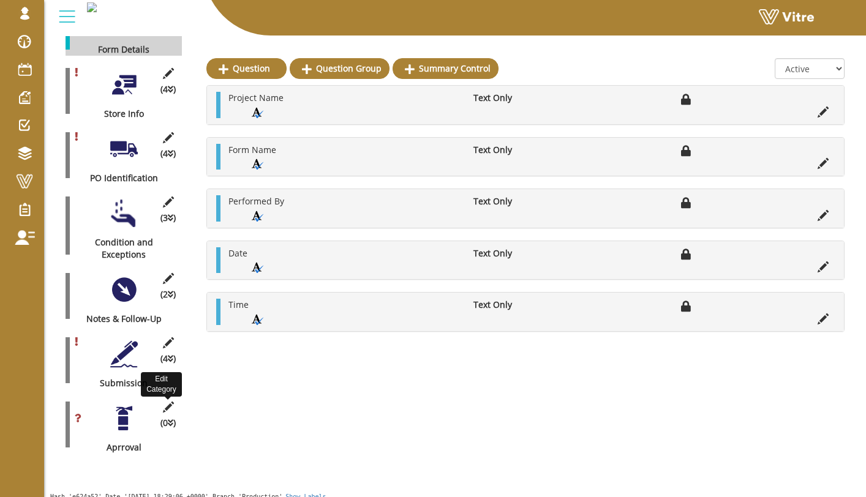
click at [168, 402] on icon at bounding box center [167, 407] width 15 height 11
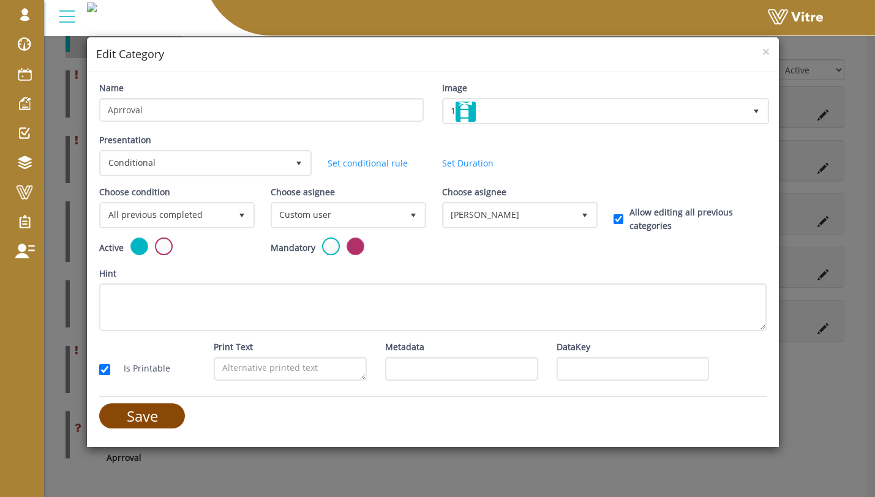
click at [164, 419] on input "Save" at bounding box center [142, 415] width 86 height 25
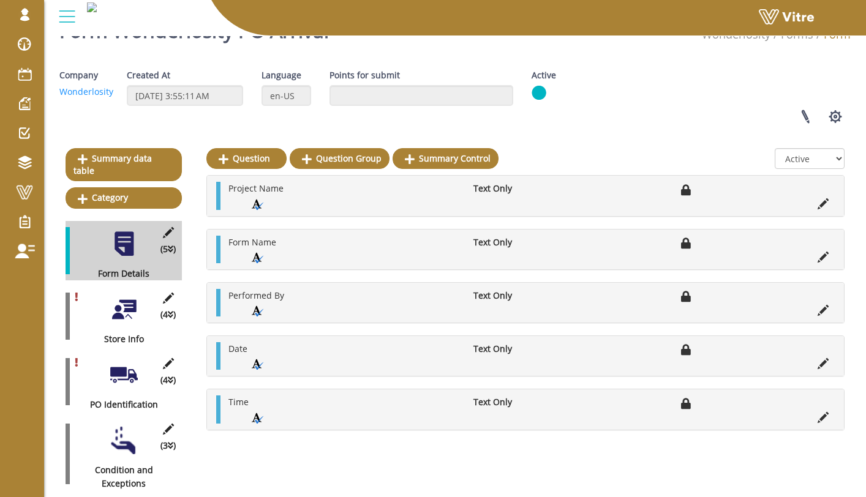
scroll to position [0, 0]
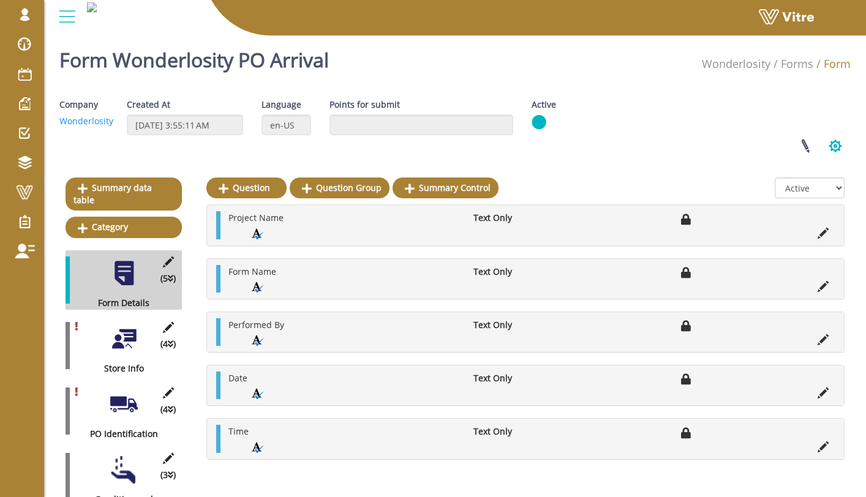
click at [831, 141] on button "button" at bounding box center [835, 146] width 31 height 32
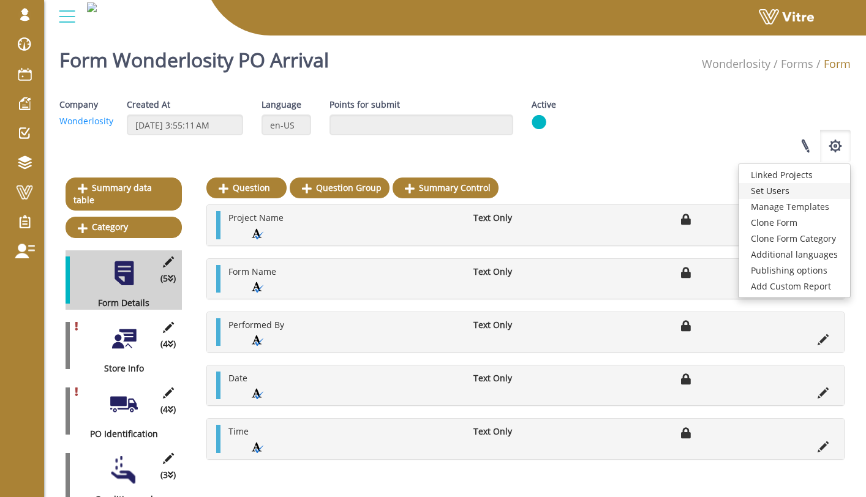
click at [812, 188] on link "Set Users" at bounding box center [793, 191] width 111 height 16
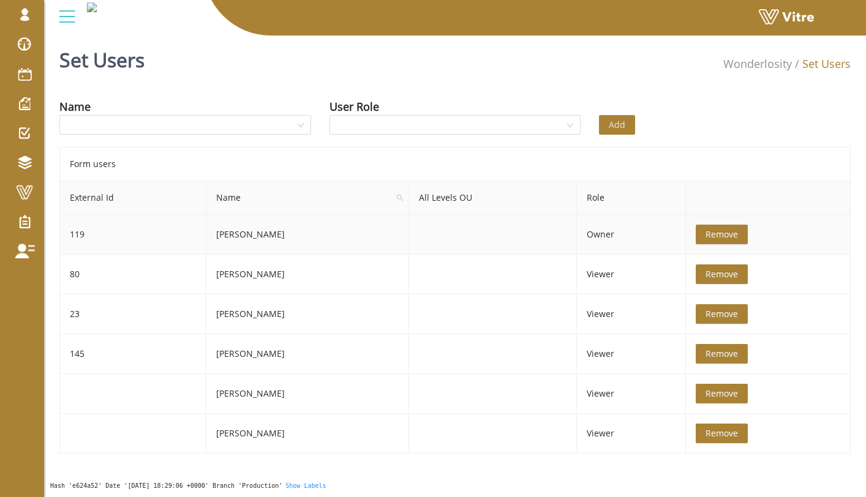
scroll to position [31, 0]
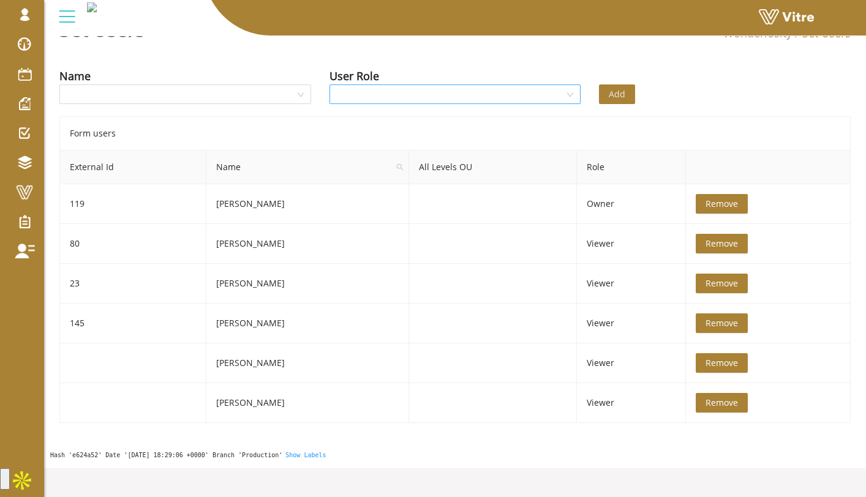
click at [526, 102] on input "search" at bounding box center [451, 94] width 228 height 18
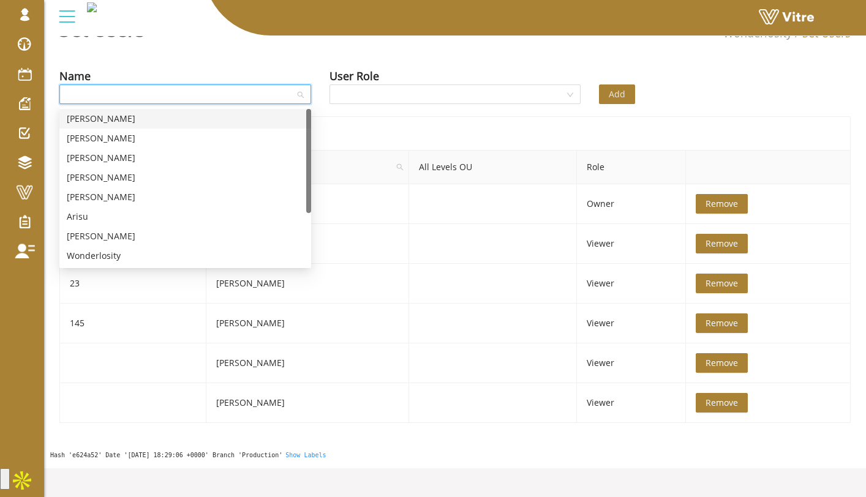
click at [257, 92] on input "search" at bounding box center [181, 94] width 228 height 18
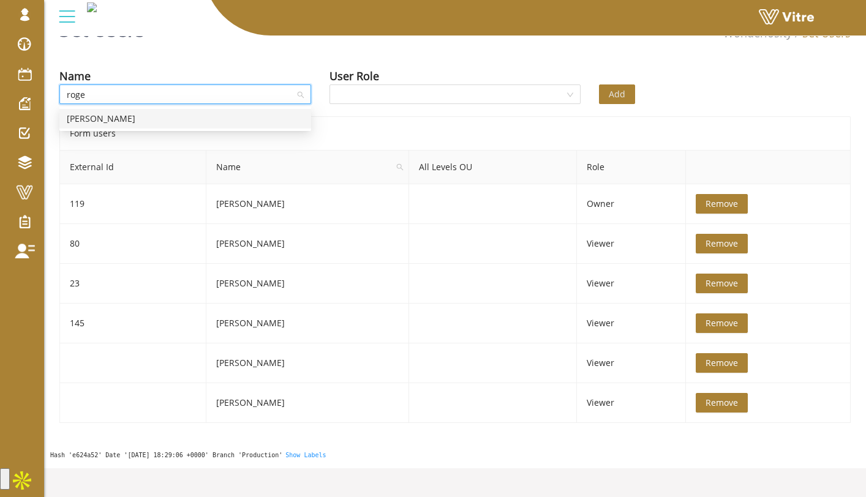
type input "roger"
click at [398, 133] on div "Form users" at bounding box center [454, 133] width 791 height 34
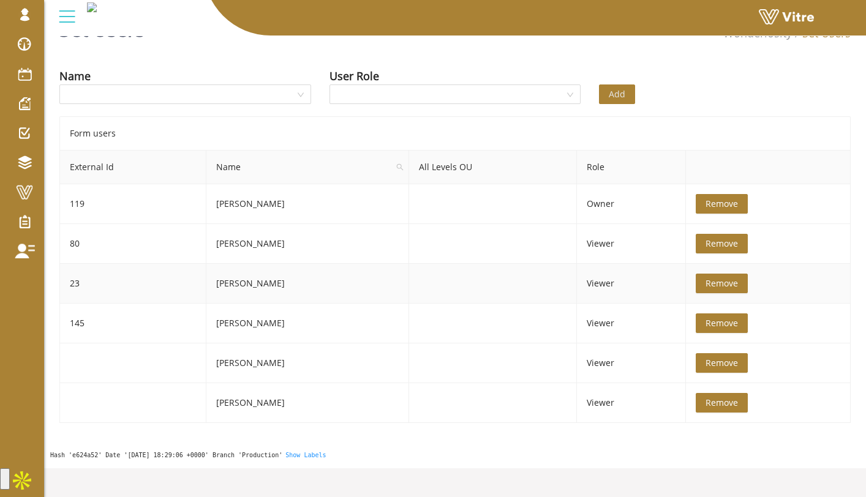
click at [721, 282] on span "Remove" at bounding box center [721, 283] width 32 height 13
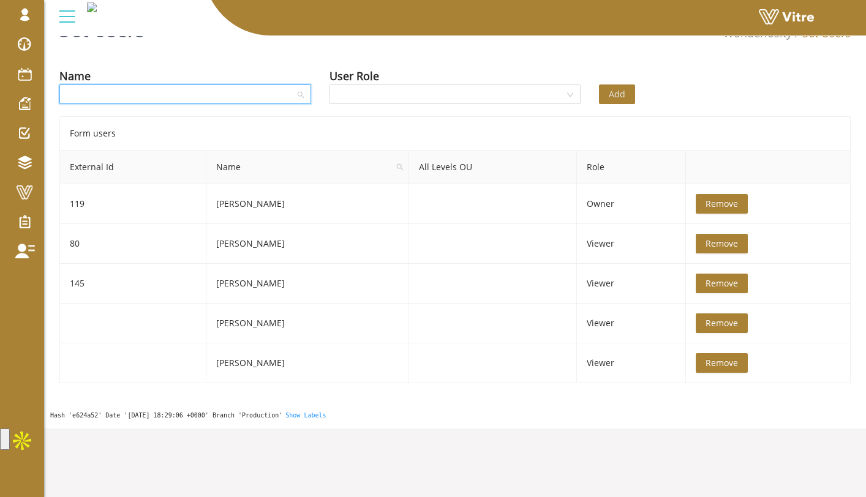
click at [211, 86] on input "search" at bounding box center [181, 94] width 228 height 18
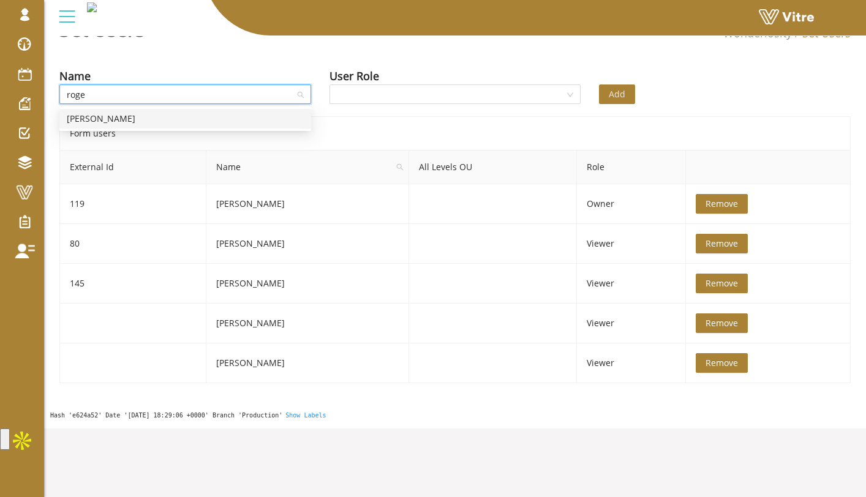
type input "roger"
click at [211, 120] on div "Rogers Shannon" at bounding box center [185, 118] width 237 height 13
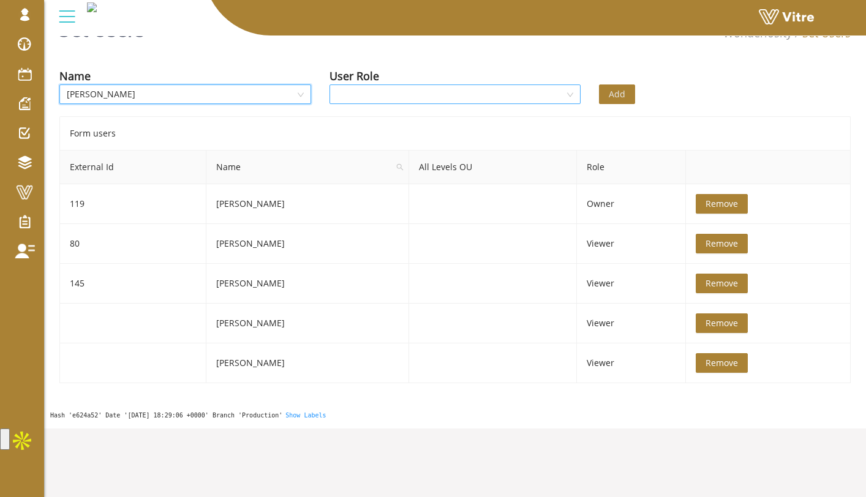
click at [353, 100] on input "search" at bounding box center [451, 94] width 228 height 18
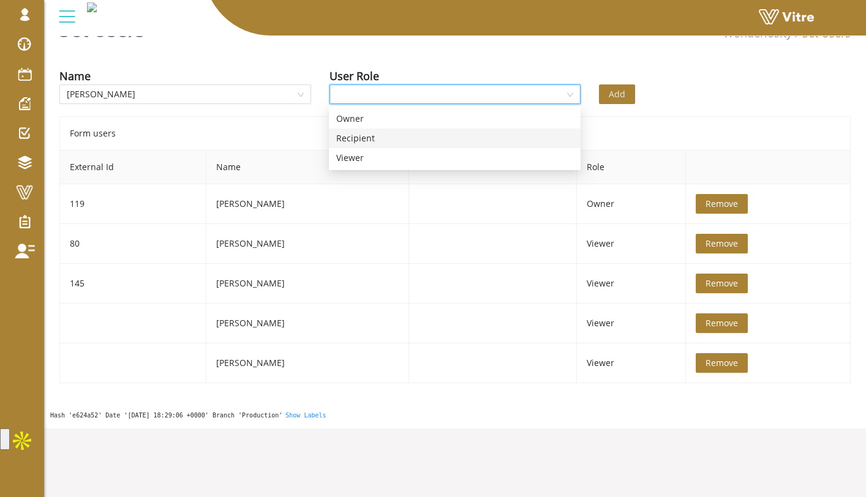
click at [365, 136] on div "Recipient" at bounding box center [454, 138] width 237 height 13
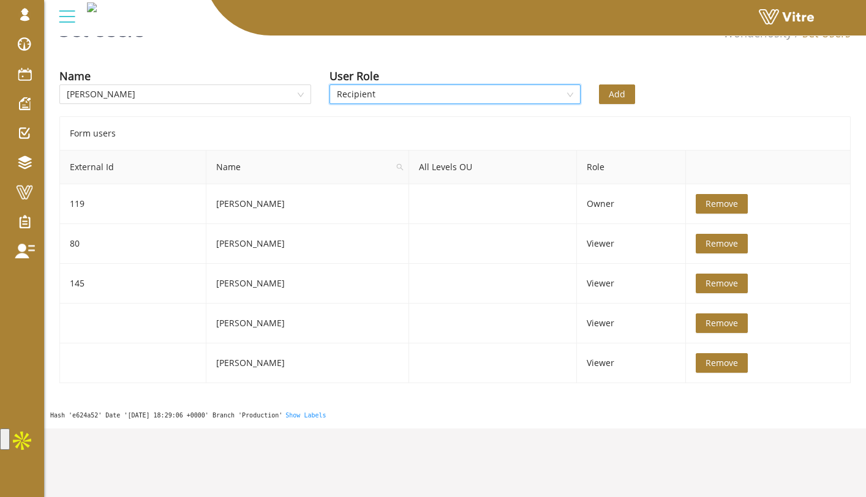
click at [616, 95] on span "Add" at bounding box center [616, 94] width 17 height 13
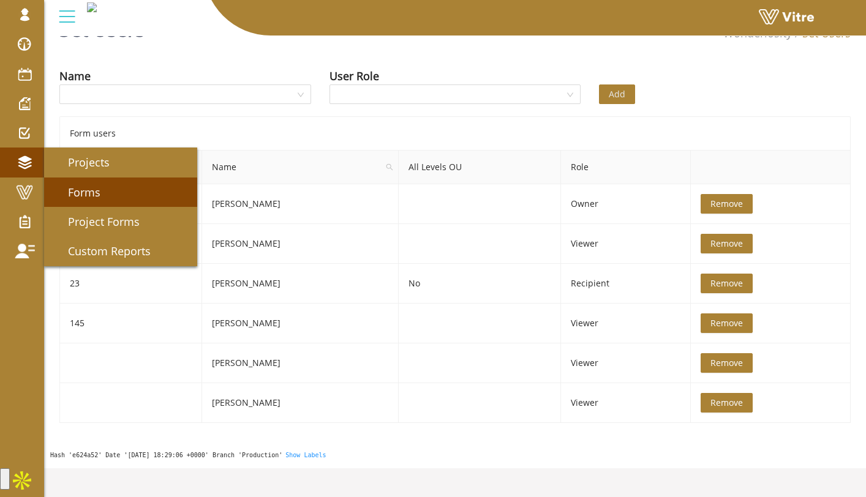
click at [75, 187] on span "Forms" at bounding box center [76, 192] width 47 height 15
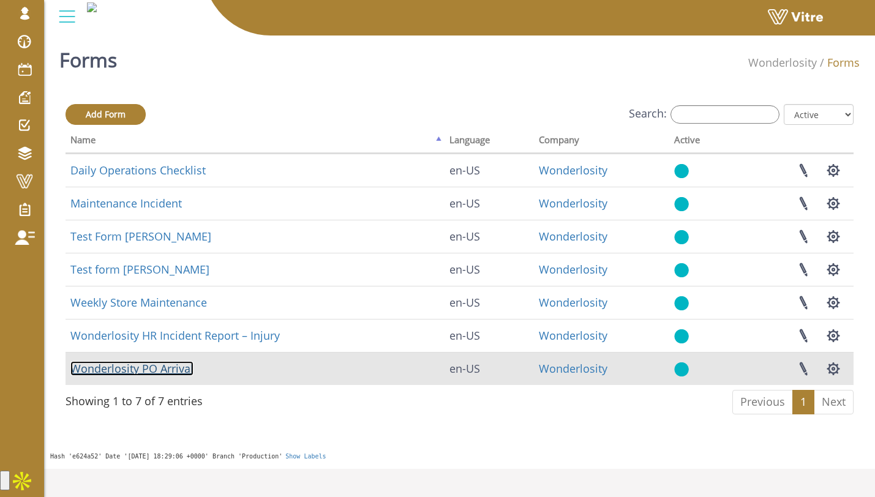
click at [150, 371] on link "Wonderlosity PO Arrival" at bounding box center [131, 368] width 123 height 15
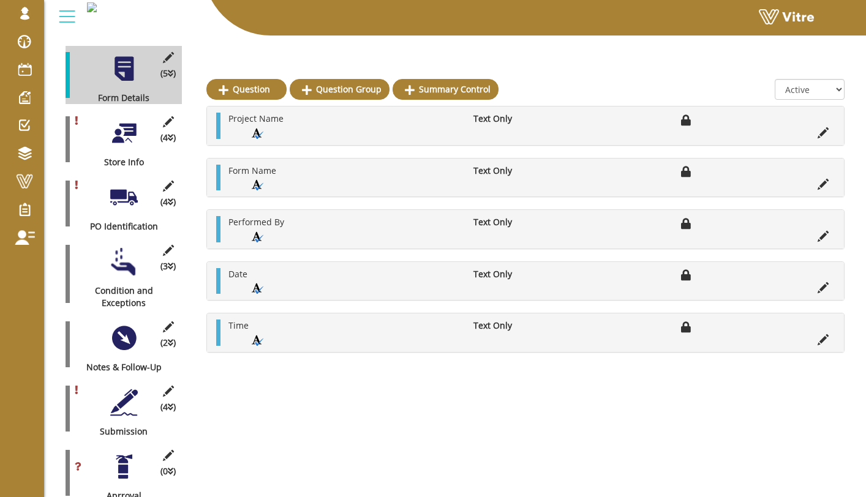
scroll to position [224, 0]
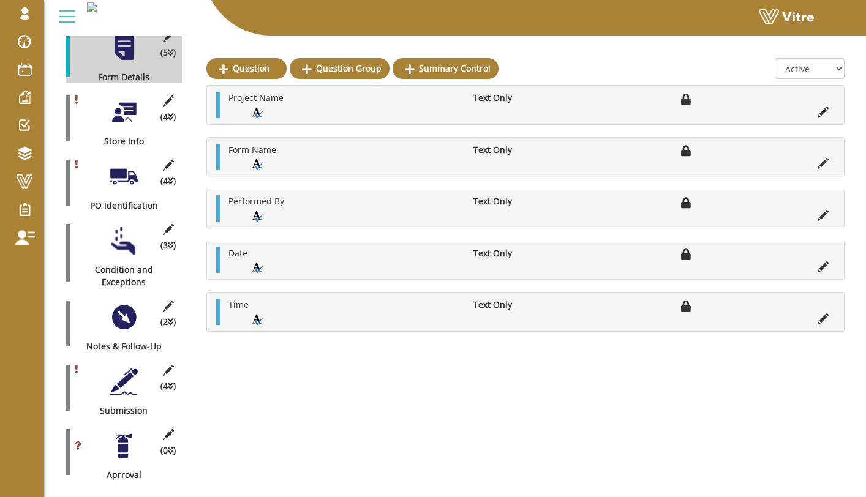
click at [137, 449] on div "(0 ) Aprroval" at bounding box center [123, 452] width 116 height 58
click at [126, 441] on div at bounding box center [124, 446] width 28 height 28
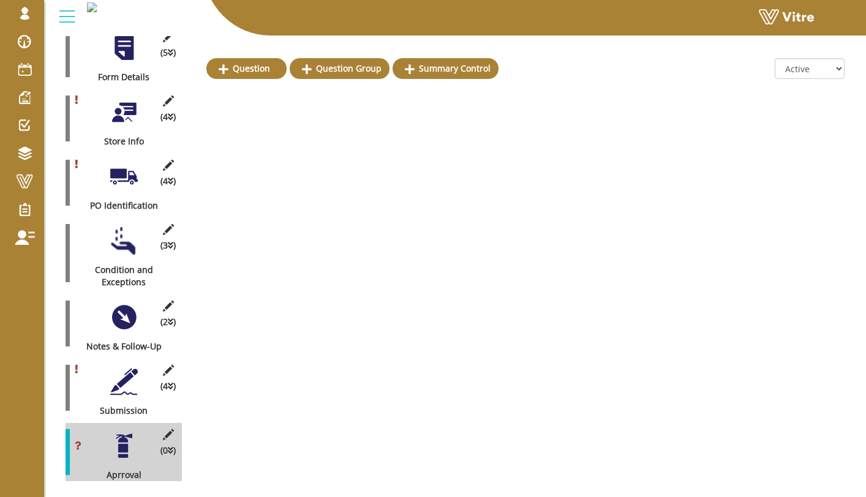
click at [128, 368] on div at bounding box center [124, 382] width 28 height 28
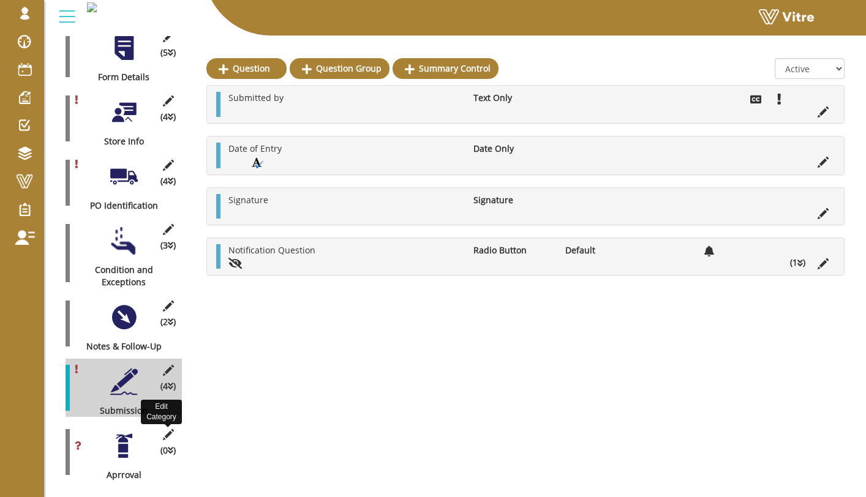
click at [173, 429] on icon at bounding box center [167, 434] width 15 height 11
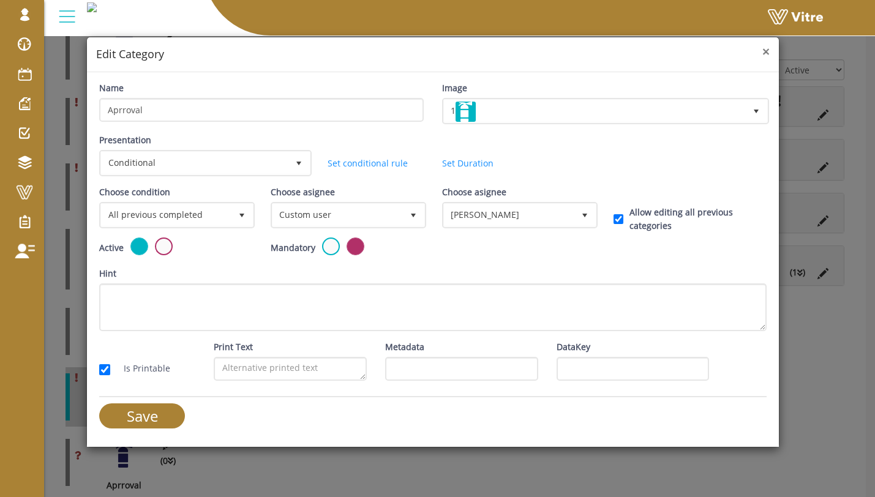
click at [768, 54] on span "×" at bounding box center [765, 51] width 7 height 17
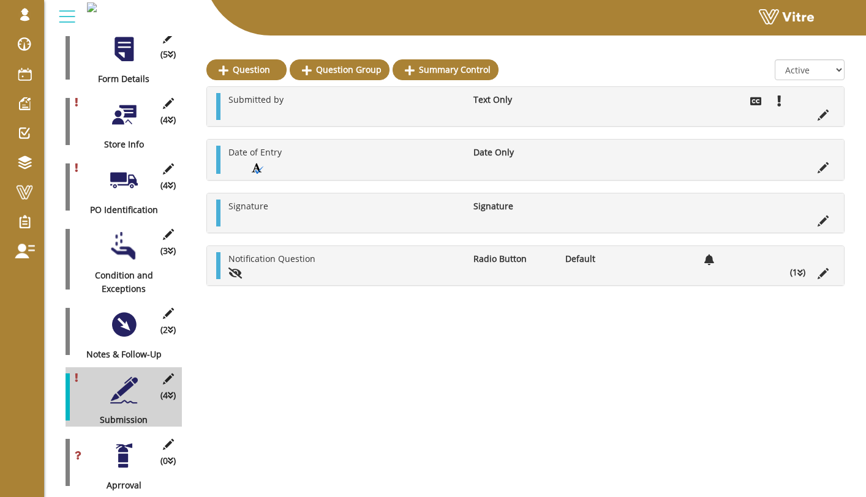
click at [806, 275] on li "(1 )" at bounding box center [797, 272] width 28 height 13
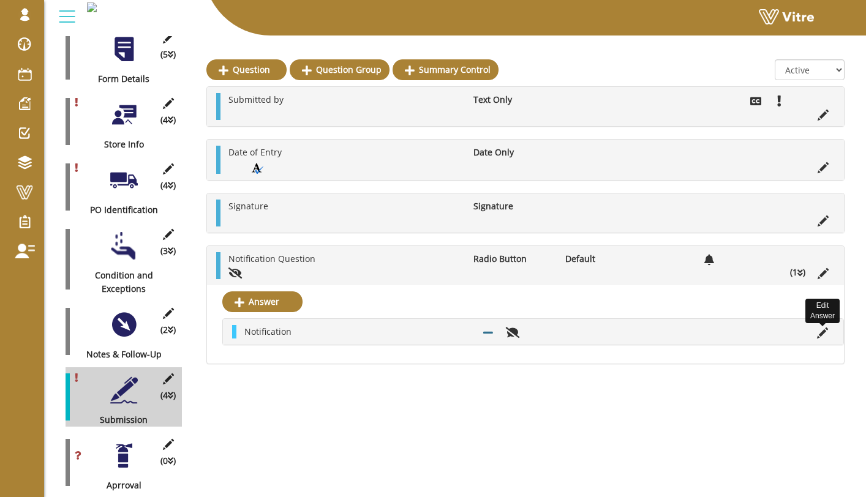
click at [818, 334] on icon at bounding box center [822, 332] width 11 height 11
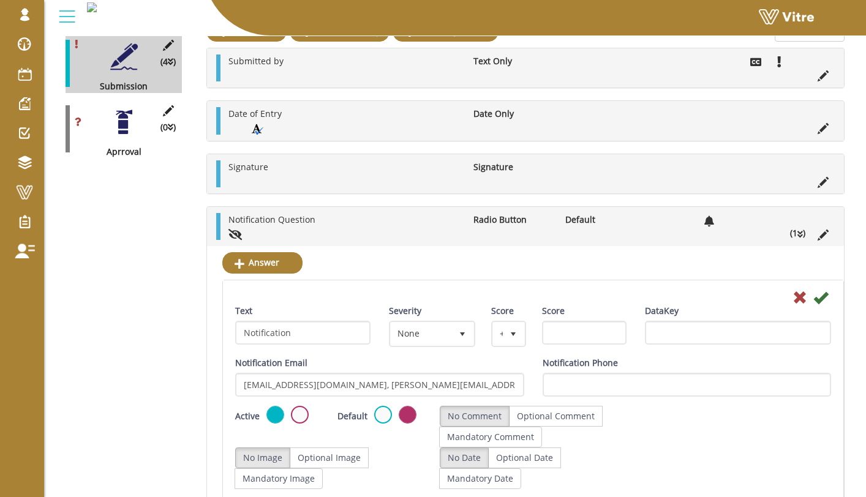
scroll to position [691, 0]
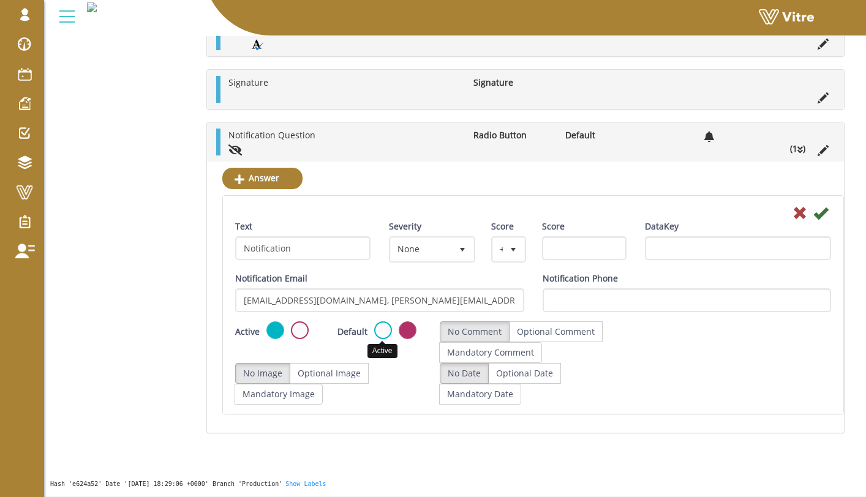
click at [379, 331] on label at bounding box center [383, 330] width 18 height 18
click at [0, 0] on input "radio" at bounding box center [0, 0] width 0 height 0
click at [408, 331] on label at bounding box center [407, 330] width 18 height 18
click at [0, 0] on input "radio" at bounding box center [0, 0] width 0 height 0
click at [386, 332] on label at bounding box center [383, 330] width 18 height 18
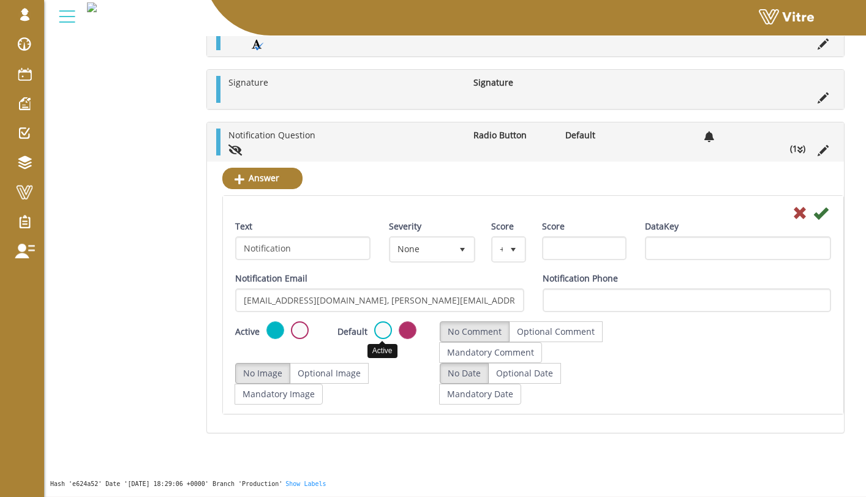
click at [0, 0] on input "radio" at bounding box center [0, 0] width 0 height 0
click at [822, 216] on icon at bounding box center [820, 213] width 15 height 15
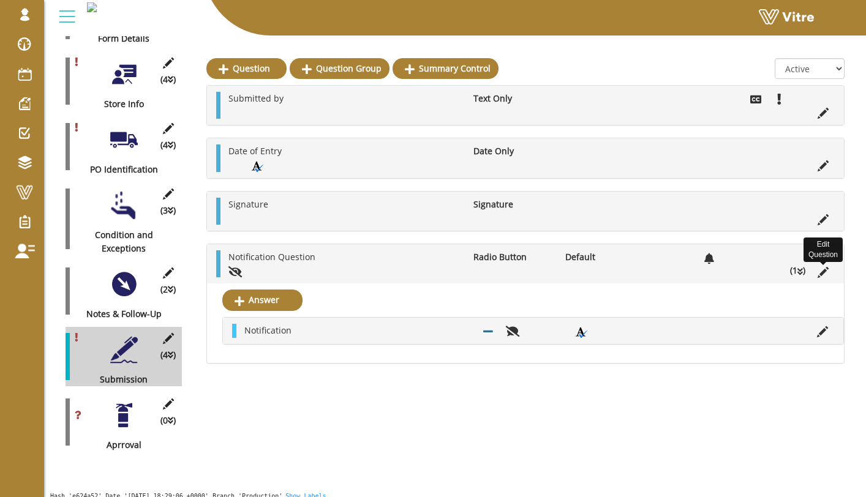
click at [827, 272] on icon at bounding box center [822, 272] width 11 height 11
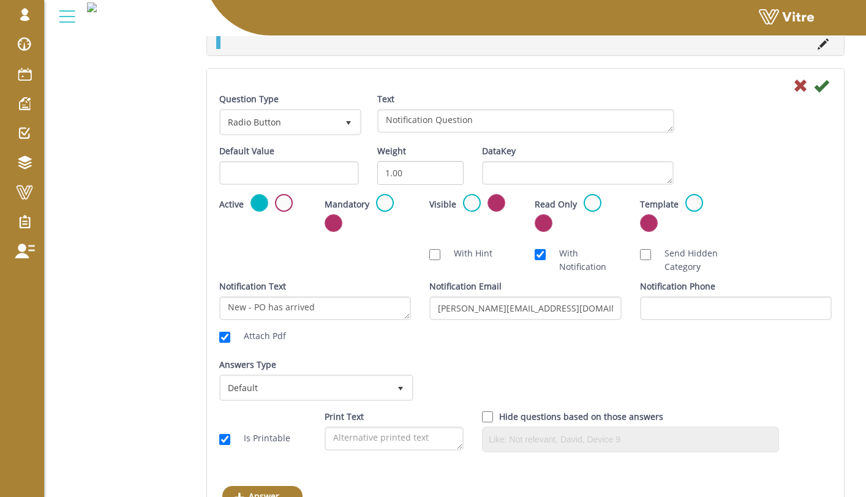
scroll to position [684, 0]
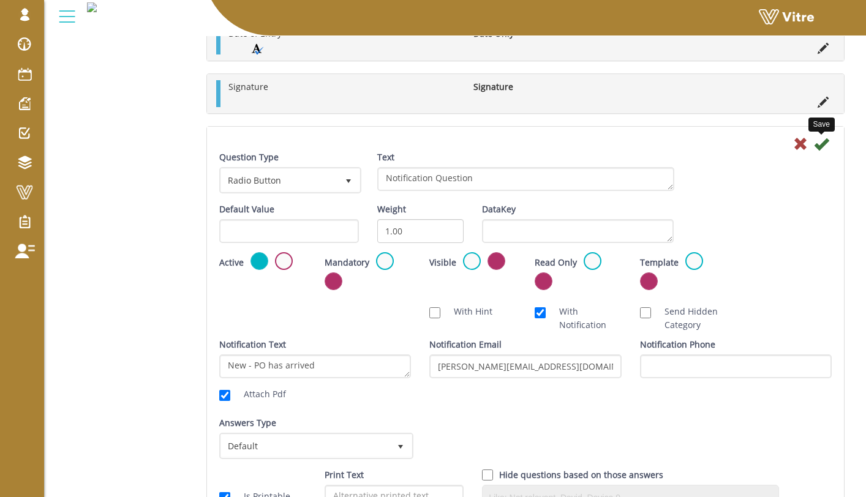
click at [817, 137] on icon at bounding box center [820, 144] width 15 height 15
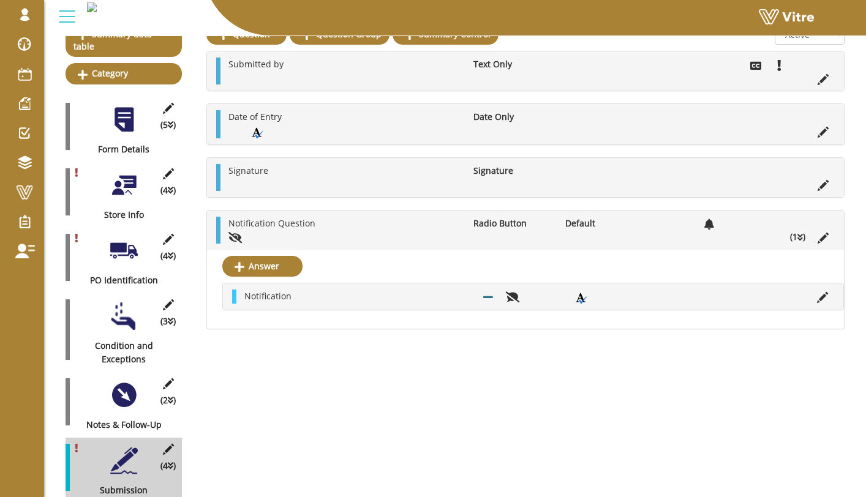
scroll to position [0, 0]
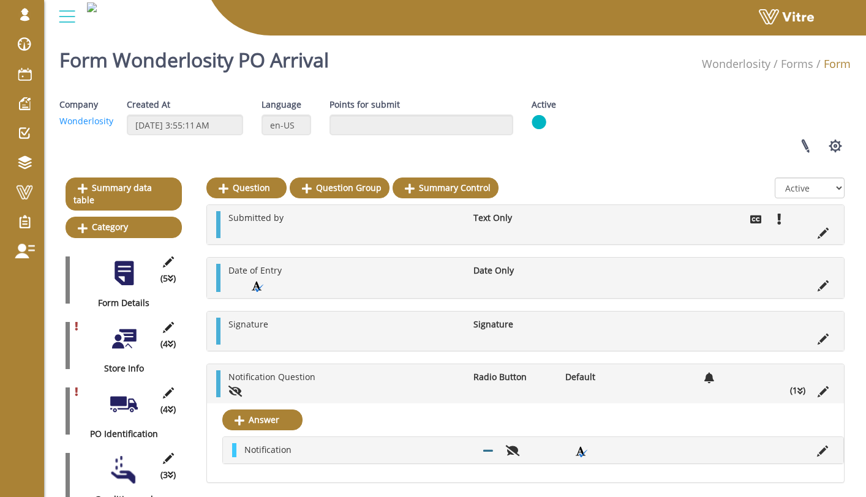
click at [118, 260] on div at bounding box center [124, 274] width 28 height 28
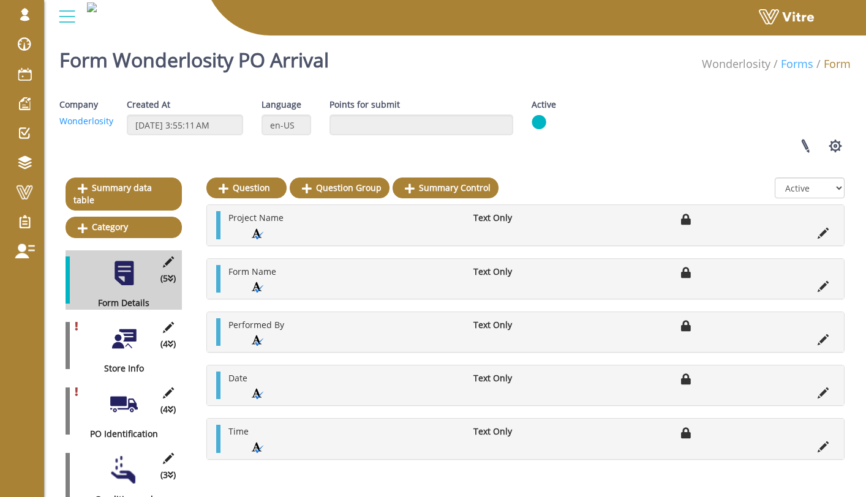
click at [790, 64] on link "Forms" at bounding box center [796, 63] width 32 height 15
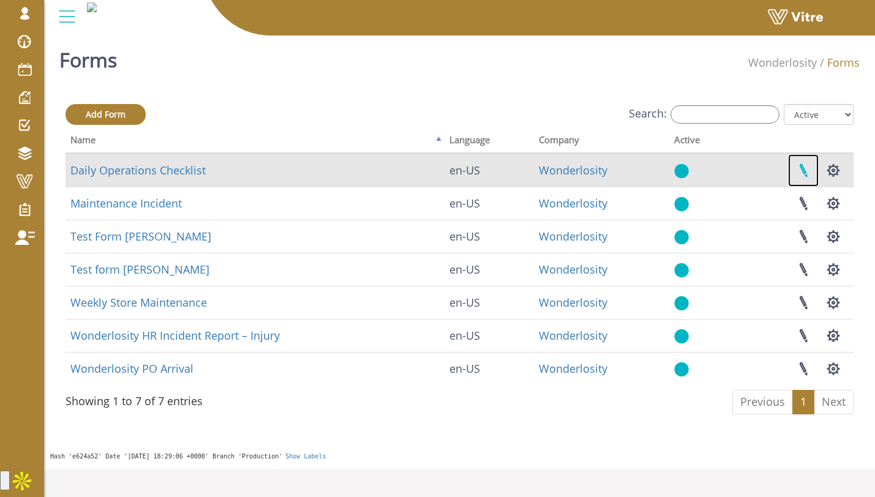
click at [804, 164] on link at bounding box center [803, 170] width 31 height 32
click at [180, 168] on link "Daily Operations Checklist" at bounding box center [137, 170] width 135 height 15
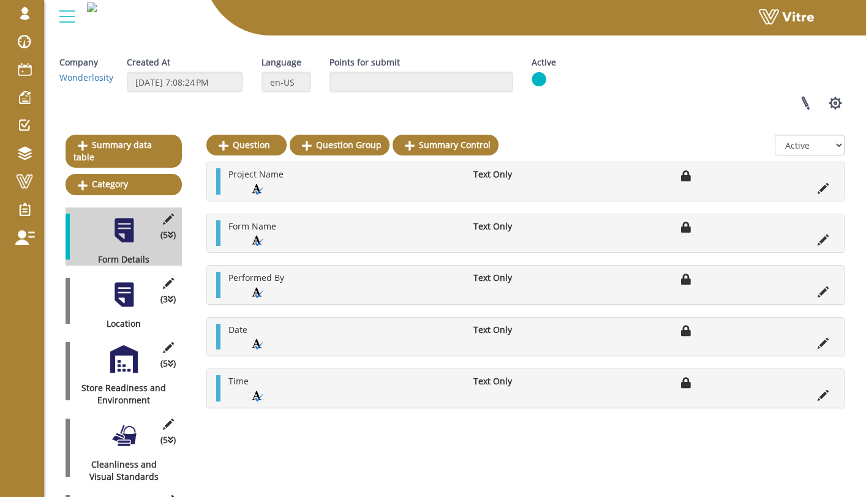
scroll to position [61, 0]
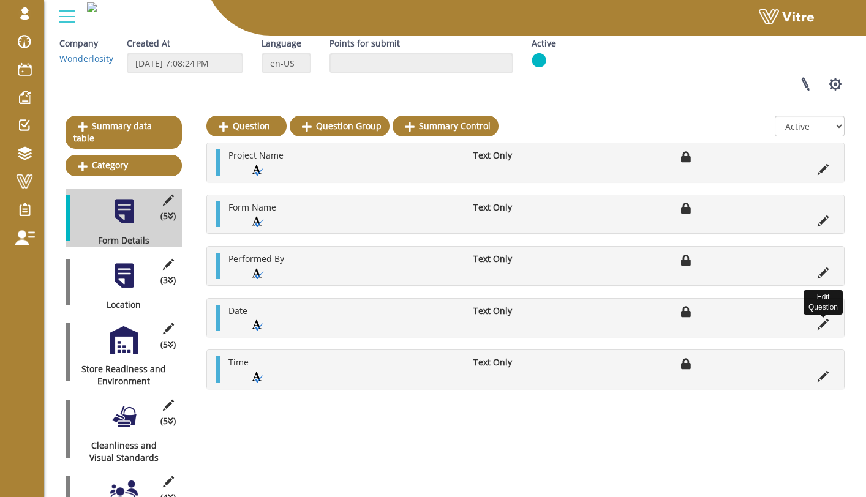
click at [827, 327] on icon at bounding box center [822, 324] width 11 height 11
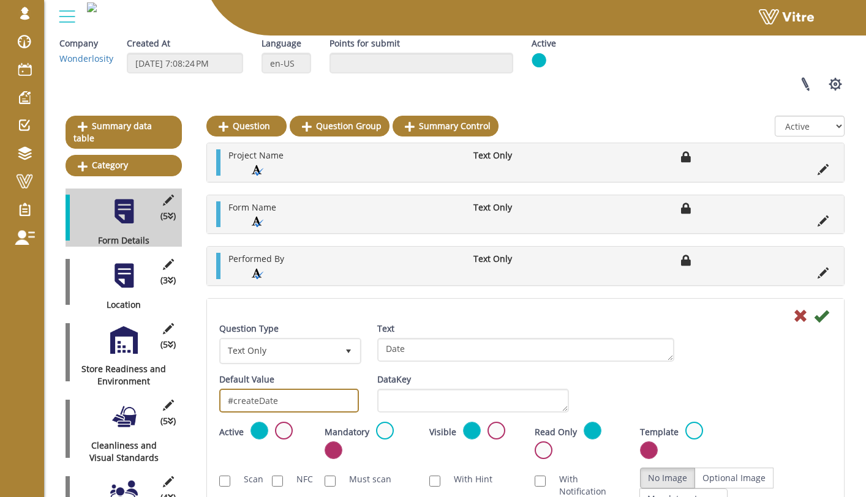
drag, startPoint x: 284, startPoint y: 401, endPoint x: 234, endPoint y: 402, distance: 49.6
click at [234, 402] on input "#createDate" at bounding box center [289, 401] width 140 height 24
type input "#surveyDate"
click at [298, 380] on div "Default Value #surveyDate" at bounding box center [289, 392] width 140 height 39
click at [814, 315] on icon at bounding box center [820, 316] width 15 height 15
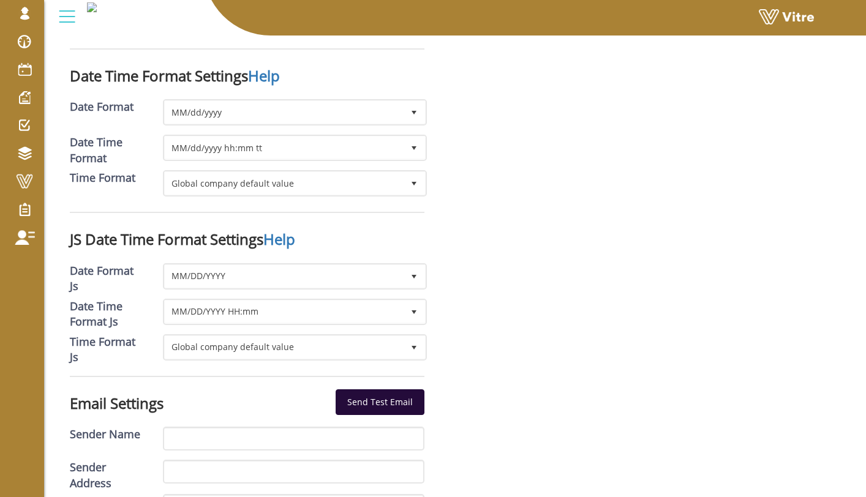
scroll to position [1870, 0]
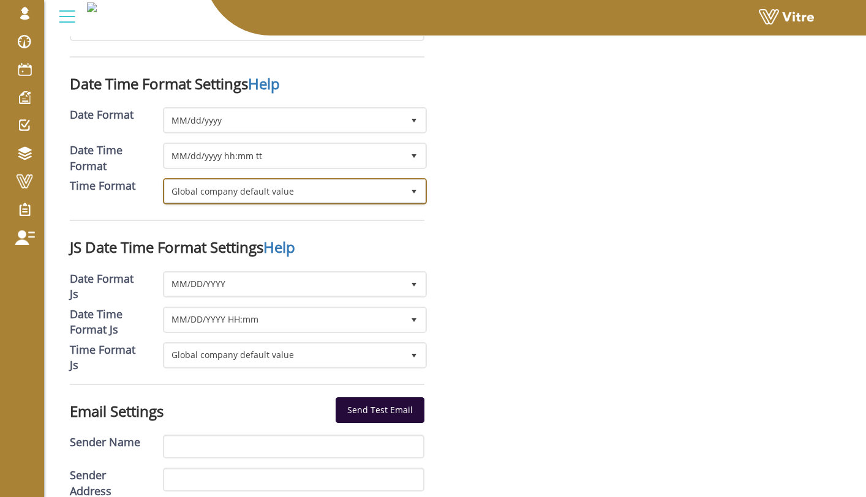
click at [419, 180] on span "select" at bounding box center [414, 191] width 22 height 22
click at [479, 189] on div at bounding box center [657, 476] width 405 height 4496
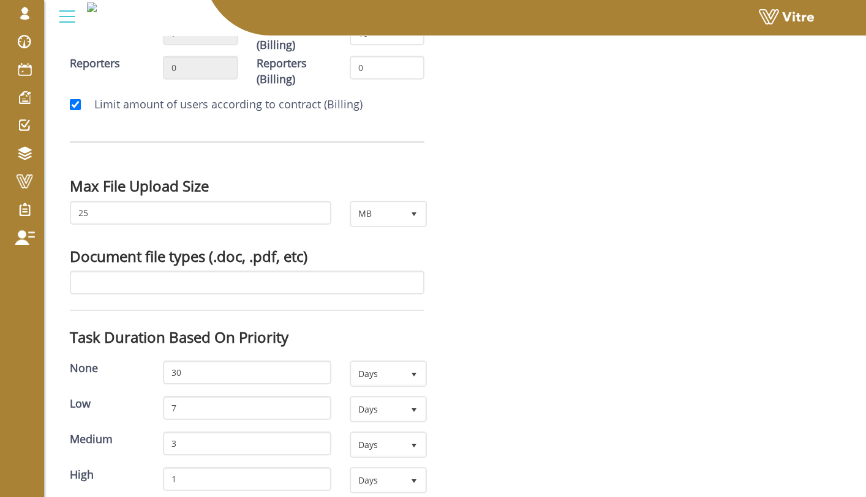
scroll to position [0, 0]
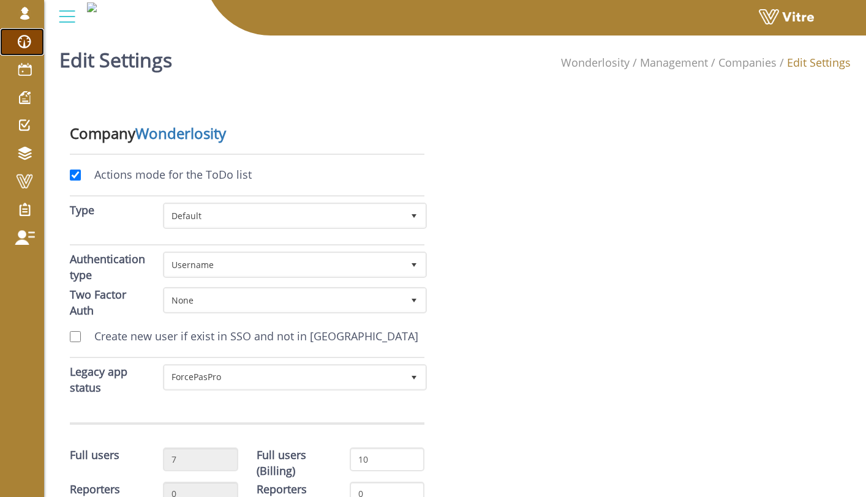
click at [28, 42] on span at bounding box center [24, 41] width 31 height 15
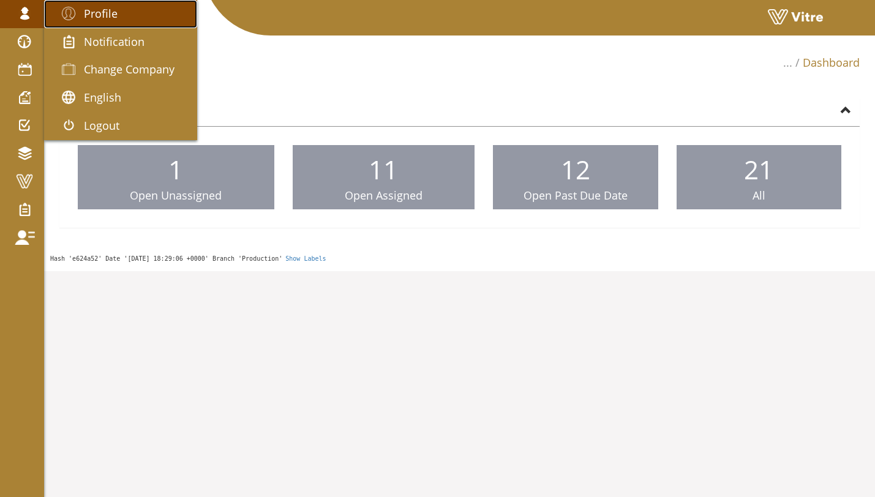
click at [94, 21] on link "Profile" at bounding box center [120, 14] width 153 height 28
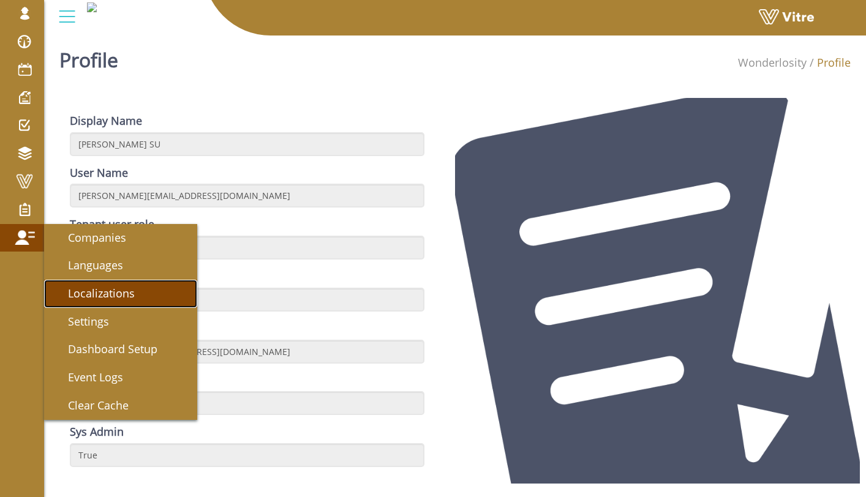
click at [147, 293] on link "Localizations" at bounding box center [120, 294] width 153 height 28
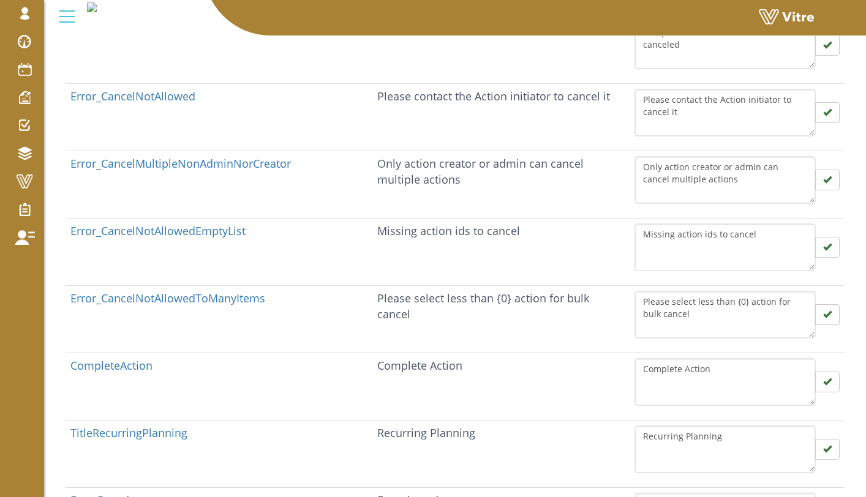
scroll to position [509, 0]
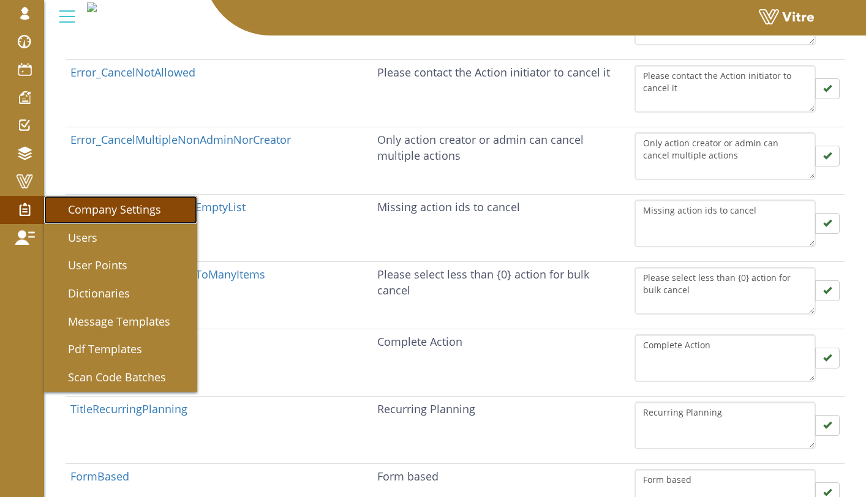
click at [166, 217] on link "Company Settings" at bounding box center [120, 210] width 153 height 28
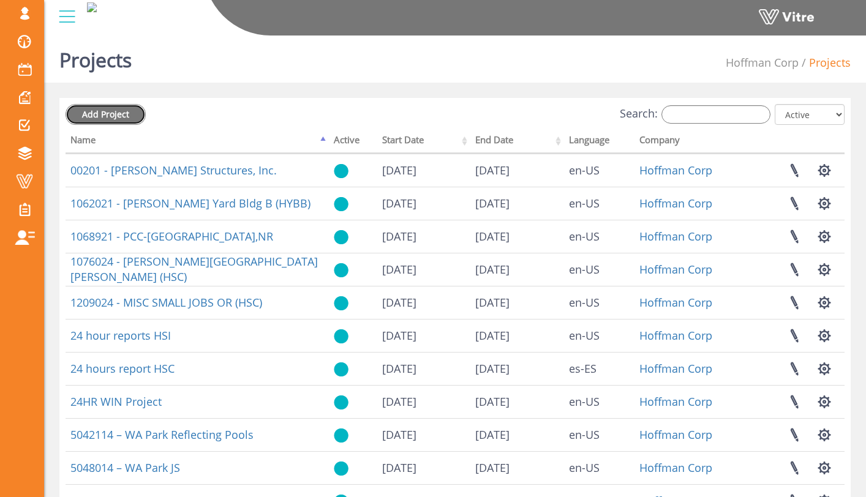
click at [129, 115] on link "Add Project" at bounding box center [105, 114] width 80 height 21
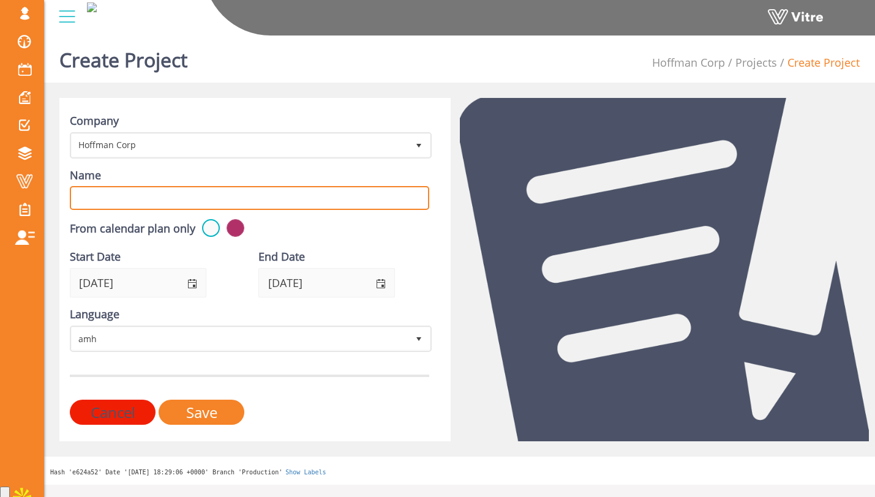
click at [206, 190] on input "Name" at bounding box center [249, 198] width 359 height 24
type input "LG"
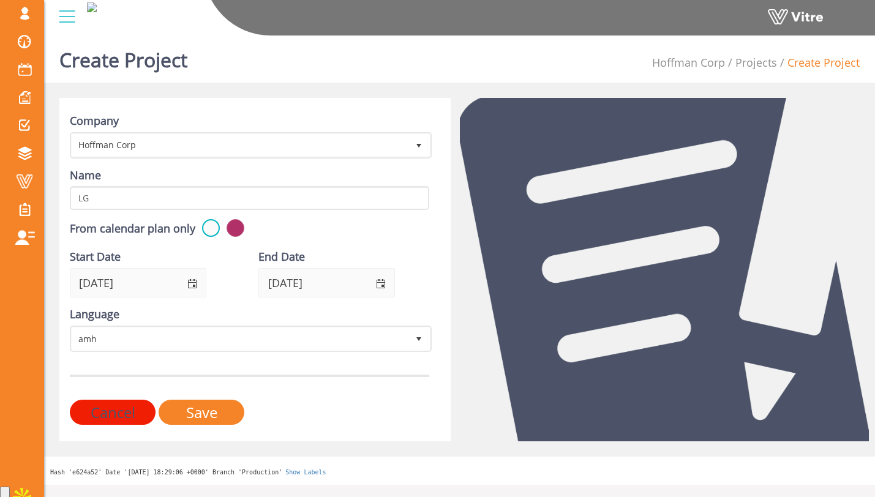
click at [331, 224] on div "From calendar plan only" at bounding box center [249, 229] width 359 height 21
click at [380, 290] on span "select" at bounding box center [380, 283] width 28 height 29
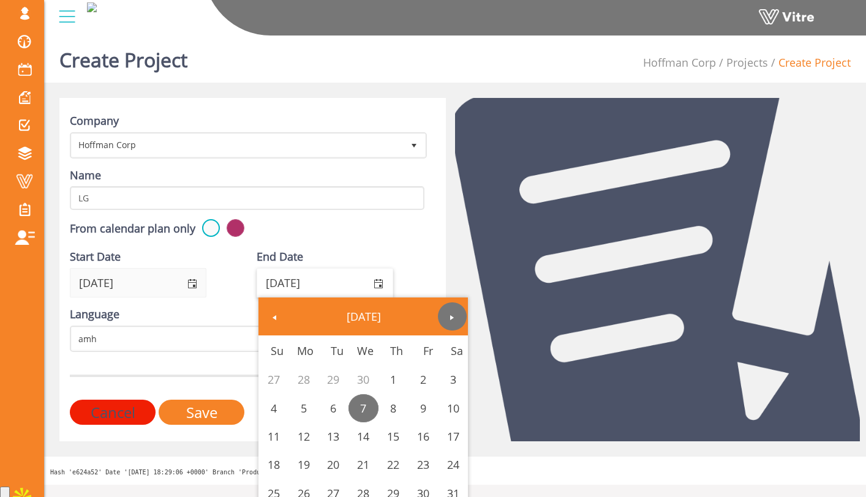
click at [454, 317] on span "Next" at bounding box center [452, 318] width 10 height 10
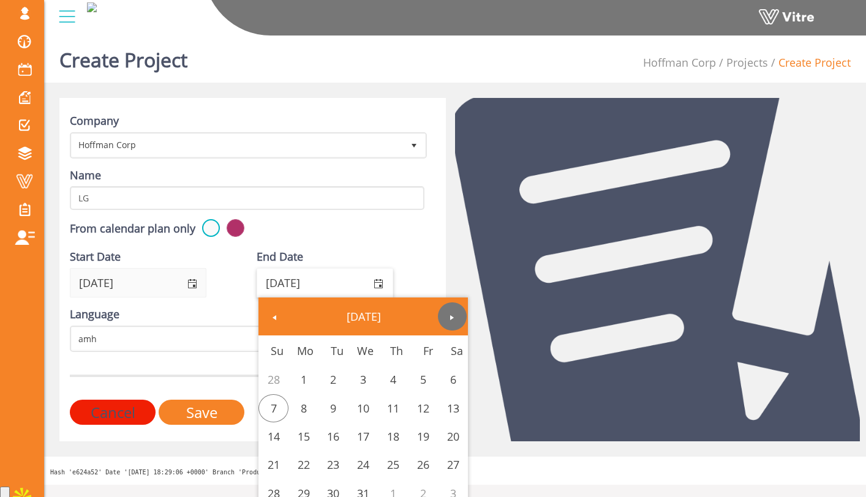
click at [454, 317] on span "Next" at bounding box center [452, 318] width 10 height 10
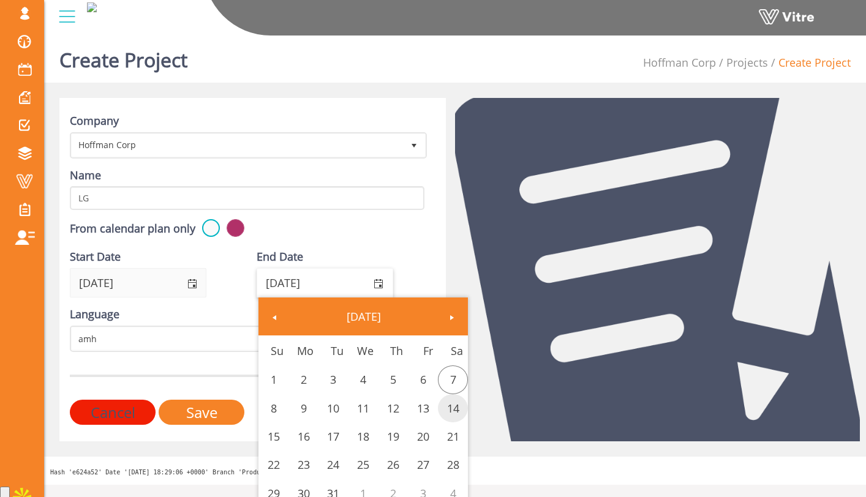
click at [447, 402] on link "14" at bounding box center [453, 408] width 30 height 28
type input "[DATE]"
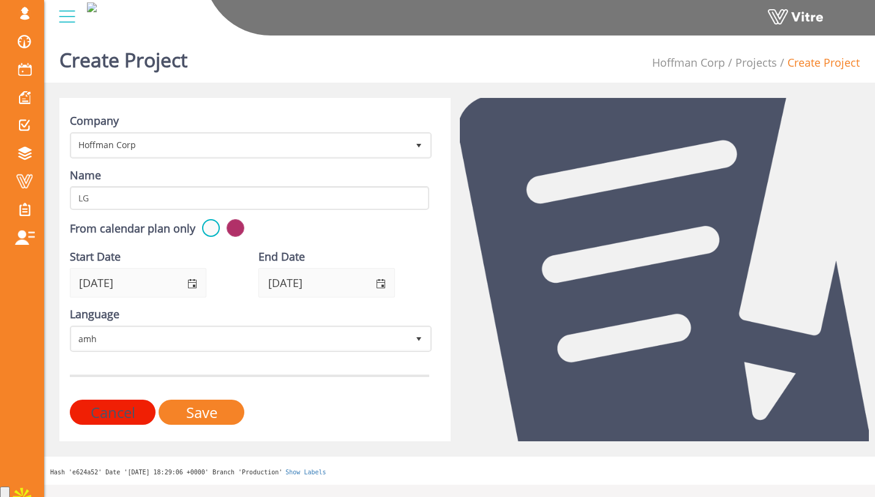
click at [403, 226] on div "From calendar plan only" at bounding box center [249, 229] width 359 height 21
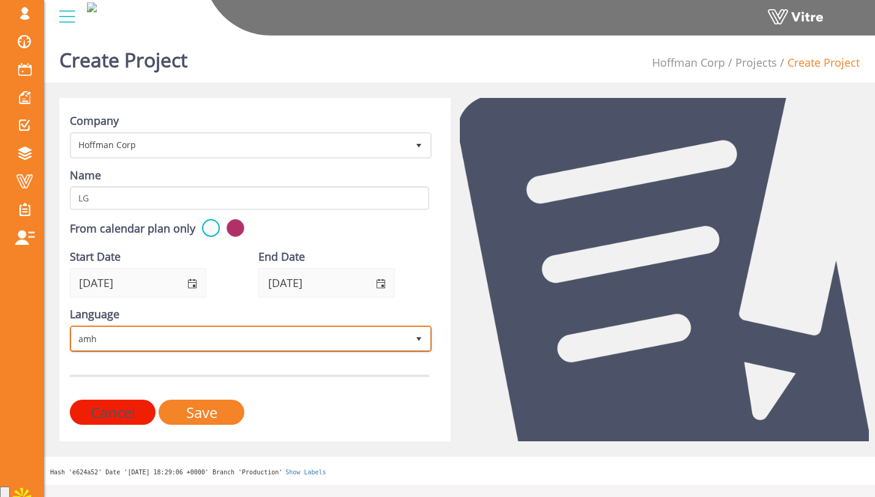
click at [232, 335] on span "amh" at bounding box center [240, 338] width 336 height 22
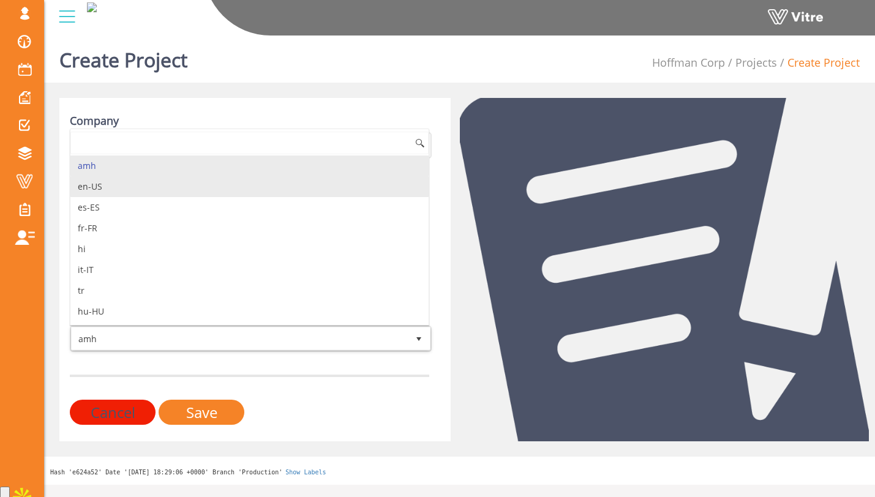
click at [224, 185] on li "en-US" at bounding box center [249, 186] width 358 height 21
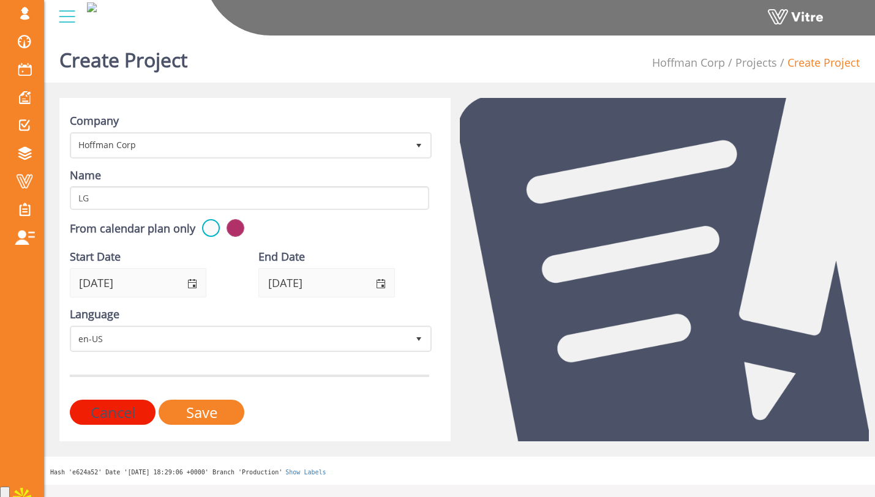
click at [419, 255] on div "End Date [DATE]" at bounding box center [343, 273] width 170 height 48
click at [212, 411] on input "Save" at bounding box center [202, 412] width 86 height 25
click at [191, 282] on span "select" at bounding box center [192, 284] width 10 height 10
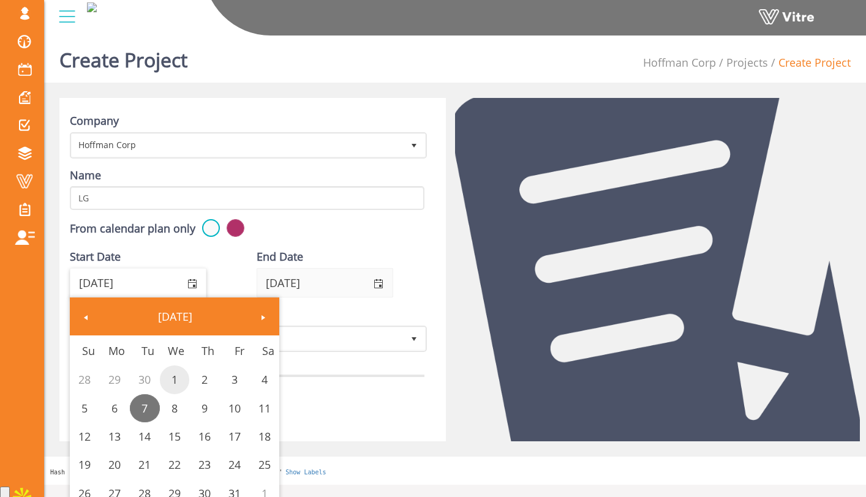
click at [177, 380] on link "1" at bounding box center [175, 379] width 30 height 28
type input "10/01/2025"
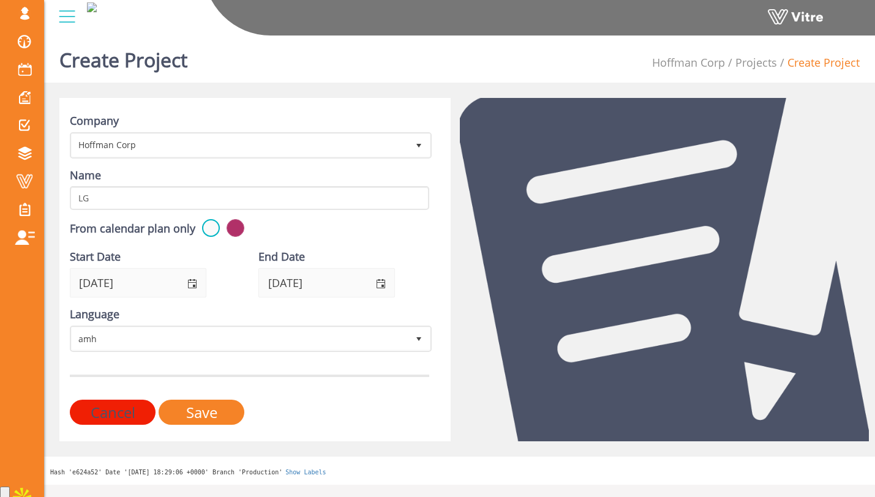
click at [237, 292] on div "Start Date 10/01/2025" at bounding box center [155, 273] width 170 height 48
click at [375, 285] on span "select" at bounding box center [380, 283] width 28 height 29
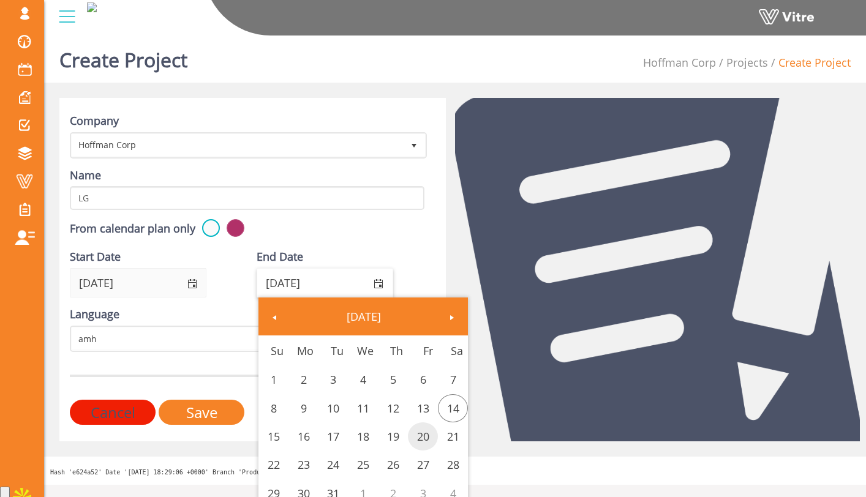
click at [420, 438] on link "20" at bounding box center [423, 436] width 30 height 28
type input "08/20/2027"
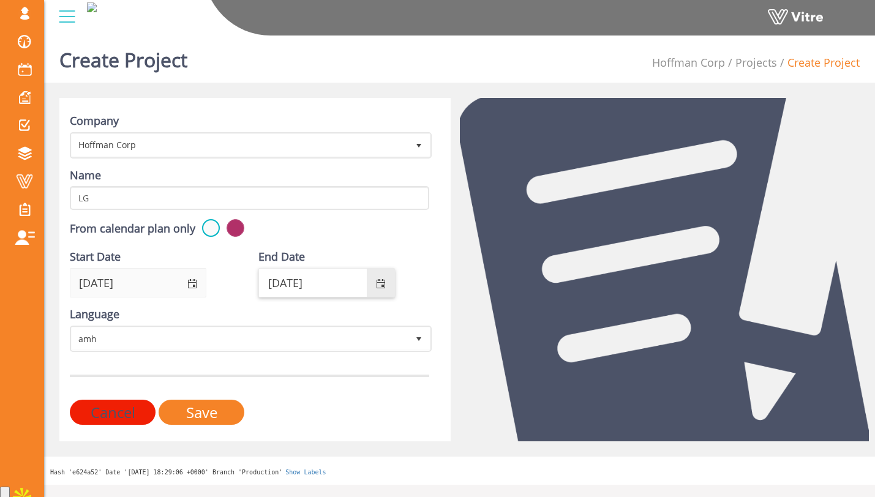
click at [371, 228] on div "From calendar plan only" at bounding box center [249, 229] width 359 height 21
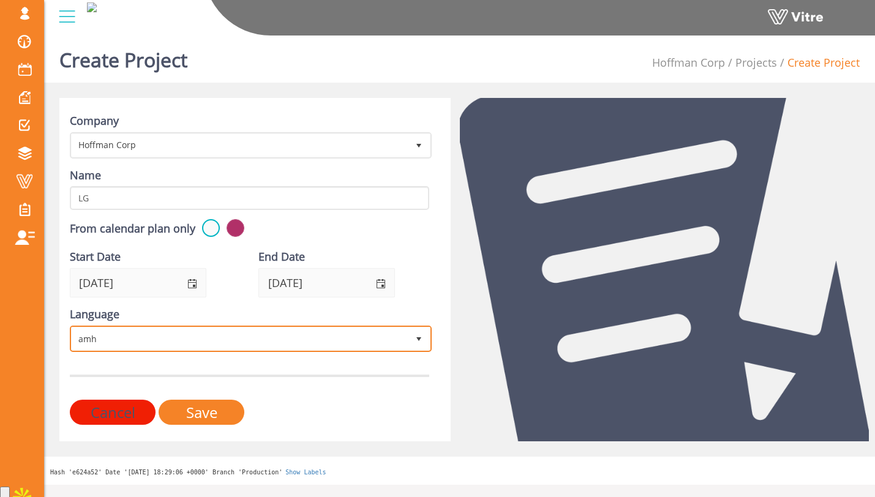
click at [209, 350] on span "amh amh" at bounding box center [251, 339] width 362 height 26
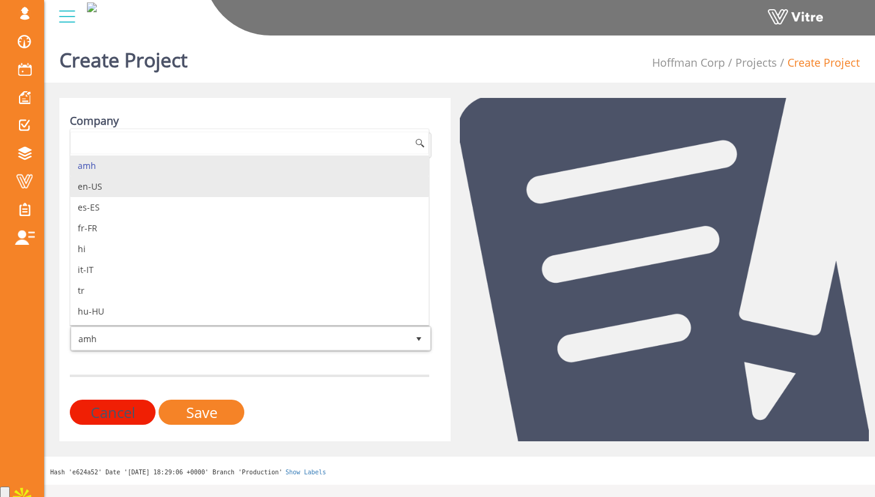
click at [197, 180] on li "en-US" at bounding box center [249, 186] width 358 height 21
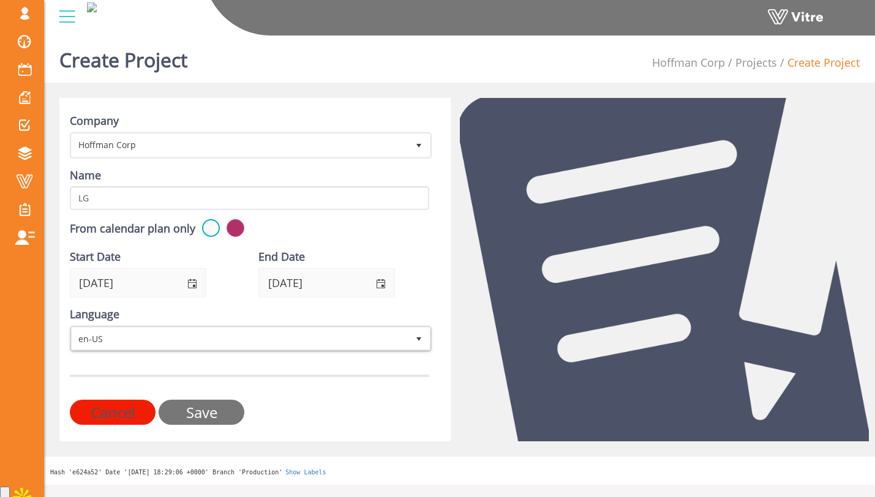
click at [213, 410] on input "Save" at bounding box center [202, 412] width 86 height 25
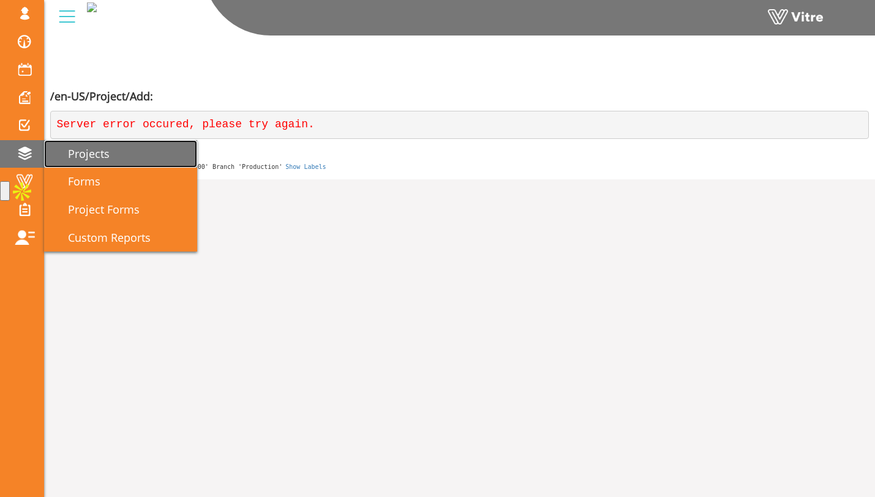
click at [69, 157] on span "Projects" at bounding box center [81, 153] width 56 height 15
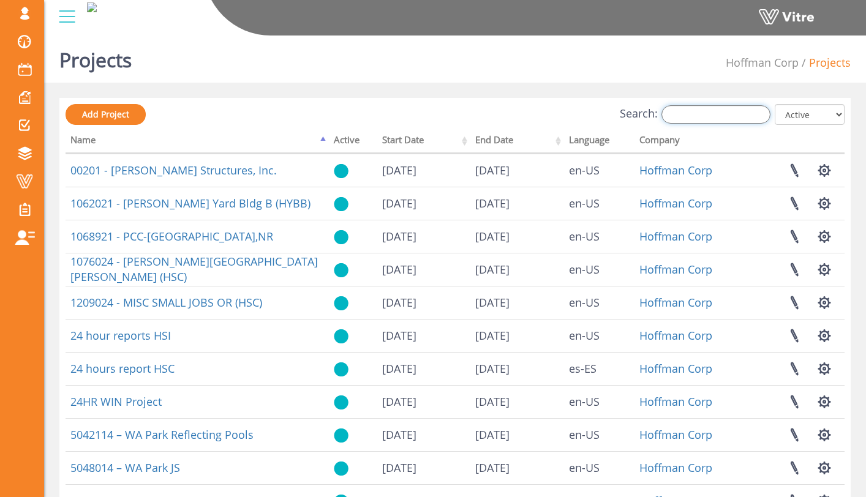
click at [675, 114] on input "Search:" at bounding box center [715, 114] width 109 height 18
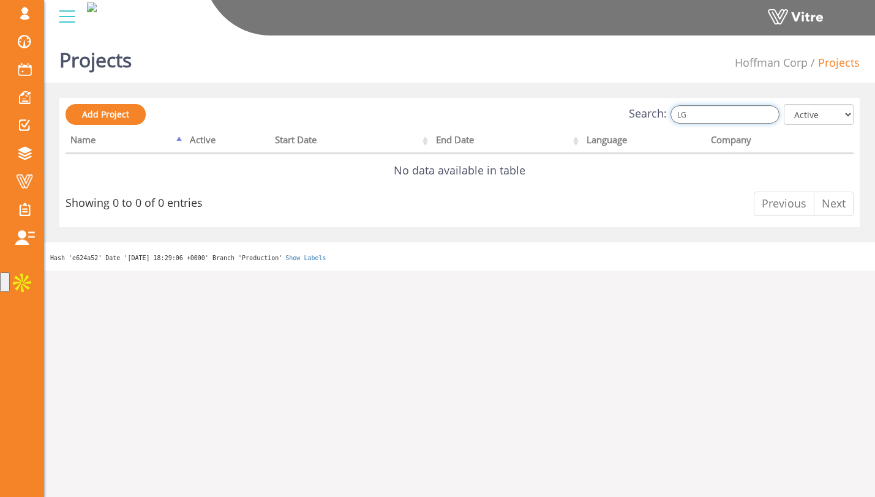
type input "L"
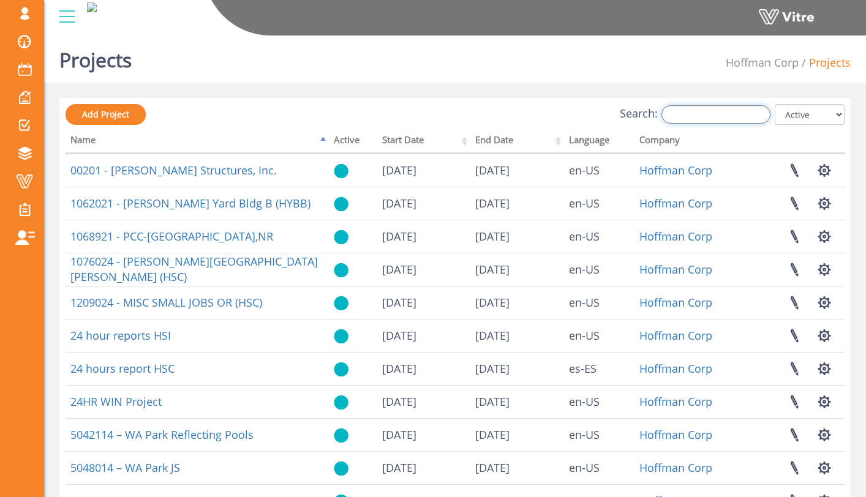
click at [700, 108] on input "Search:" at bounding box center [715, 114] width 109 height 18
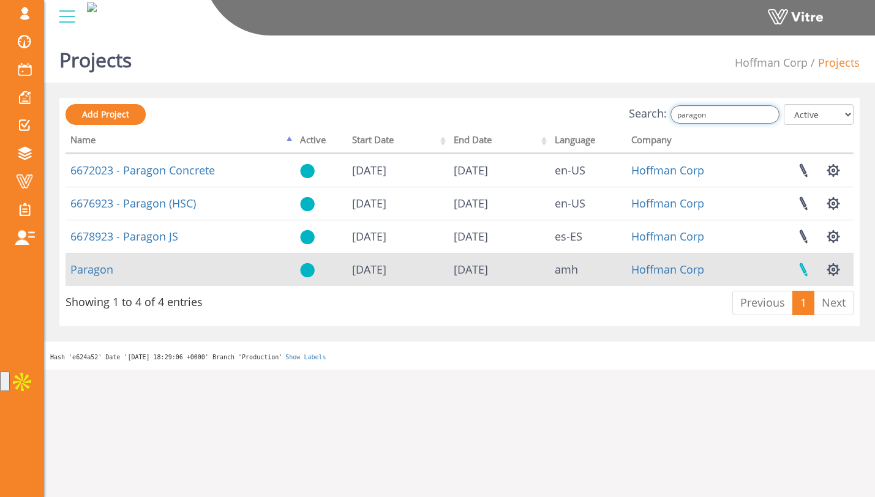
type input "paragon"
click at [806, 267] on link at bounding box center [803, 269] width 31 height 32
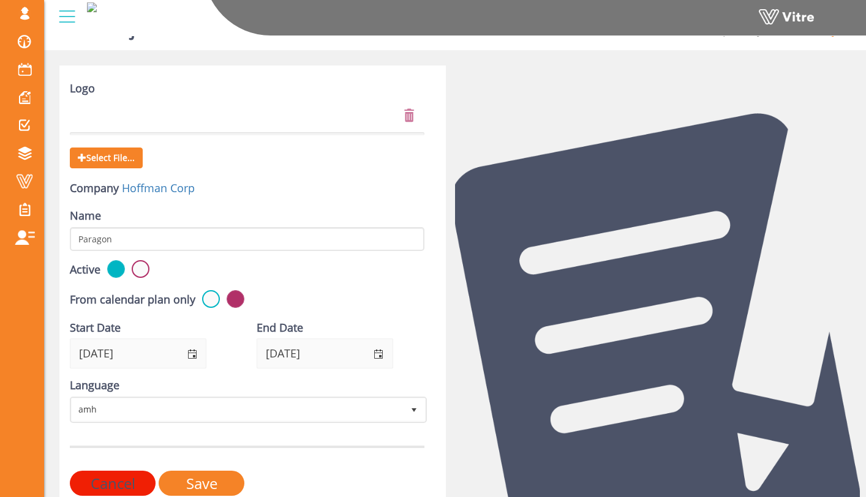
scroll to position [90, 0]
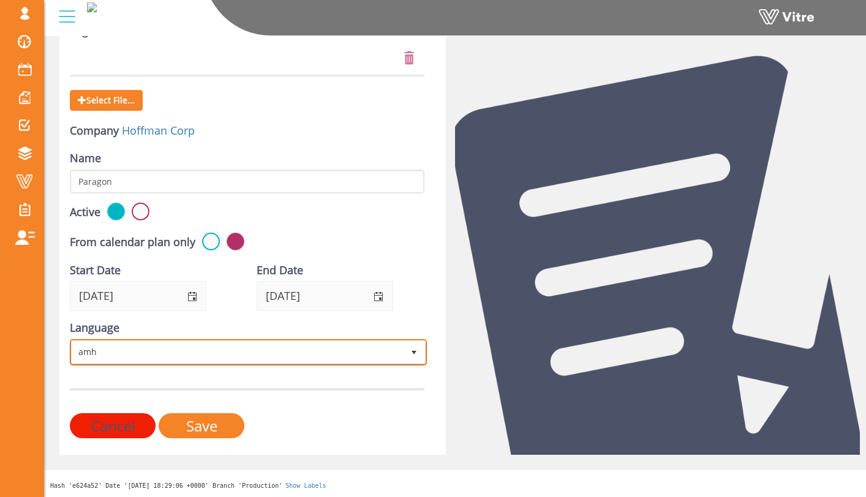
click at [220, 344] on span "amh" at bounding box center [237, 352] width 331 height 22
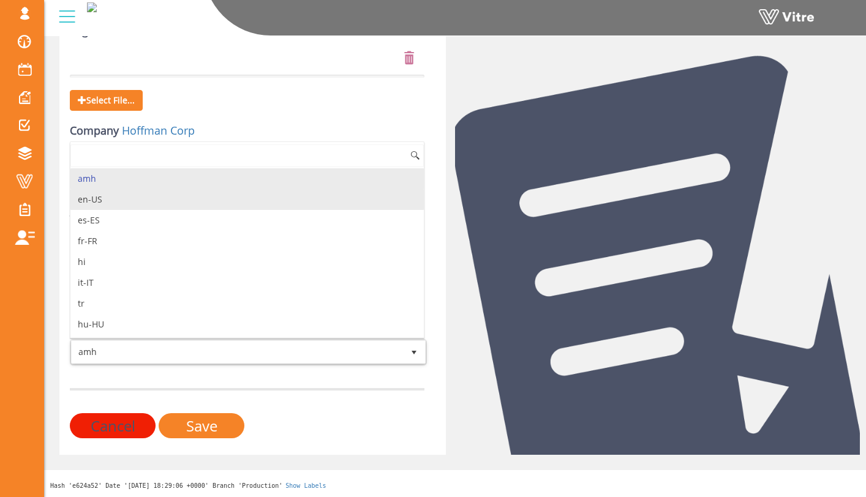
click at [201, 194] on li "en-US" at bounding box center [246, 199] width 353 height 21
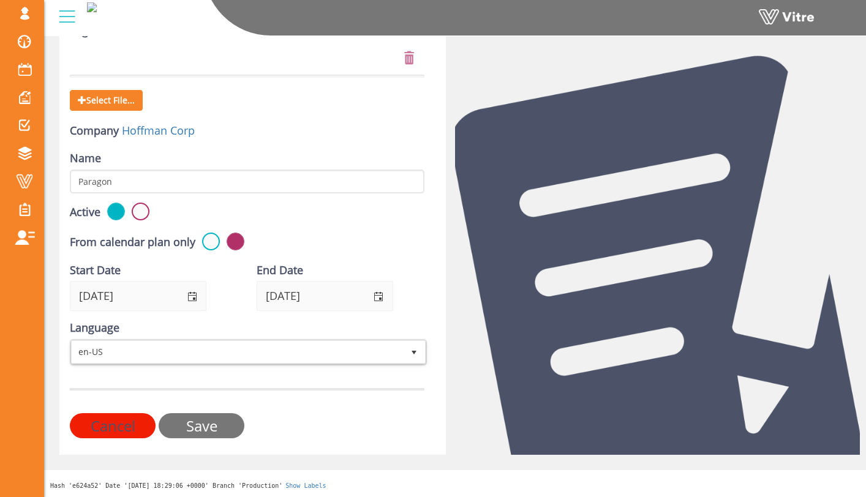
click at [197, 422] on input "Save" at bounding box center [202, 425] width 86 height 25
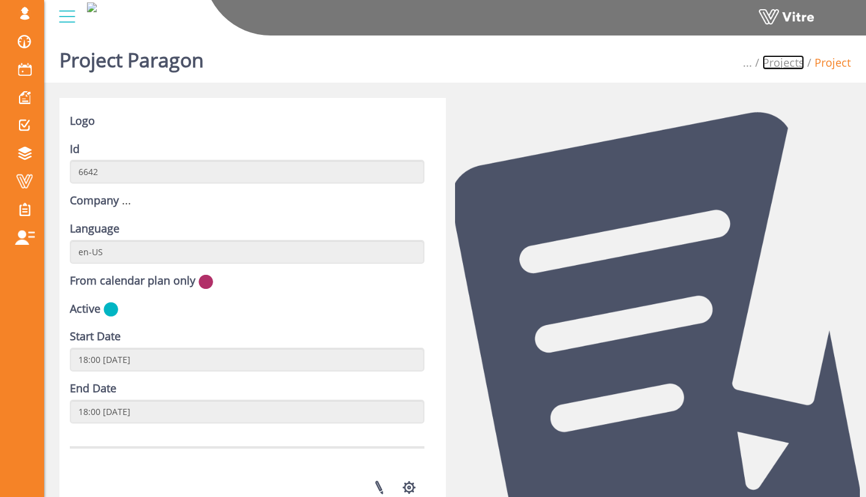
click at [799, 61] on link "Projects" at bounding box center [783, 62] width 42 height 15
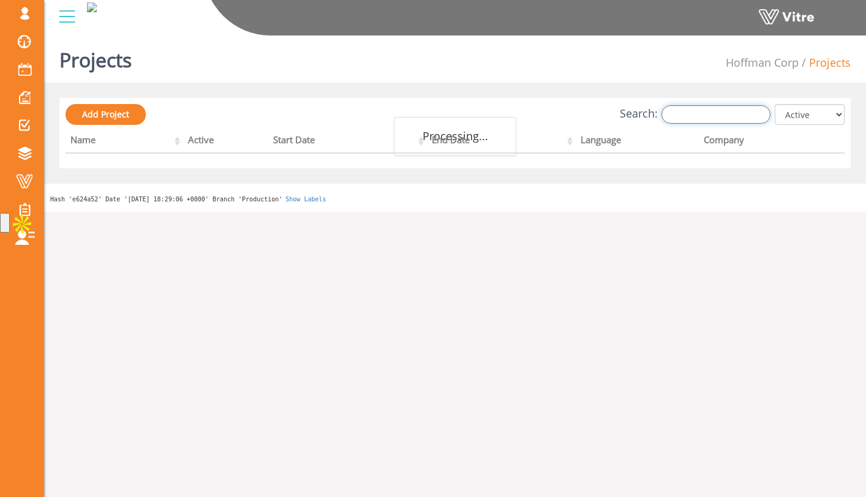
click at [741, 111] on input "Search:" at bounding box center [715, 114] width 109 height 18
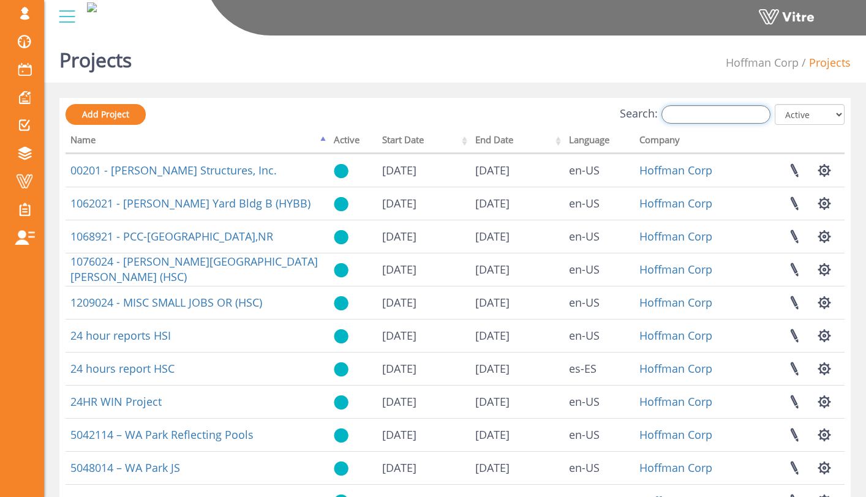
type input "t"
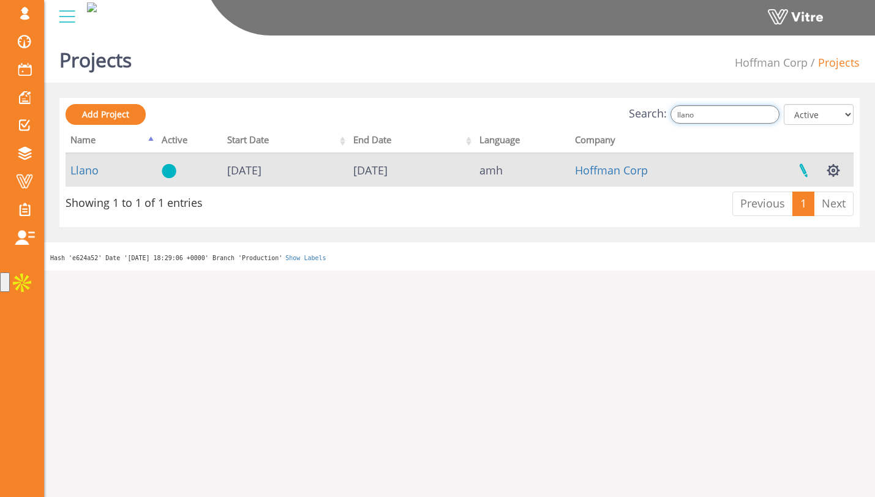
type input "llano"
click at [802, 173] on link at bounding box center [803, 170] width 31 height 32
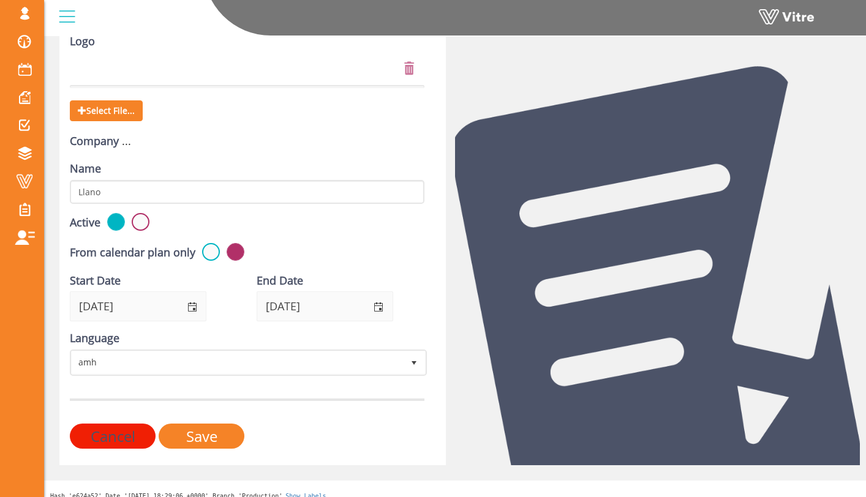
scroll to position [90, 0]
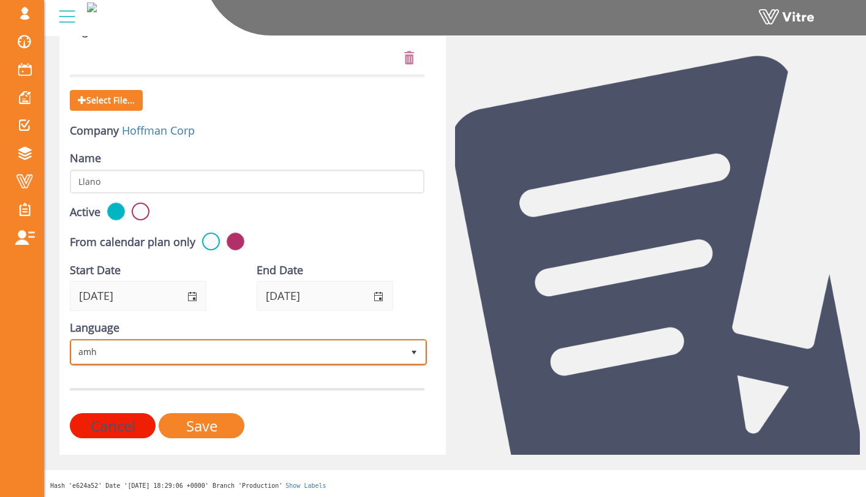
click at [277, 341] on span "amh" at bounding box center [237, 352] width 331 height 22
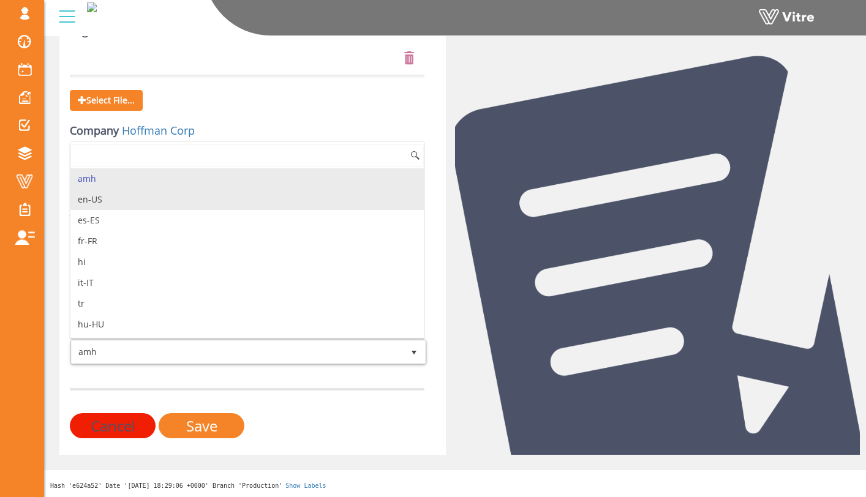
click at [242, 206] on li "en-US" at bounding box center [246, 199] width 353 height 21
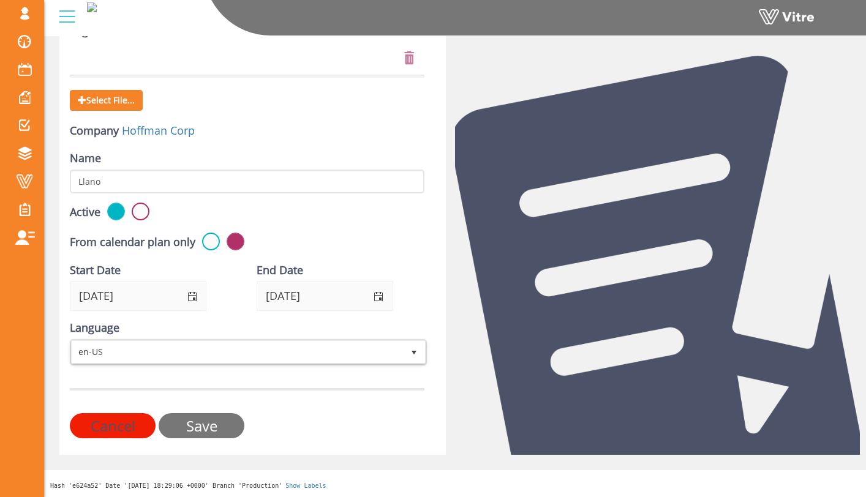
click at [222, 421] on input "Save" at bounding box center [202, 425] width 86 height 25
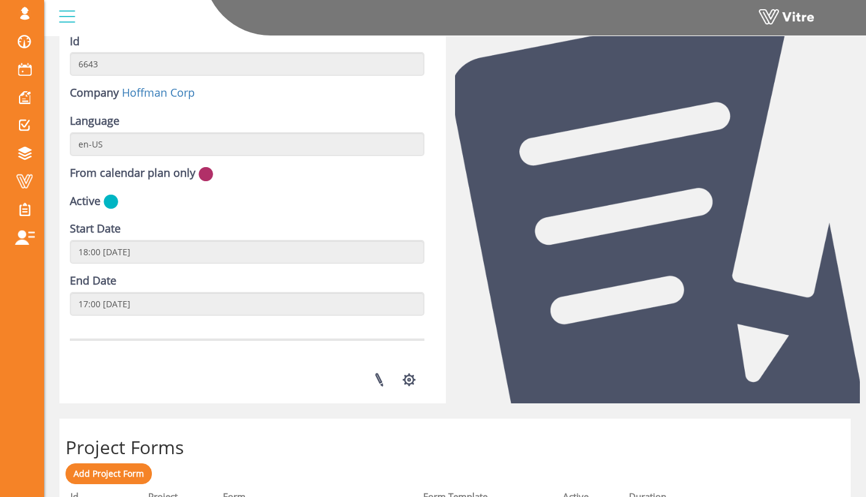
scroll to position [108, 0]
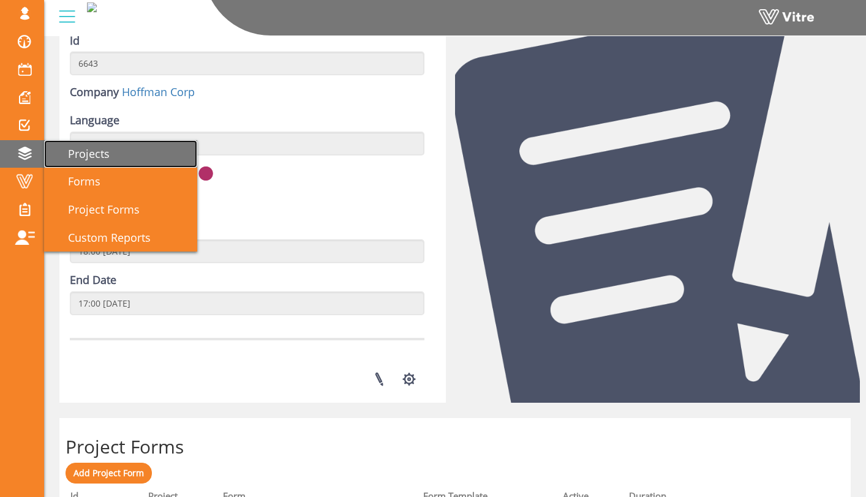
click at [117, 154] on link "Projects" at bounding box center [120, 154] width 153 height 28
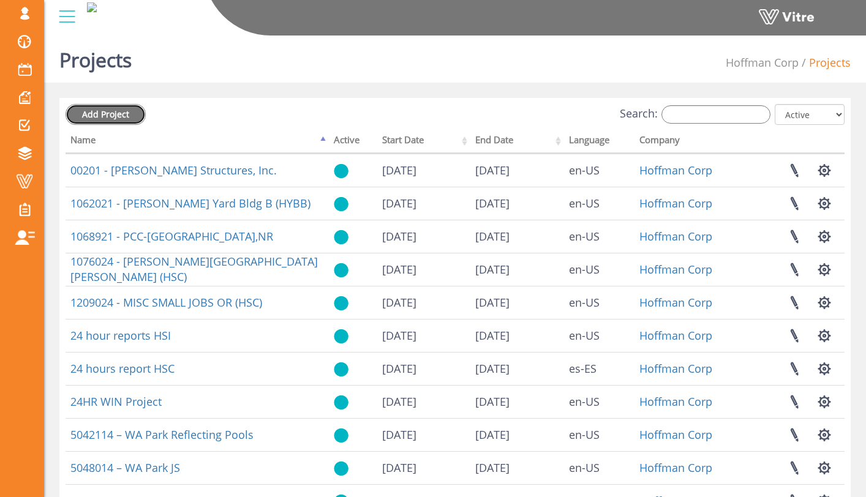
click at [127, 112] on span "Add Project" at bounding box center [105, 114] width 47 height 12
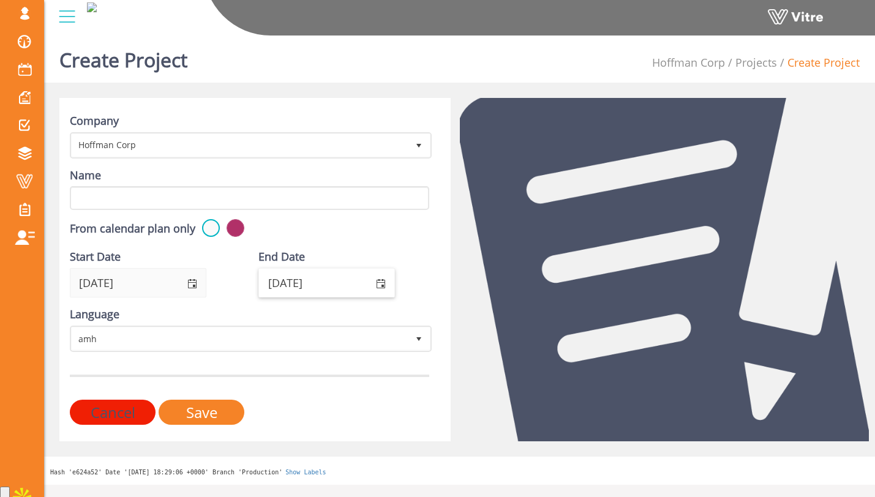
click at [370, 280] on span "select" at bounding box center [380, 283] width 28 height 29
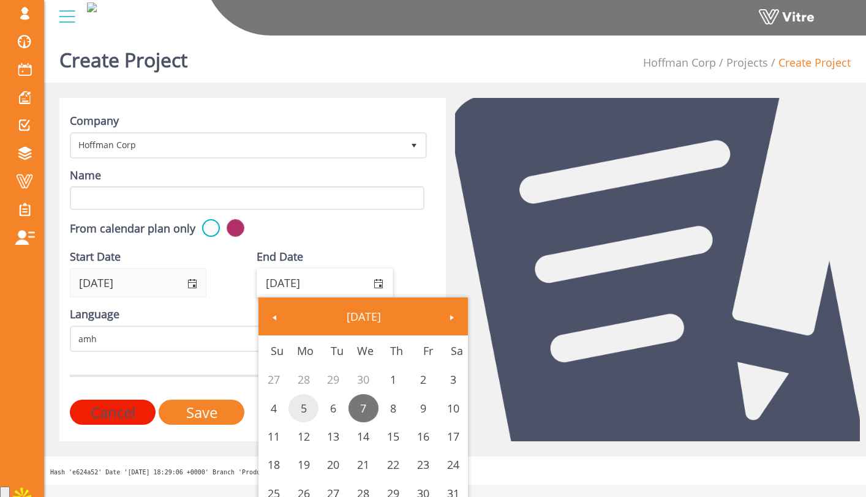
click at [312, 402] on link "5" at bounding box center [303, 408] width 30 height 28
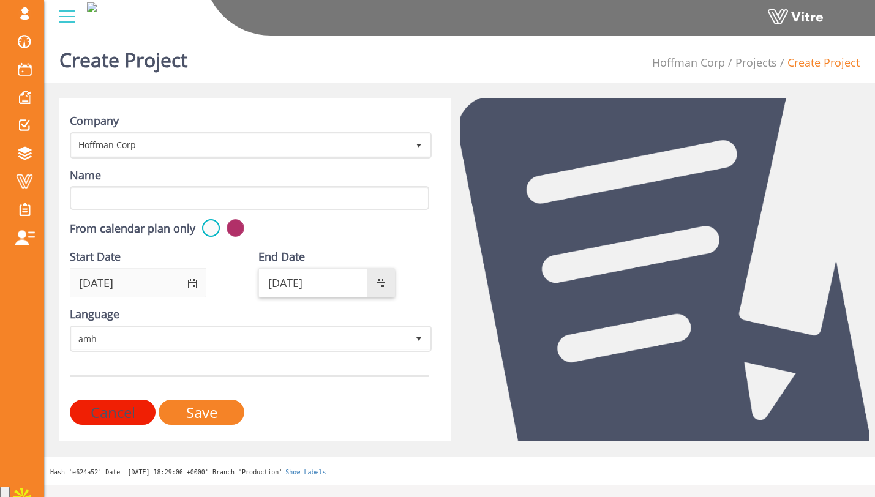
click at [379, 286] on span "select" at bounding box center [381, 284] width 10 height 10
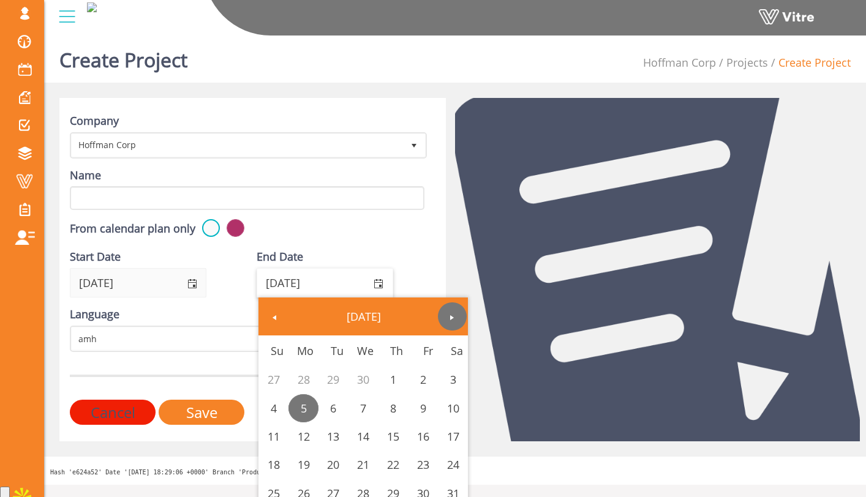
click at [448, 309] on link "Next" at bounding box center [452, 316] width 28 height 28
click at [311, 402] on link "4" at bounding box center [303, 408] width 30 height 28
type input "01/04/2027"
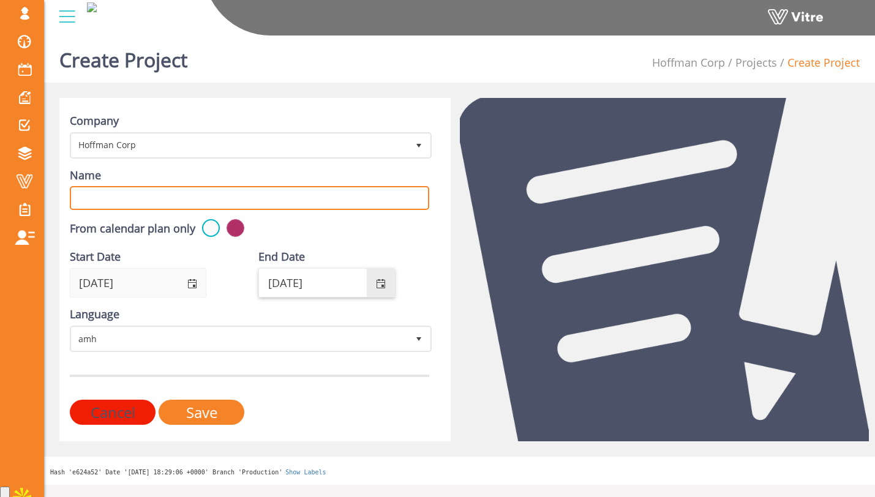
click at [154, 192] on input "Name" at bounding box center [249, 198] width 359 height 24
type input "LG"
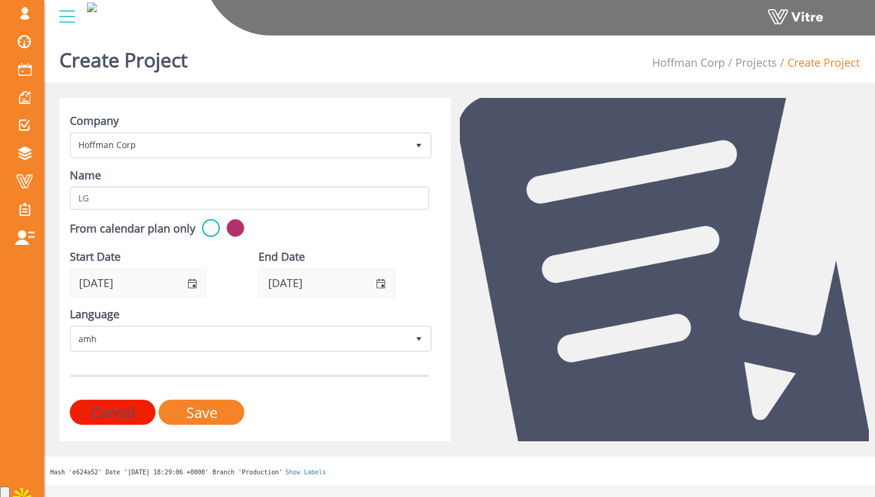
click at [193, 367] on form "Company Hoffman Corp 210 Name LG From calendar plan only Start Date 10/07/2025 …" at bounding box center [249, 269] width 359 height 312
click at [198, 353] on form "Company Hoffman Corp 210 Name LG From calendar plan only Start Date 10/07/2025 …" at bounding box center [249, 269] width 359 height 312
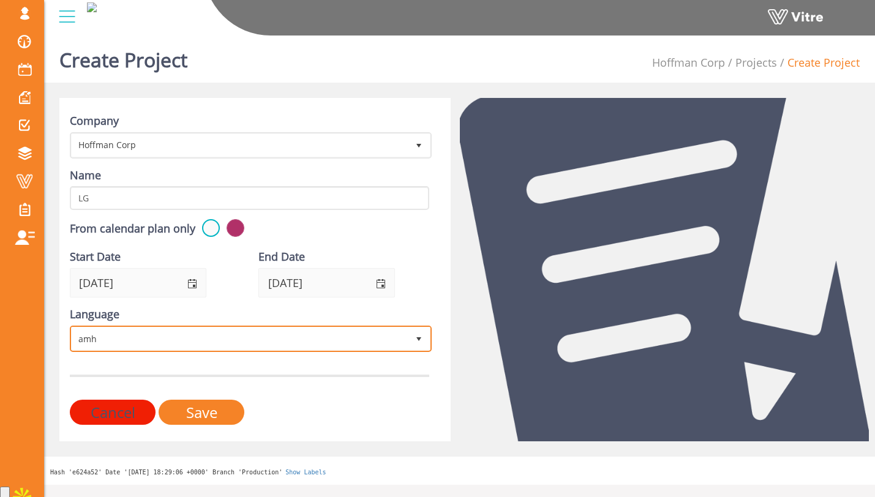
click at [207, 334] on span "amh" at bounding box center [240, 338] width 336 height 22
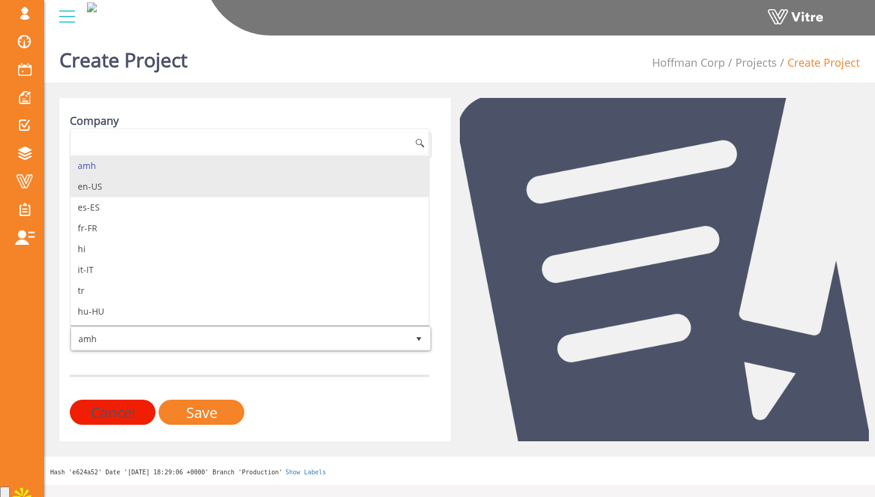
click at [174, 190] on li "en-US" at bounding box center [249, 186] width 358 height 21
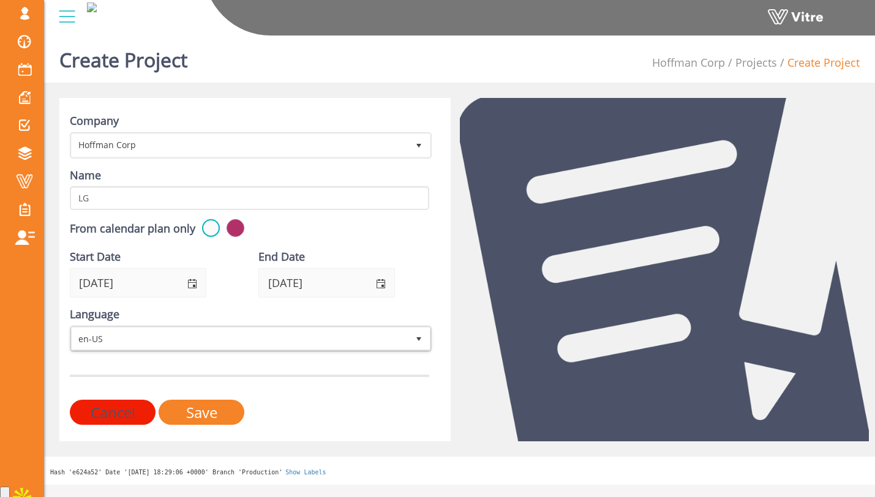
click at [281, 391] on form "Company Hoffman Corp 210 Name LG From calendar plan only Start Date 10/07/2025 …" at bounding box center [249, 269] width 359 height 312
click at [226, 416] on input "Save" at bounding box center [202, 412] width 86 height 25
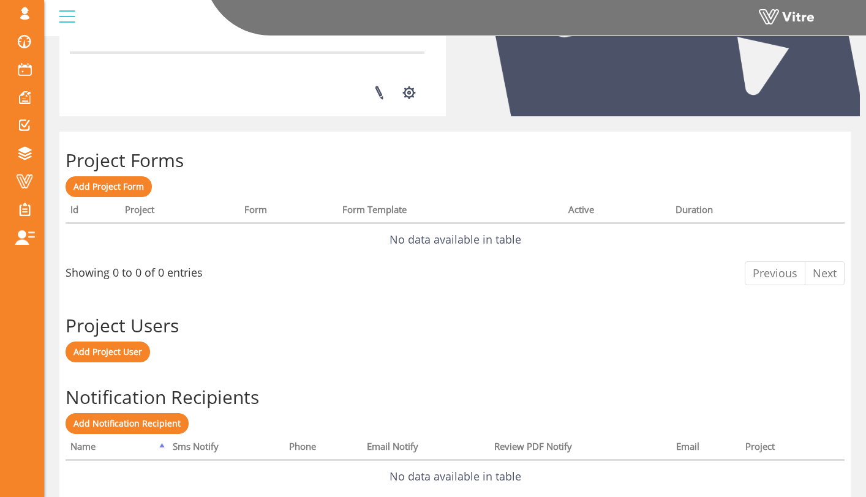
scroll to position [395, 0]
click at [128, 189] on span "Add Project Form" at bounding box center [108, 186] width 70 height 12
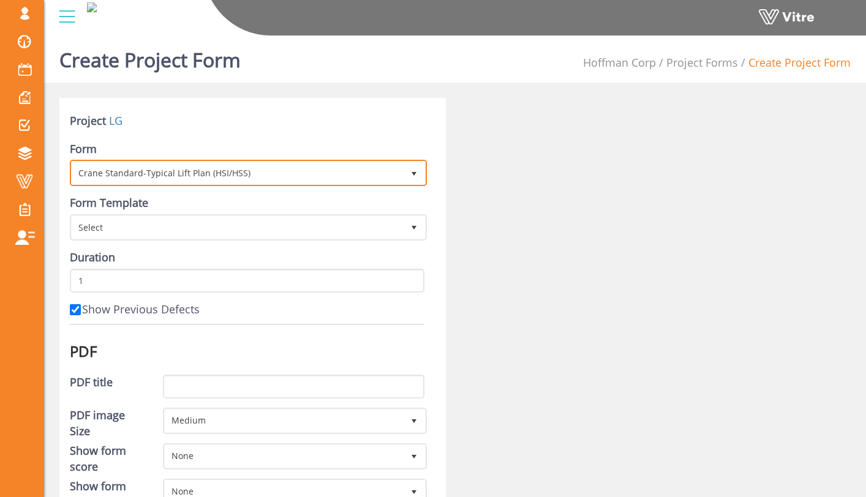
click at [281, 171] on span "Crane Standard-Typical Lift Plan (HSI/HSS)" at bounding box center [237, 173] width 331 height 22
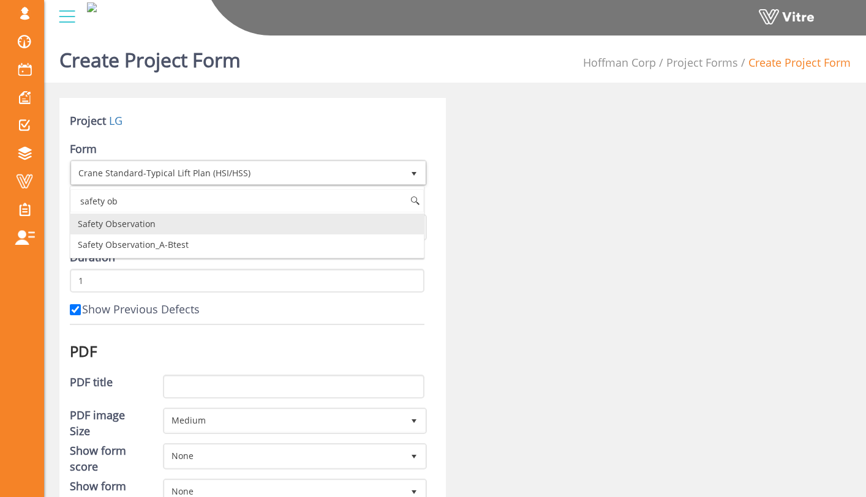
click at [217, 220] on li "Safety Observation" at bounding box center [246, 224] width 353 height 21
type input "safety ob"
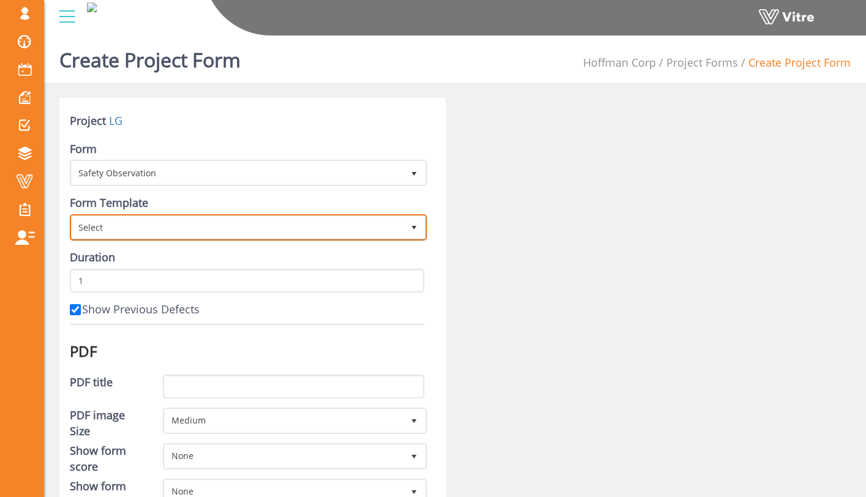
click at [326, 240] on span "Select" at bounding box center [248, 227] width 357 height 26
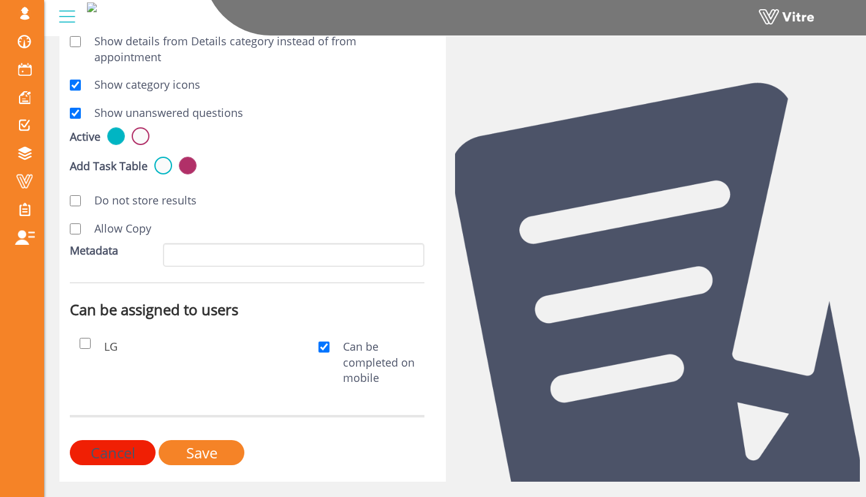
scroll to position [534, 0]
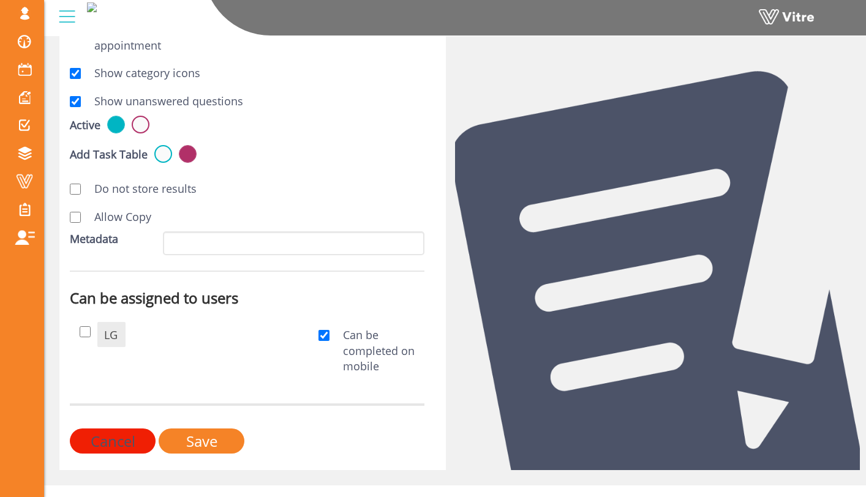
click at [108, 327] on span "LG" at bounding box center [110, 334] width 13 height 15
click at [84, 326] on input "checkbox" at bounding box center [85, 331] width 11 height 11
checkbox input "true"
click at [202, 428] on input "Save" at bounding box center [202, 440] width 86 height 25
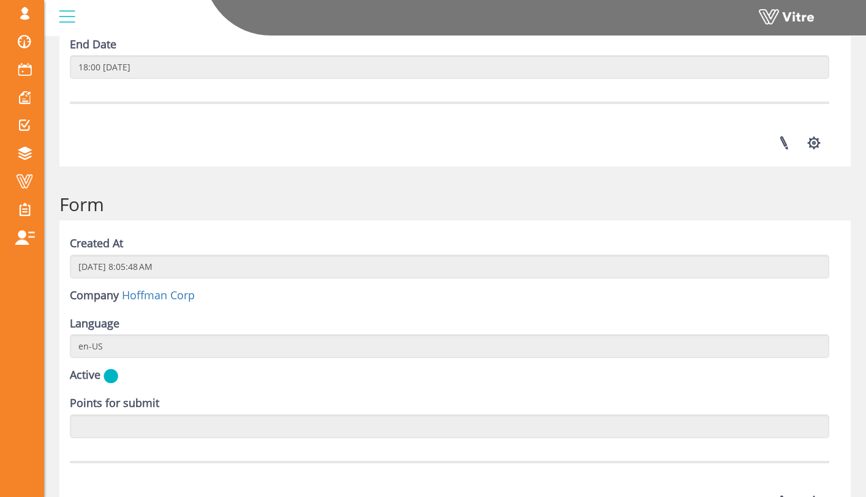
scroll to position [1461, 0]
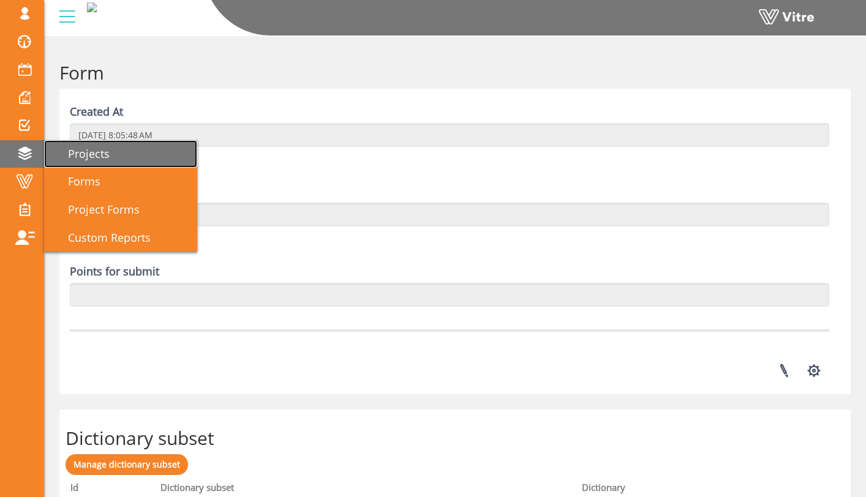
click at [78, 155] on span "Projects" at bounding box center [81, 153] width 56 height 15
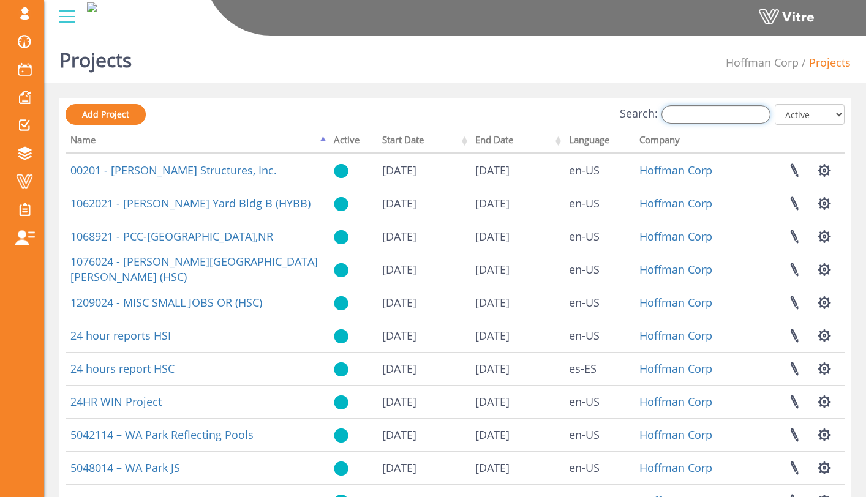
click at [731, 114] on input "Search:" at bounding box center [715, 114] width 109 height 18
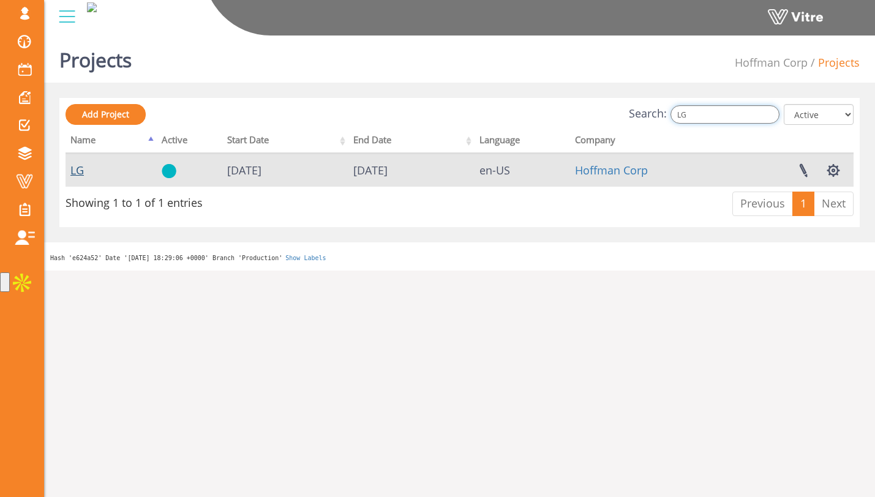
type input "LG"
click at [77, 168] on link "LG" at bounding box center [76, 170] width 13 height 15
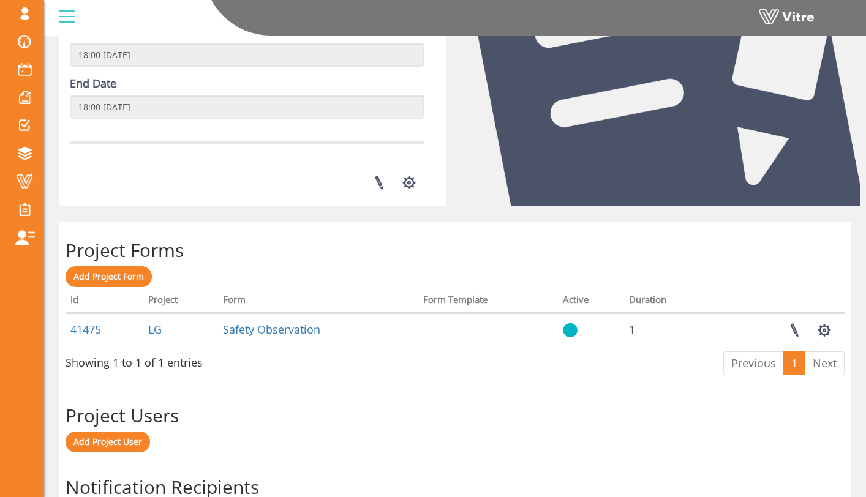
scroll to position [313, 0]
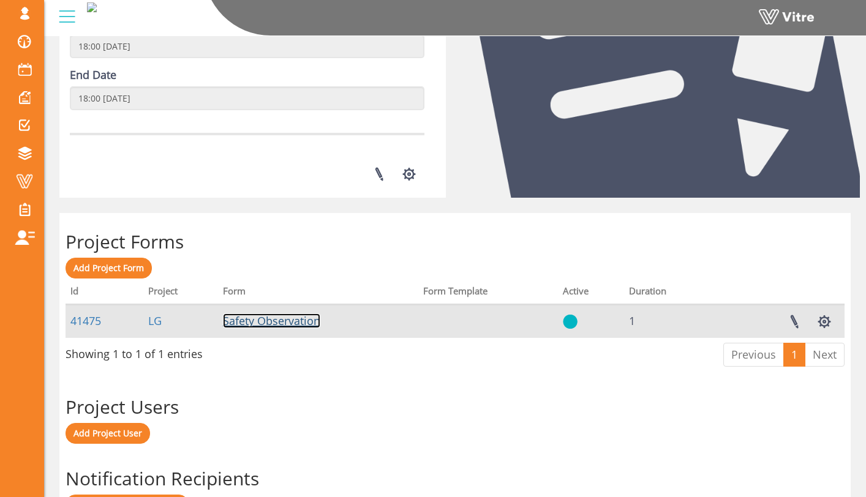
click at [252, 322] on link "Safety Observation" at bounding box center [271, 320] width 97 height 15
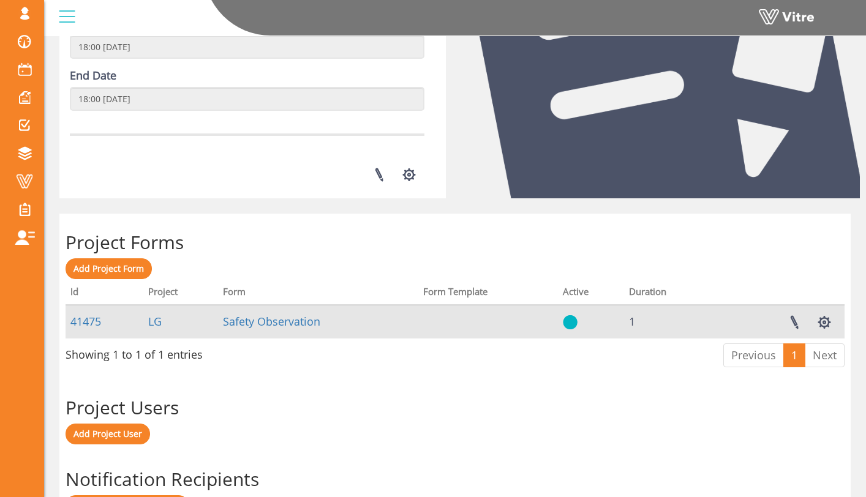
scroll to position [319, 0]
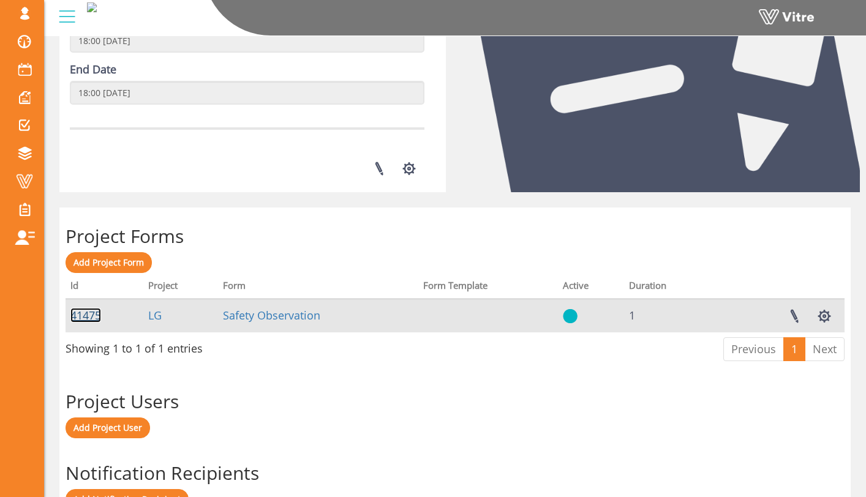
click at [81, 311] on link "41475" at bounding box center [85, 315] width 31 height 15
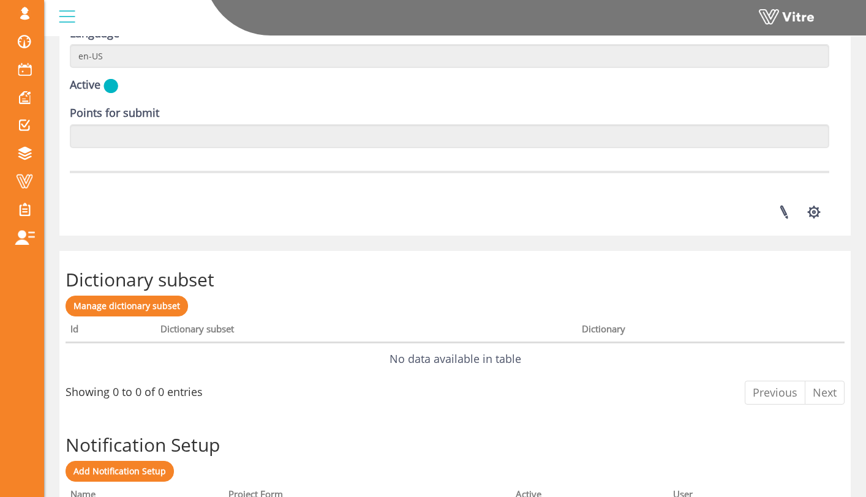
scroll to position [1691, 0]
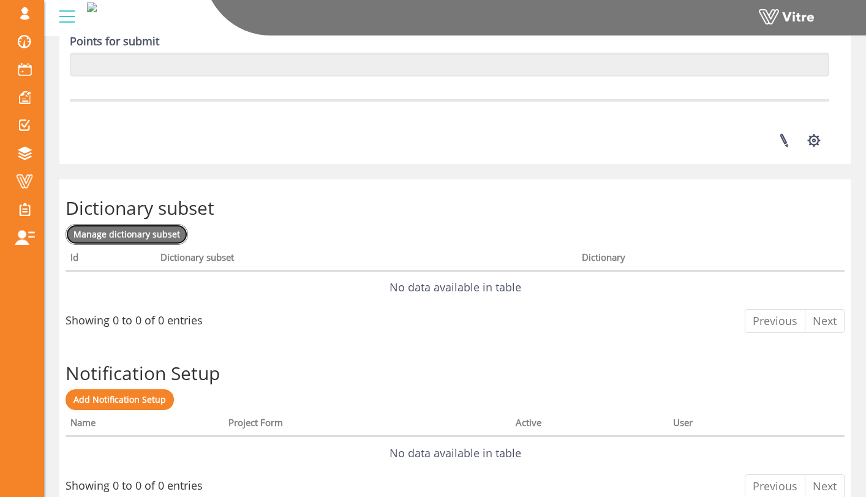
click at [166, 234] on span "Manage dictionary subset" at bounding box center [126, 234] width 107 height 12
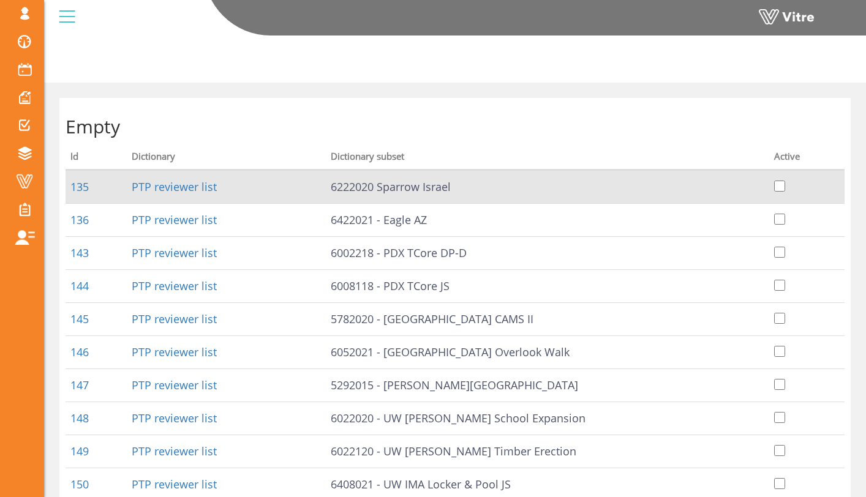
scroll to position [252, 0]
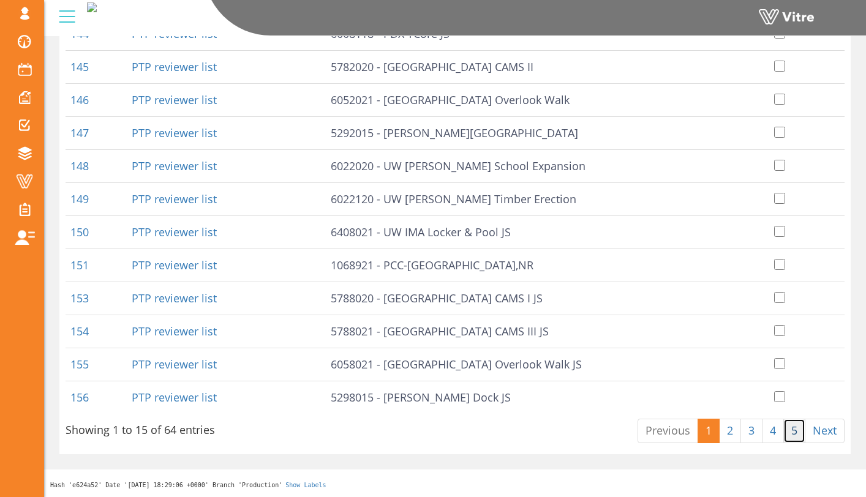
click at [786, 430] on link "5" at bounding box center [794, 431] width 22 height 24
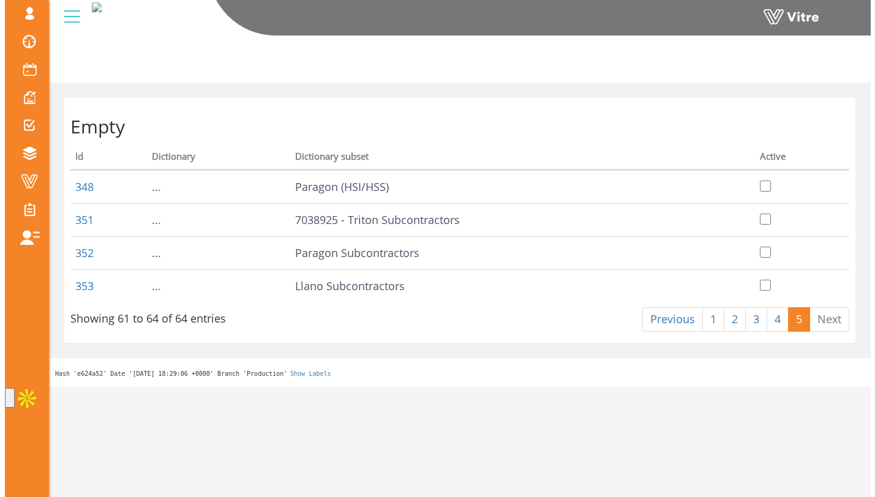
scroll to position [0, 0]
